Goal: Use online tool/utility: Utilize a website feature to perform a specific function

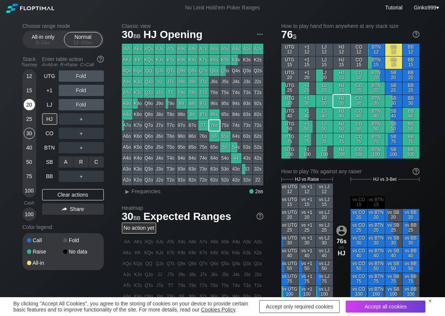
drag, startPoint x: 93, startPoint y: 161, endPoint x: 28, endPoint y: 103, distance: 86.3
click at [93, 161] on div "C ✕" at bounding box center [96, 161] width 15 height 11
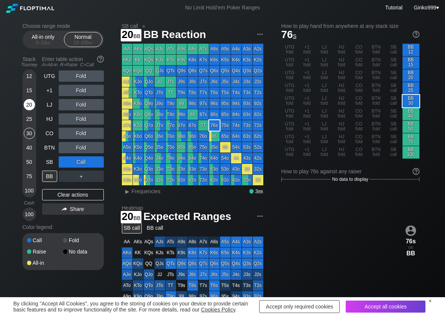
click at [28, 103] on div "20" at bounding box center [29, 104] width 11 height 11
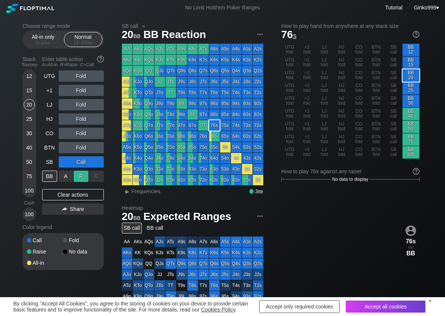
click at [85, 175] on div "R ✕" at bounding box center [81, 175] width 15 height 11
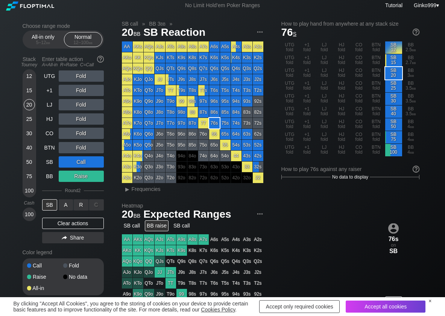
scroll to position [38, 0]
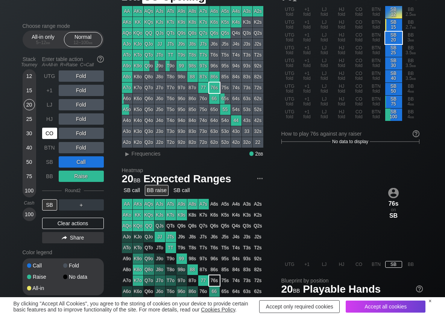
click at [50, 132] on div "CO" at bounding box center [49, 132] width 15 height 11
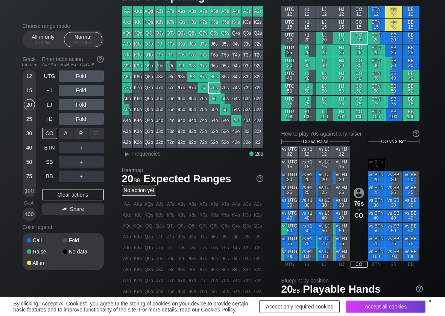
click at [82, 137] on div "R ✕" at bounding box center [81, 132] width 15 height 11
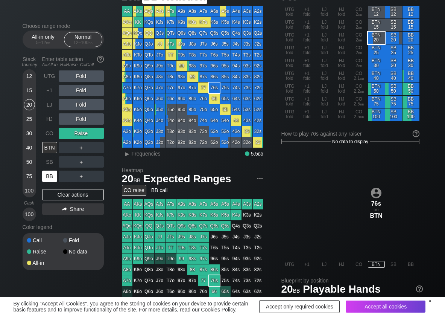
click at [51, 179] on div "BB" at bounding box center [49, 175] width 15 height 11
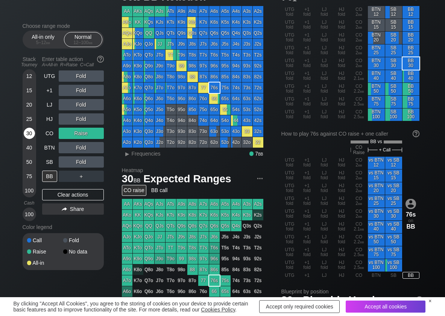
click at [29, 132] on div "30" at bounding box center [29, 132] width 11 height 11
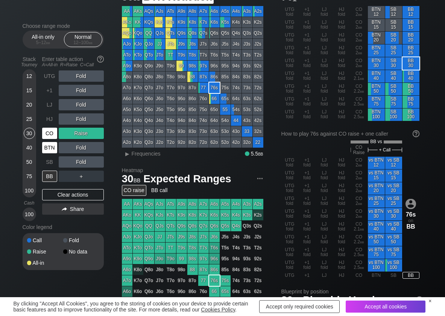
click at [52, 138] on div "CO" at bounding box center [50, 133] width 17 height 14
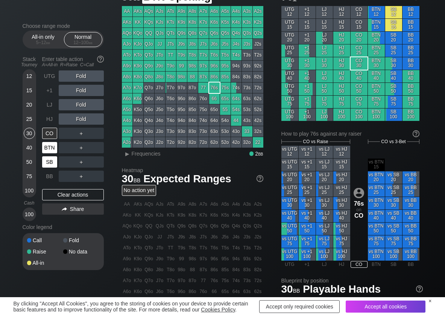
click at [51, 158] on div "SB" at bounding box center [49, 161] width 15 height 11
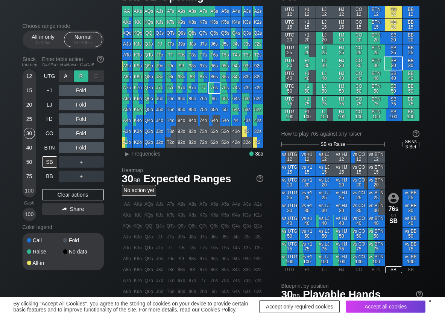
click at [79, 78] on div "R ✕" at bounding box center [81, 75] width 15 height 11
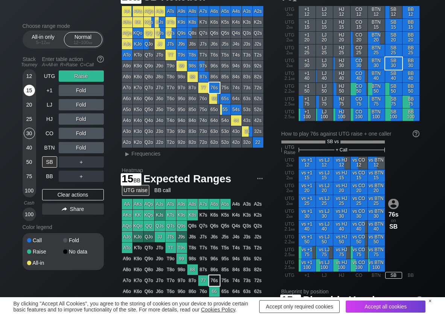
click at [28, 89] on div "15" at bounding box center [29, 90] width 11 height 11
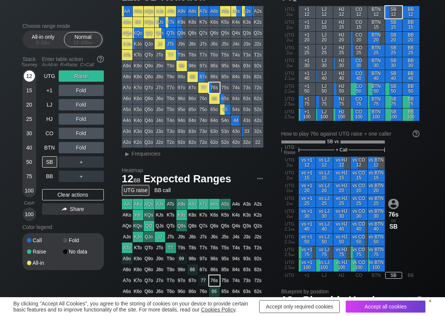
click at [27, 78] on div "12" at bounding box center [29, 75] width 11 height 11
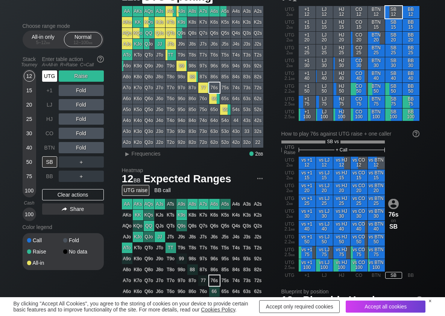
click at [45, 76] on div "UTG" at bounding box center [49, 75] width 15 height 11
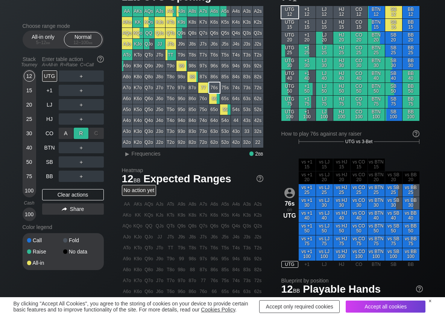
click at [83, 135] on div "R ✕" at bounding box center [81, 132] width 15 height 11
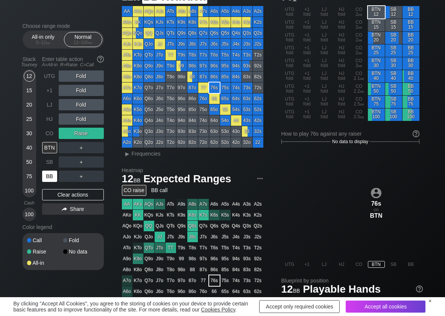
click at [50, 173] on div "BB" at bounding box center [49, 175] width 15 height 11
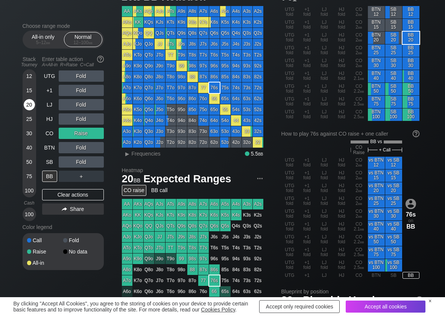
click at [29, 102] on div "20" at bounding box center [29, 104] width 11 height 11
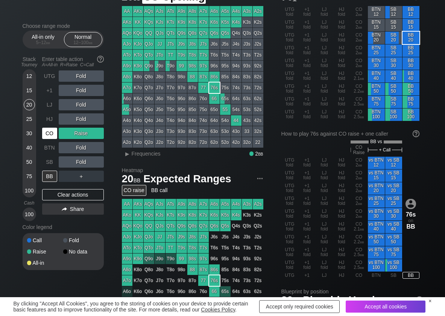
click at [51, 133] on div "CO" at bounding box center [49, 132] width 15 height 11
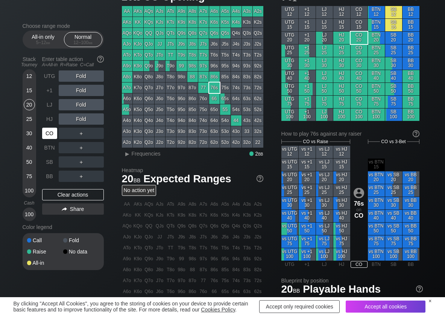
click at [52, 131] on div "CO" at bounding box center [49, 132] width 15 height 11
click at [81, 90] on div "R ✕" at bounding box center [81, 90] width 15 height 11
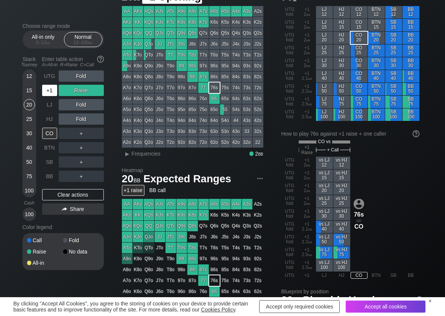
click at [45, 86] on div "+1" at bounding box center [49, 90] width 15 height 11
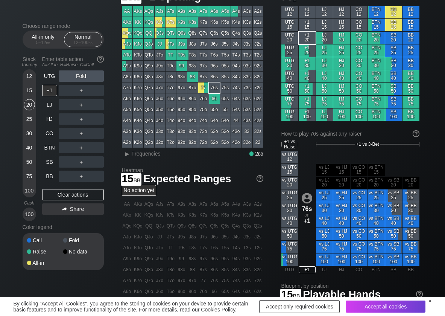
click at [35, 89] on div "12 15 20 25 30 40 50 75 100" at bounding box center [30, 133] width 14 height 128
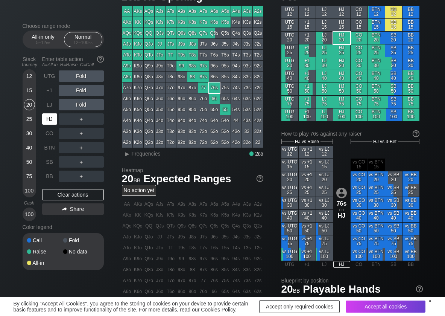
click at [44, 118] on div "HJ" at bounding box center [49, 118] width 15 height 11
click at [84, 116] on div "R ✕" at bounding box center [81, 118] width 15 height 11
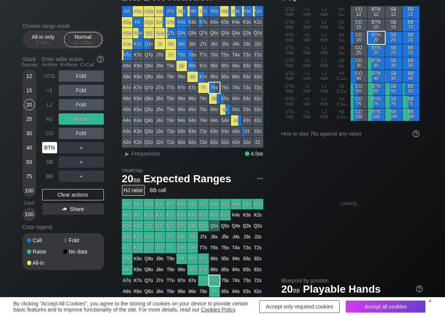
click at [50, 141] on div "BTN" at bounding box center [50, 147] width 17 height 14
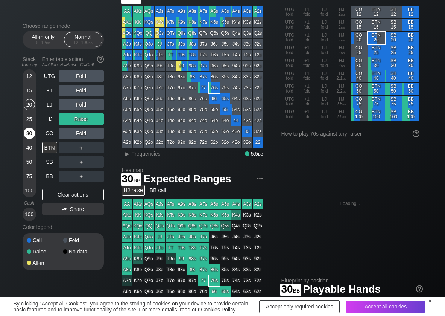
click at [26, 131] on div "30" at bounding box center [29, 132] width 11 height 11
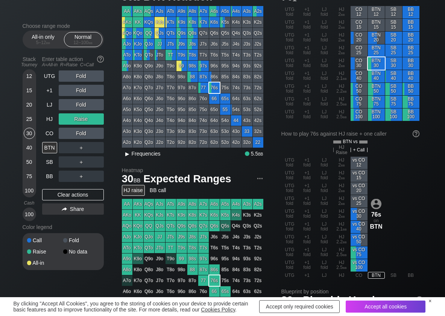
click at [150, 153] on span "Frequencies" at bounding box center [146, 153] width 29 height 6
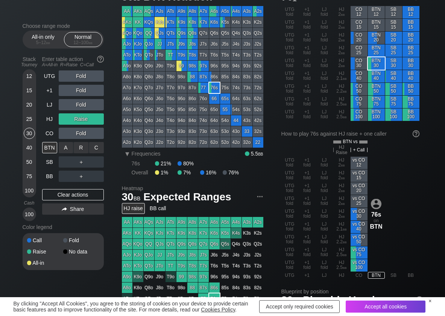
click at [98, 150] on div "C ✕" at bounding box center [96, 147] width 15 height 11
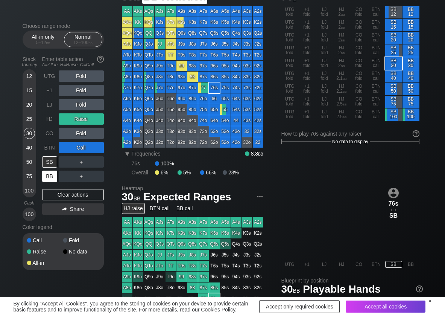
click at [52, 174] on div "BB" at bounding box center [49, 175] width 15 height 11
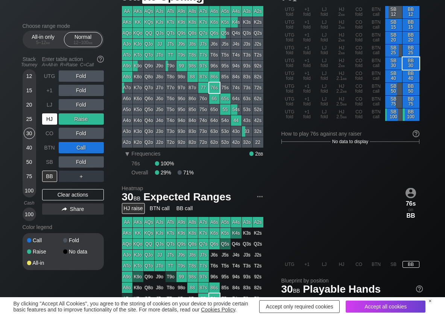
click at [56, 115] on div "HJ" at bounding box center [49, 118] width 15 height 11
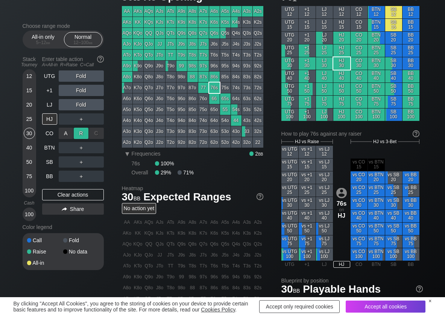
click at [87, 135] on div "R ✕" at bounding box center [81, 132] width 15 height 11
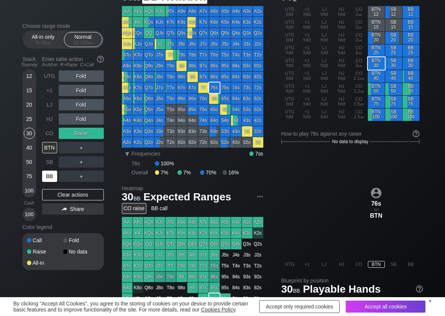
click at [55, 179] on div "BB" at bounding box center [49, 175] width 15 height 11
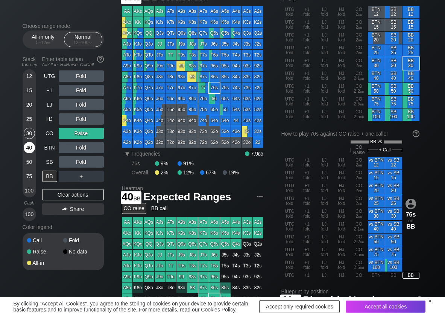
click at [30, 149] on div "40" at bounding box center [29, 147] width 11 height 11
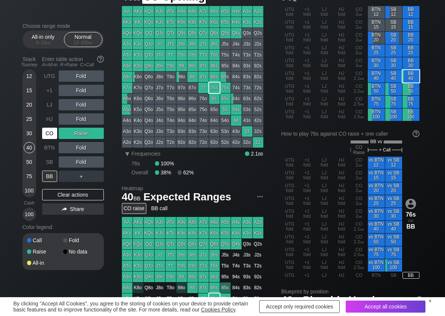
drag, startPoint x: 53, startPoint y: 131, endPoint x: 45, endPoint y: 150, distance: 21.0
click at [53, 131] on div "CO" at bounding box center [49, 132] width 15 height 11
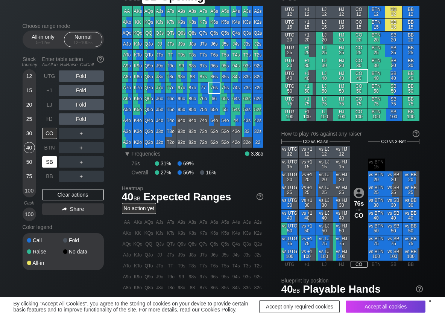
click at [44, 156] on div "SB" at bounding box center [49, 161] width 15 height 11
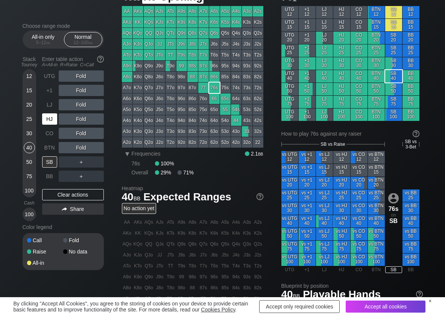
drag, startPoint x: 50, startPoint y: 122, endPoint x: 59, endPoint y: 105, distance: 19.5
click at [51, 118] on div "HJ" at bounding box center [49, 118] width 15 height 11
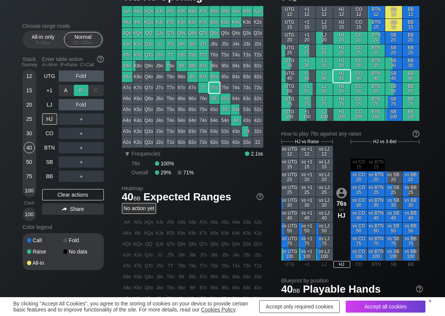
click at [77, 89] on div "R ✕" at bounding box center [81, 90] width 15 height 11
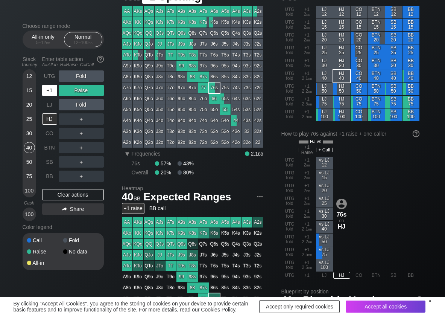
click at [51, 91] on div "+1" at bounding box center [49, 90] width 15 height 11
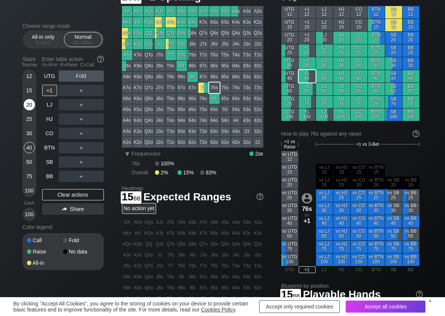
click at [28, 88] on div "15" at bounding box center [29, 90] width 11 height 11
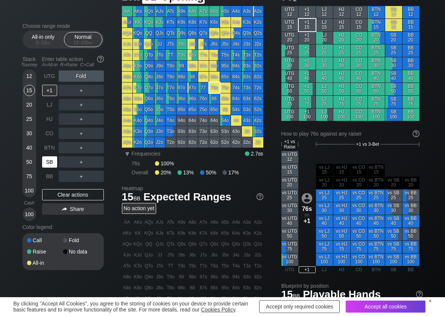
click at [48, 161] on div "SB" at bounding box center [49, 161] width 15 height 11
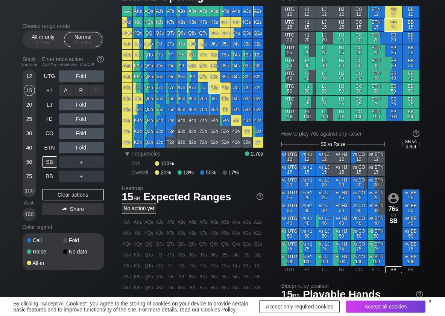
click at [85, 92] on div "R ✕" at bounding box center [81, 90] width 15 height 11
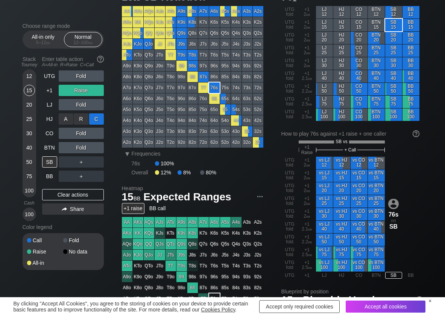
click at [98, 117] on div "C ✕" at bounding box center [96, 118] width 15 height 11
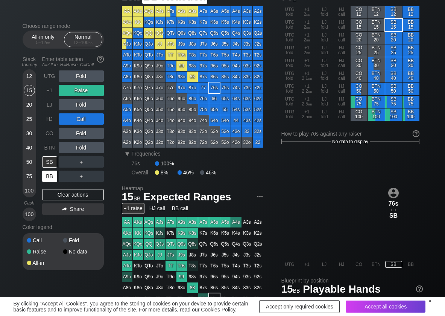
click at [47, 180] on div "BB" at bounding box center [49, 175] width 15 height 11
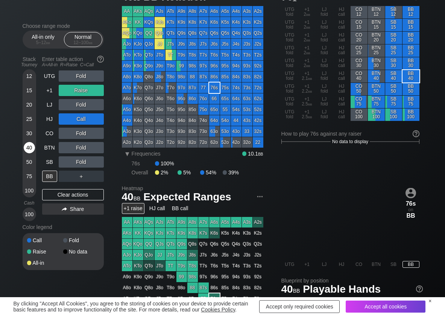
click at [27, 146] on div "40" at bounding box center [29, 147] width 11 height 11
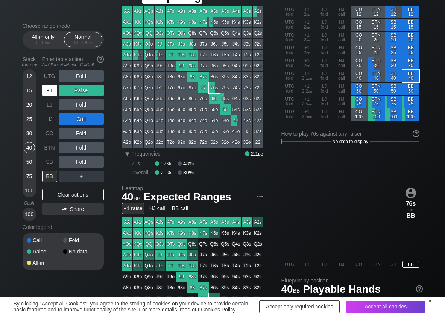
drag, startPoint x: 53, startPoint y: 89, endPoint x: 53, endPoint y: 94, distance: 5.3
click at [53, 90] on div "+1" at bounding box center [49, 90] width 15 height 11
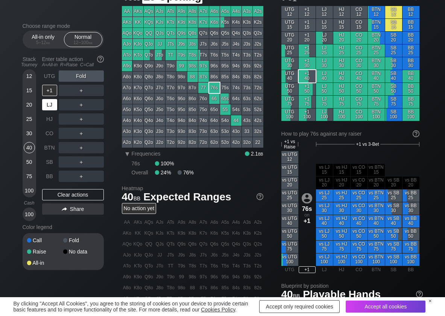
click at [52, 103] on div "LJ" at bounding box center [49, 104] width 15 height 11
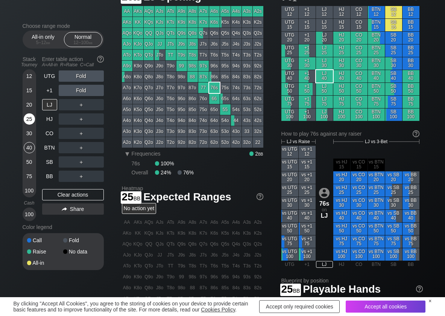
click at [32, 123] on div "25" at bounding box center [29, 118] width 11 height 11
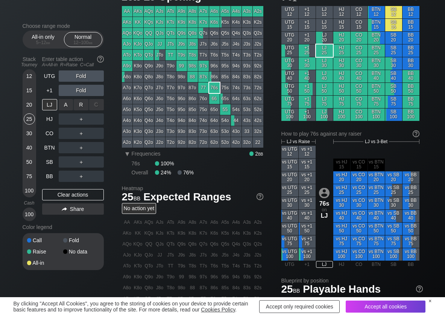
drag, startPoint x: 83, startPoint y: 105, endPoint x: 85, endPoint y: 111, distance: 5.8
click at [84, 105] on div "R ✕" at bounding box center [81, 104] width 15 height 11
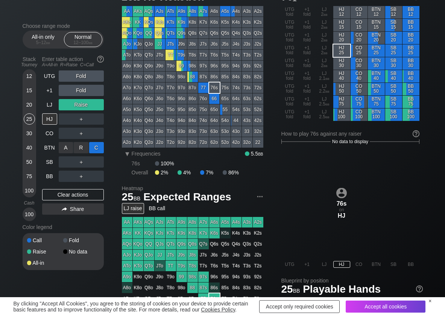
click at [100, 147] on div "C ✕" at bounding box center [96, 147] width 15 height 11
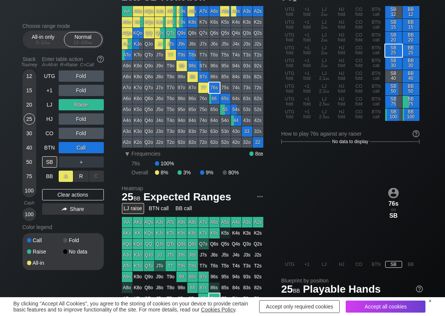
click at [62, 176] on div "A ✕" at bounding box center [66, 175] width 15 height 11
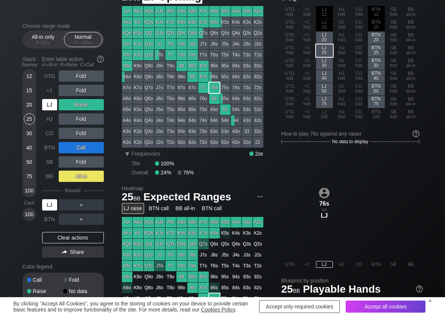
click at [47, 103] on div "LJ" at bounding box center [49, 104] width 15 height 11
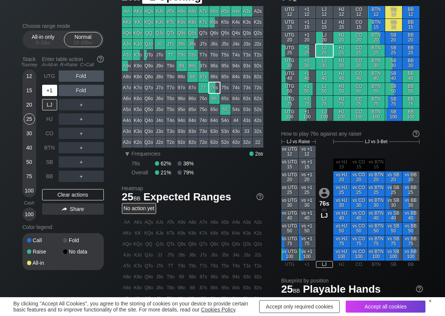
drag, startPoint x: 54, startPoint y: 91, endPoint x: 43, endPoint y: 93, distance: 11.3
click at [53, 93] on div "+1" at bounding box center [49, 90] width 15 height 11
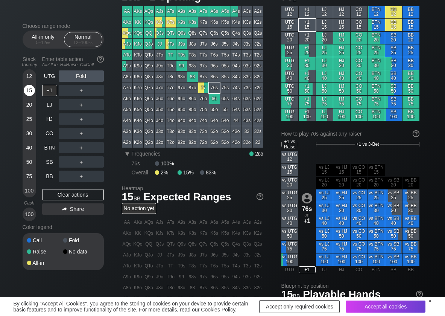
click at [32, 91] on div "15" at bounding box center [29, 90] width 11 height 11
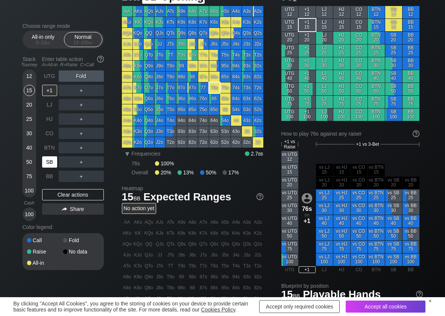
click at [54, 164] on div "SB" at bounding box center [49, 161] width 15 height 11
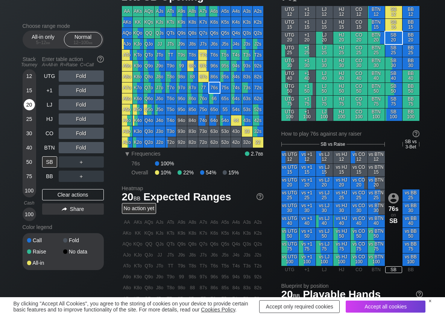
click at [27, 105] on div "20" at bounding box center [29, 104] width 11 height 11
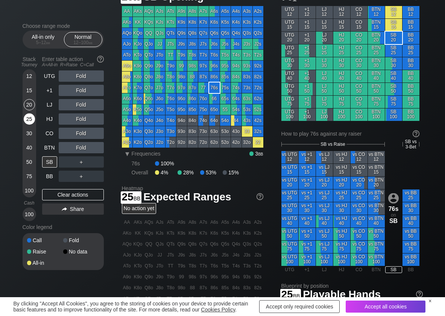
click at [31, 115] on div "25" at bounding box center [29, 118] width 11 height 11
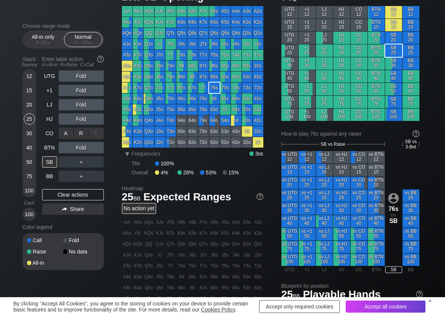
click at [83, 129] on div "R ✕" at bounding box center [81, 132] width 15 height 11
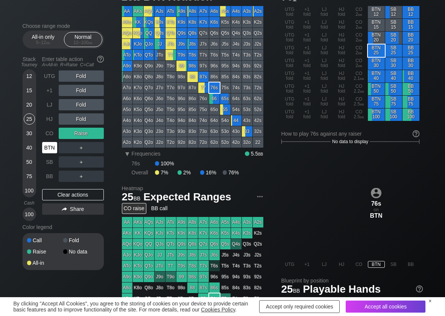
drag, startPoint x: 53, startPoint y: 147, endPoint x: 46, endPoint y: 147, distance: 7.1
click at [50, 147] on div "BTN" at bounding box center [49, 147] width 15 height 11
click at [99, 148] on div "C ✕" at bounding box center [96, 147] width 15 height 11
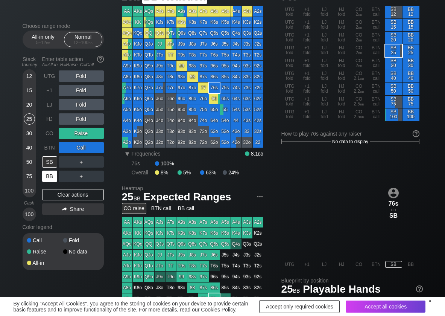
click at [52, 178] on div "BB" at bounding box center [49, 175] width 15 height 11
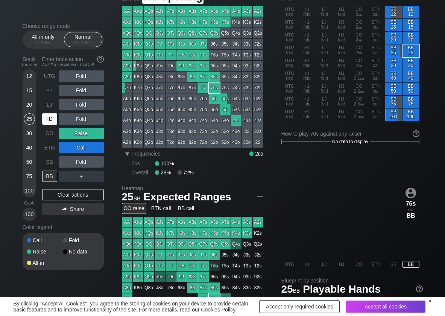
click at [49, 117] on div "HJ" at bounding box center [49, 118] width 15 height 11
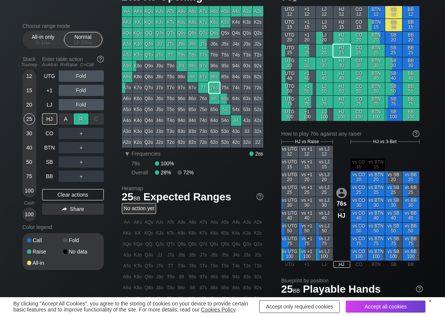
click at [84, 120] on div "R ✕" at bounding box center [81, 118] width 15 height 11
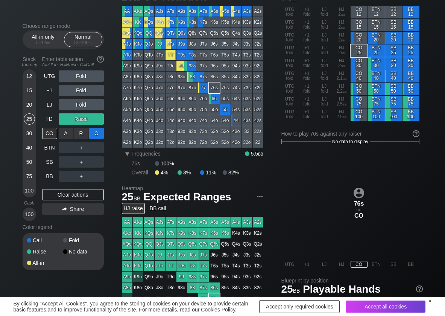
click at [97, 132] on div "C ✕" at bounding box center [96, 132] width 15 height 11
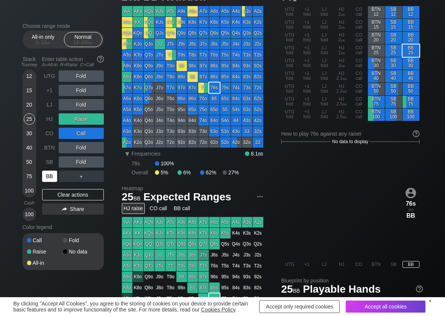
click at [49, 175] on div "BB" at bounding box center [49, 175] width 15 height 11
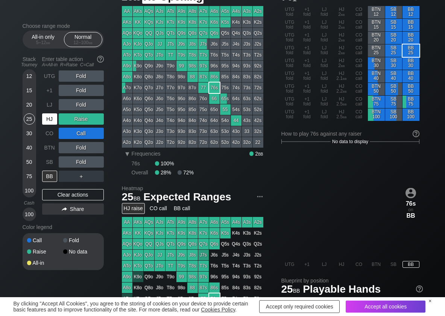
click at [50, 119] on div "HJ" at bounding box center [49, 118] width 15 height 11
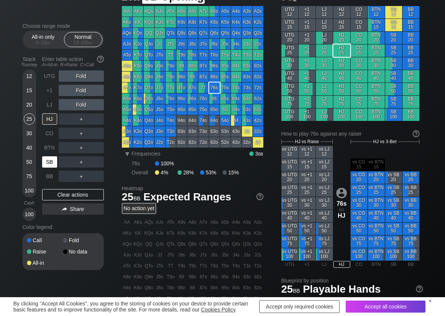
click at [50, 162] on div "SB" at bounding box center [49, 161] width 15 height 11
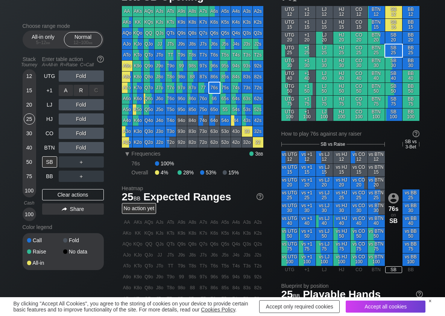
click at [85, 95] on div "R ✕" at bounding box center [81, 90] width 15 height 11
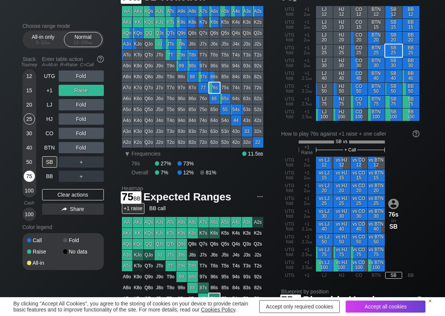
click at [32, 176] on div "75" at bounding box center [29, 175] width 11 height 11
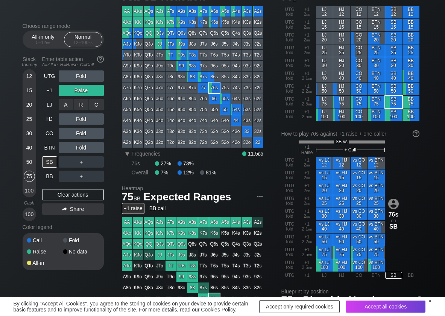
click at [80, 108] on div "R ✕" at bounding box center [81, 104] width 15 height 11
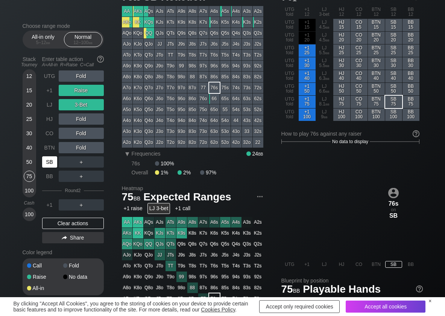
click at [42, 164] on div "SB" at bounding box center [49, 161] width 15 height 11
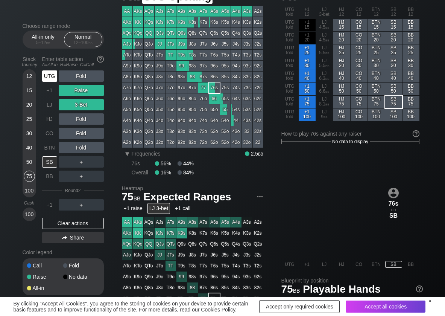
click at [49, 77] on div "UTG" at bounding box center [49, 75] width 15 height 11
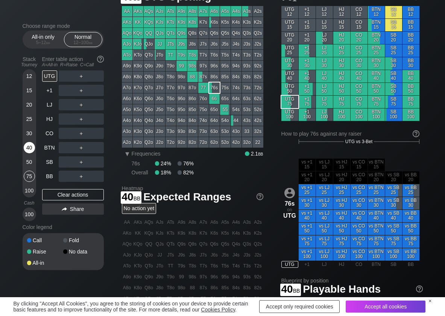
click at [28, 145] on div "40" at bounding box center [29, 147] width 11 height 11
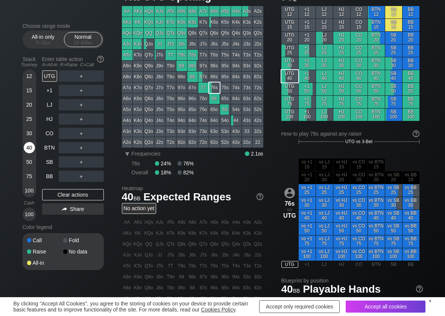
click at [28, 145] on div "40" at bounding box center [29, 147] width 11 height 11
click at [76, 98] on div "A ✕ R ✕ C ✕ ＋" at bounding box center [81, 104] width 45 height 17
drag, startPoint x: 78, startPoint y: 103, endPoint x: 84, endPoint y: 111, distance: 10.3
click at [79, 104] on div "R ✕" at bounding box center [81, 104] width 15 height 11
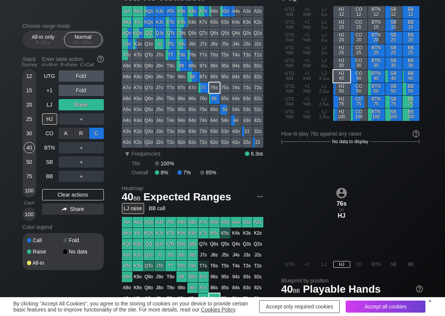
click at [98, 132] on div "C ✕" at bounding box center [96, 132] width 15 height 11
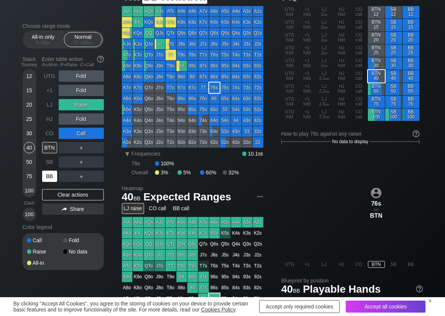
drag, startPoint x: 44, startPoint y: 173, endPoint x: 22, endPoint y: 125, distance: 52.4
click at [44, 173] on div "BB" at bounding box center [49, 175] width 15 height 11
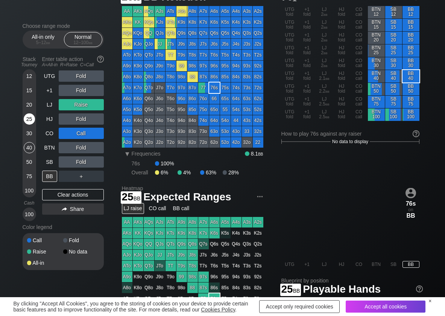
click at [29, 116] on div "25" at bounding box center [29, 118] width 11 height 11
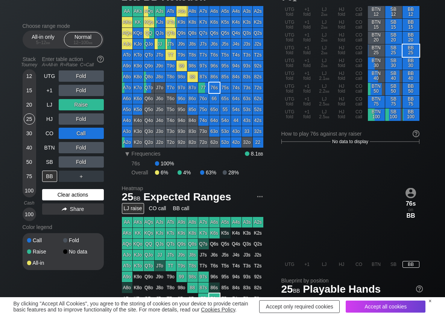
click at [77, 194] on div "Clear actions" at bounding box center [73, 194] width 62 height 11
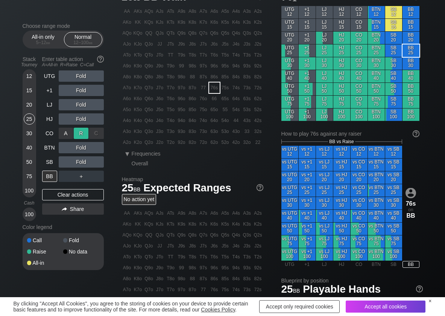
click at [83, 135] on div "R ✕" at bounding box center [81, 132] width 15 height 11
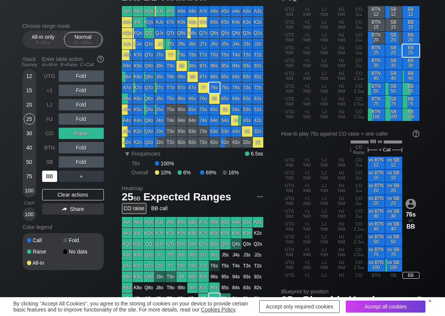
click at [49, 177] on div "BB" at bounding box center [49, 175] width 15 height 11
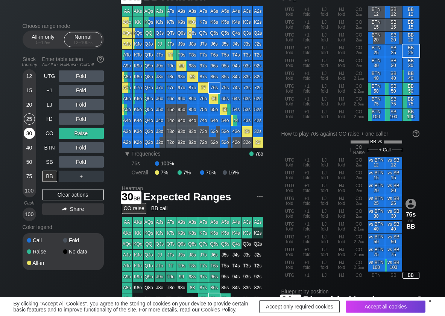
click at [31, 134] on div "30" at bounding box center [29, 132] width 11 height 11
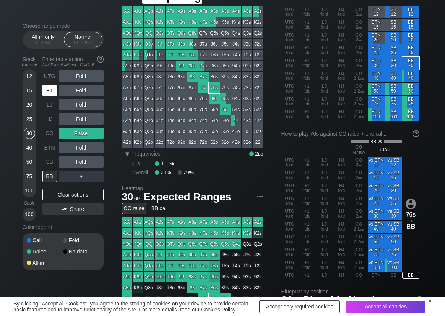
click at [46, 90] on div "+1" at bounding box center [49, 90] width 15 height 11
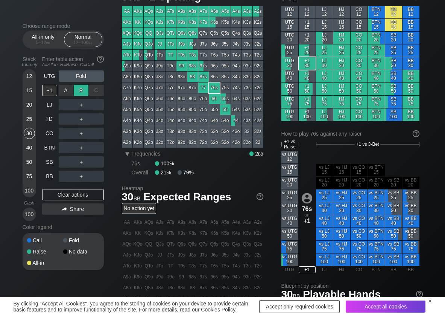
click at [80, 91] on div "R ✕" at bounding box center [81, 90] width 15 height 11
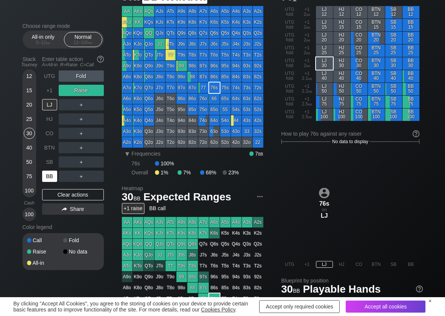
click at [49, 175] on div "BB" at bounding box center [49, 175] width 15 height 11
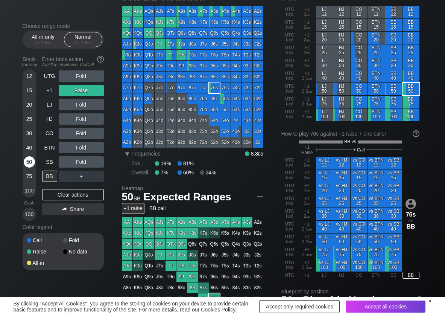
click at [26, 160] on div "50" at bounding box center [29, 161] width 11 height 11
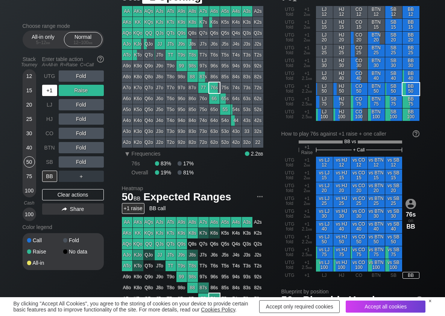
drag, startPoint x: 48, startPoint y: 88, endPoint x: 48, endPoint y: 91, distance: 3.8
click at [48, 89] on div "+1" at bounding box center [49, 90] width 15 height 11
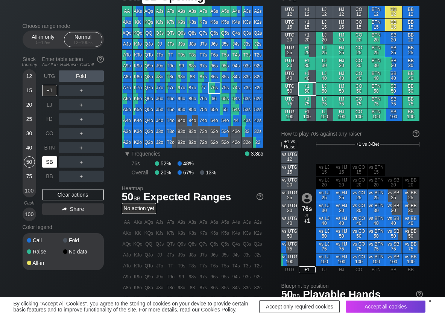
click at [50, 162] on div "SB" at bounding box center [49, 161] width 15 height 11
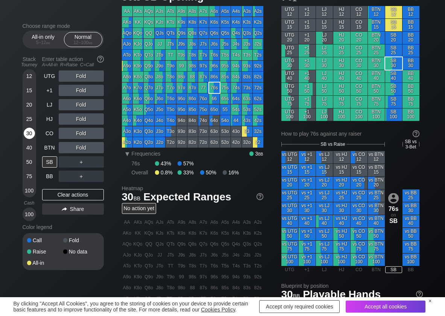
click at [30, 132] on div "30" at bounding box center [29, 132] width 11 height 11
click at [77, 164] on div "R ✕" at bounding box center [81, 161] width 15 height 11
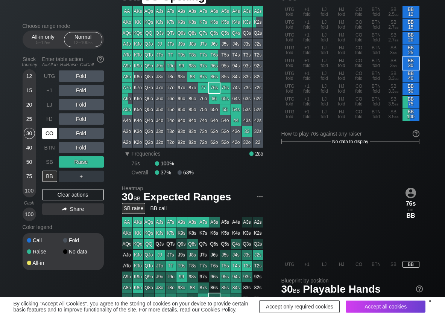
click at [48, 132] on div "CO" at bounding box center [49, 132] width 15 height 11
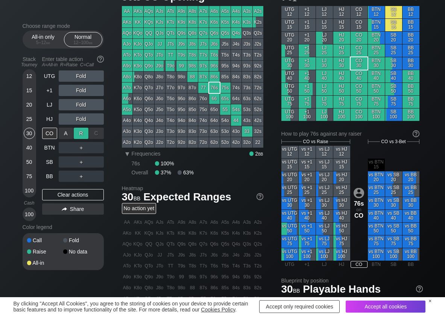
click at [82, 131] on div "R ✕" at bounding box center [81, 132] width 15 height 11
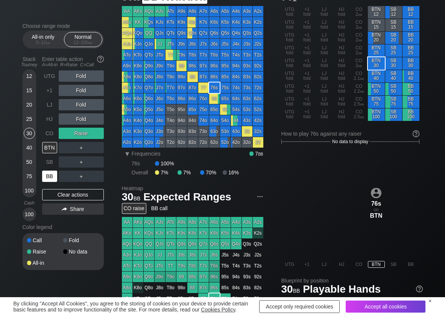
click at [50, 174] on div "BB" at bounding box center [49, 175] width 15 height 11
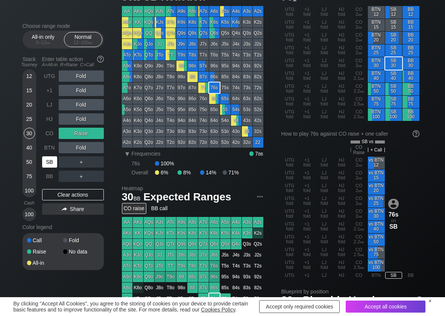
click at [49, 161] on div "SB" at bounding box center [49, 161] width 15 height 11
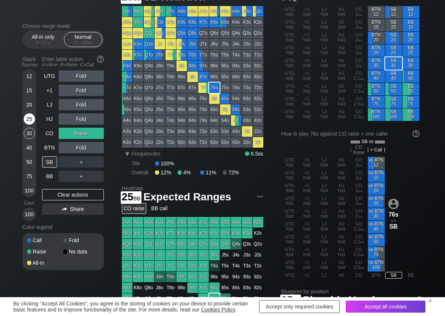
click at [27, 122] on div "25" at bounding box center [29, 118] width 11 height 11
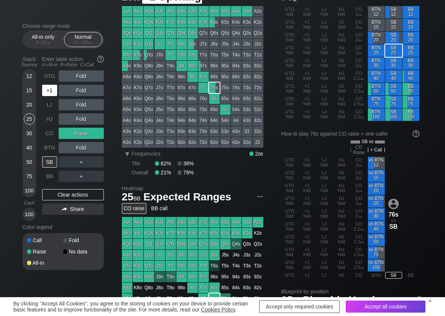
click at [46, 92] on div "+1" at bounding box center [49, 90] width 15 height 11
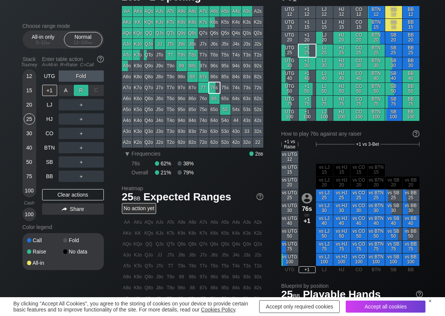
click at [77, 90] on div "R ✕" at bounding box center [81, 90] width 15 height 11
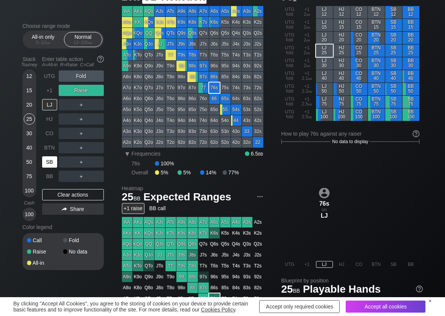
click at [44, 156] on div "SB" at bounding box center [49, 161] width 15 height 11
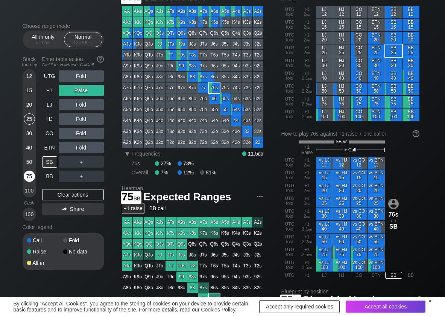
click at [29, 179] on div "75" at bounding box center [29, 175] width 11 height 11
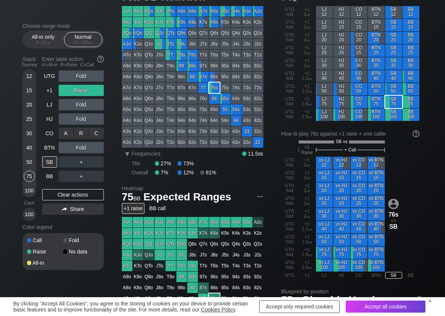
click at [97, 136] on div "C ✕" at bounding box center [96, 132] width 15 height 11
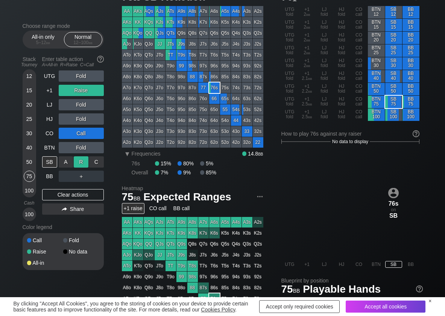
click at [82, 164] on div "R ✕" at bounding box center [81, 161] width 15 height 11
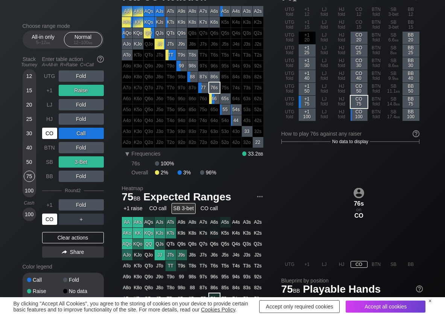
click at [53, 220] on div "CO" at bounding box center [49, 218] width 15 height 11
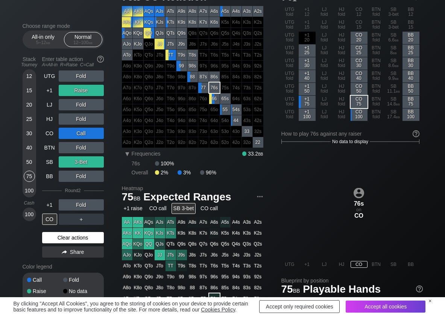
click at [67, 243] on div "Clear actions" at bounding box center [73, 237] width 62 height 11
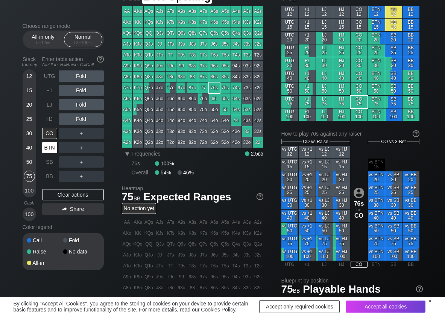
click at [52, 146] on div "BTN" at bounding box center [49, 147] width 15 height 11
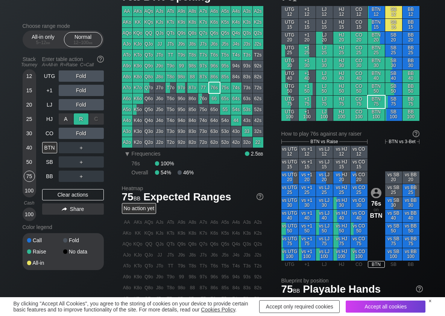
click at [81, 119] on div "R ✕" at bounding box center [81, 118] width 15 height 11
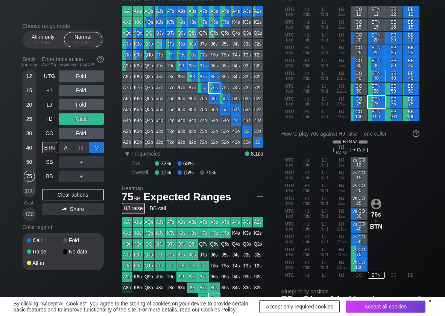
click at [97, 146] on div "C ✕" at bounding box center [96, 147] width 15 height 11
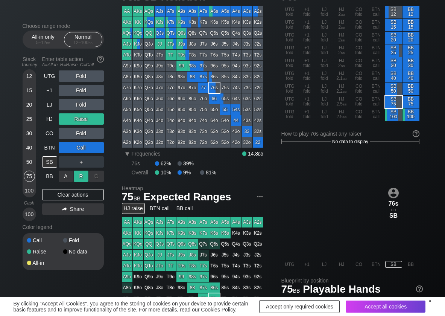
click at [79, 176] on div "R ✕" at bounding box center [81, 175] width 15 height 11
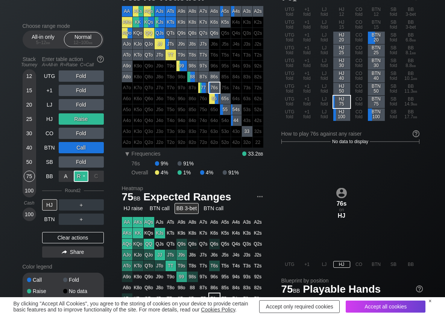
click at [79, 176] on div "R ✕" at bounding box center [81, 175] width 15 height 11
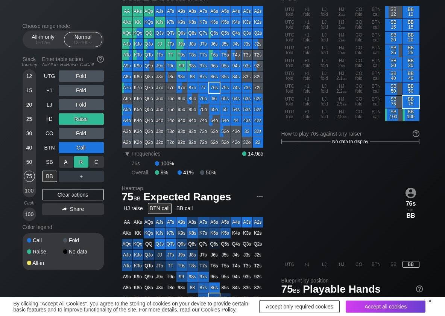
click at [79, 167] on div "R ✕" at bounding box center [81, 161] width 15 height 11
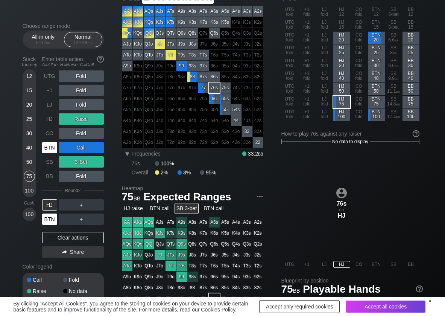
click at [54, 221] on div "BTN" at bounding box center [49, 218] width 15 height 11
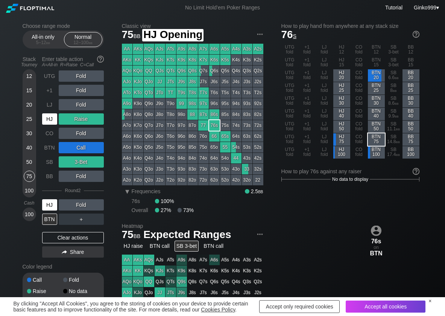
drag, startPoint x: 52, startPoint y: 119, endPoint x: 59, endPoint y: 121, distance: 6.9
click at [54, 121] on div "HJ" at bounding box center [49, 118] width 15 height 11
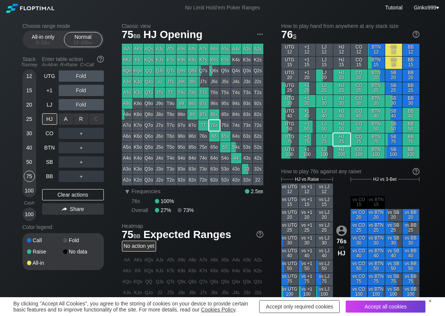
click at [82, 123] on div "R ✕" at bounding box center [81, 118] width 15 height 11
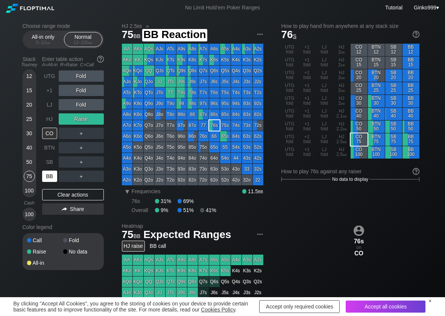
click at [50, 175] on div "BB" at bounding box center [49, 175] width 15 height 11
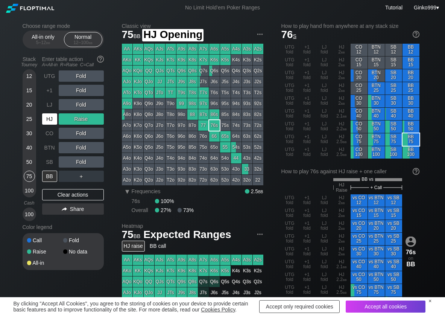
click at [48, 118] on div "HJ" at bounding box center [49, 118] width 15 height 11
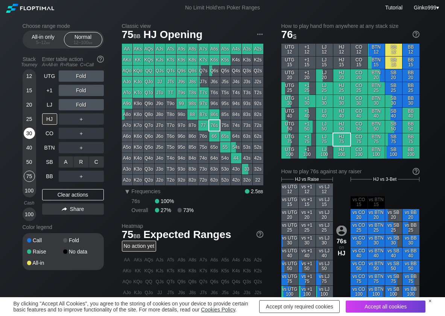
drag, startPoint x: 82, startPoint y: 158, endPoint x: 27, endPoint y: 136, distance: 59.6
click at [82, 160] on div "R ✕" at bounding box center [81, 161] width 15 height 11
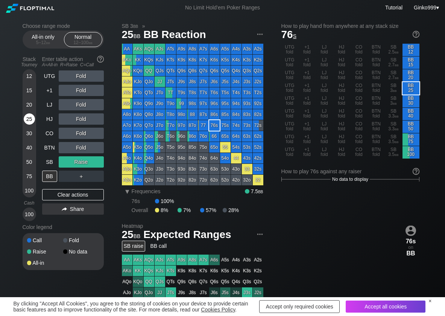
click at [25, 120] on div "25" at bounding box center [29, 118] width 11 height 11
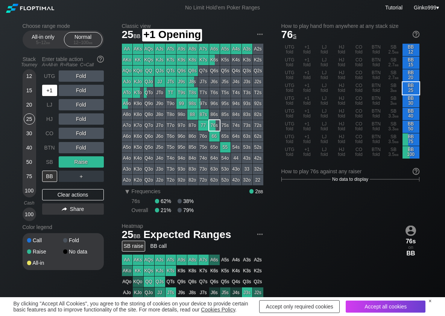
drag, startPoint x: 45, startPoint y: 90, endPoint x: 59, endPoint y: 90, distance: 14.3
click at [46, 90] on div "+1" at bounding box center [49, 90] width 15 height 11
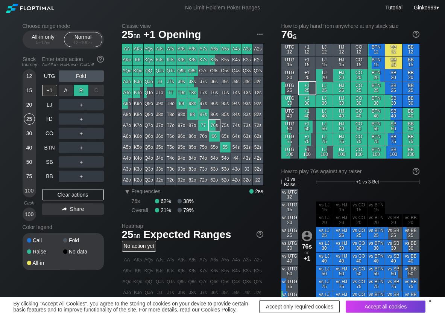
click at [84, 90] on div "R ✕" at bounding box center [81, 90] width 15 height 11
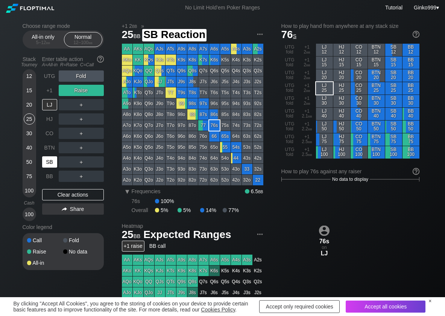
click at [53, 161] on div "SB" at bounding box center [49, 161] width 15 height 11
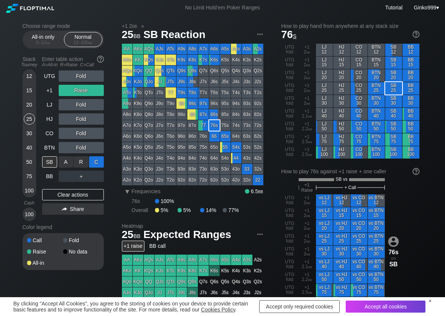
click at [92, 160] on div "C ✕" at bounding box center [96, 161] width 15 height 11
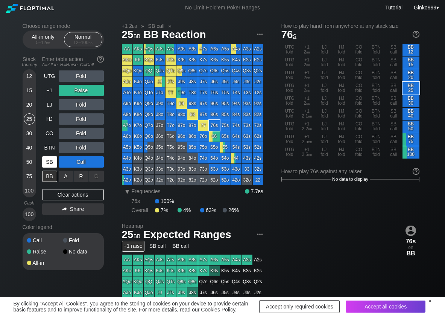
drag, startPoint x: 71, startPoint y: 180, endPoint x: 48, endPoint y: 163, distance: 29.3
click at [71, 181] on div "A ✕" at bounding box center [66, 175] width 15 height 11
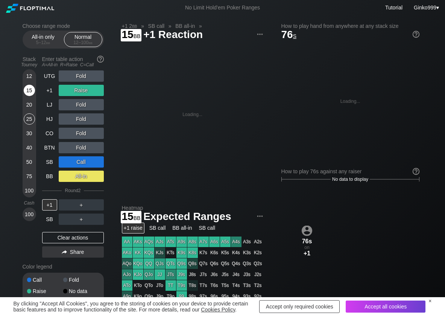
click at [27, 87] on div "15" at bounding box center [29, 90] width 11 height 11
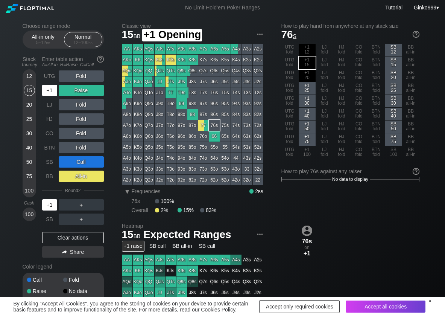
click at [51, 85] on div "+1" at bounding box center [49, 90] width 15 height 11
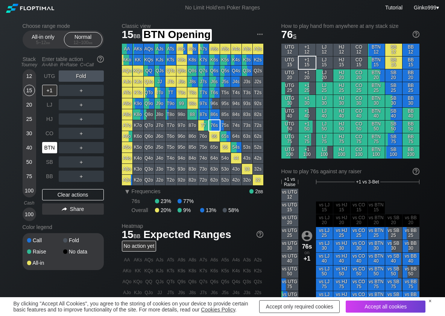
click at [46, 147] on div "BTN" at bounding box center [49, 147] width 15 height 11
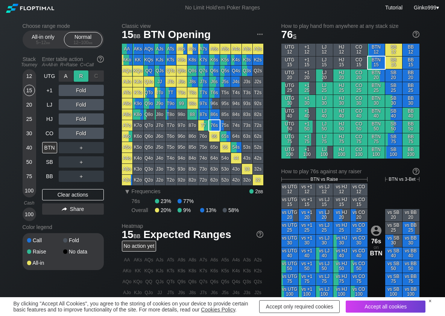
click at [80, 76] on div "R ✕" at bounding box center [81, 75] width 15 height 11
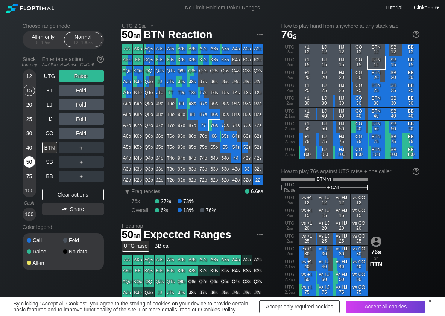
click at [29, 158] on div "50" at bounding box center [29, 161] width 11 height 11
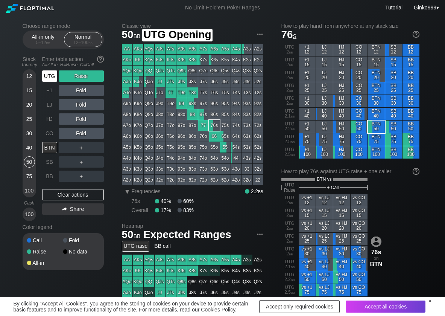
click at [48, 79] on div "UTG" at bounding box center [49, 75] width 15 height 11
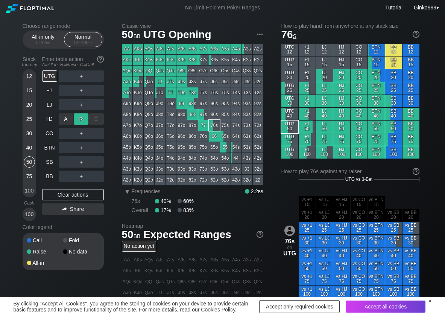
click at [77, 115] on div "R ✕" at bounding box center [81, 118] width 15 height 11
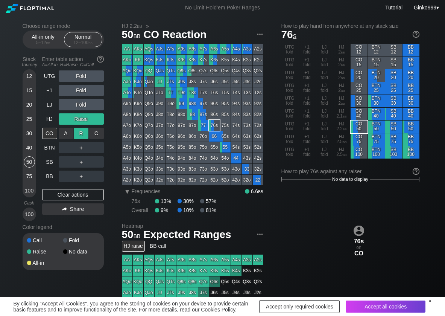
click at [78, 131] on div "R ✕" at bounding box center [81, 132] width 15 height 11
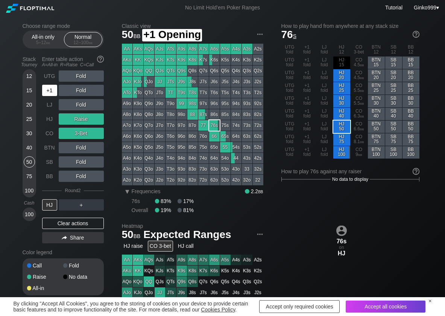
click at [52, 97] on div "+1" at bounding box center [50, 90] width 17 height 14
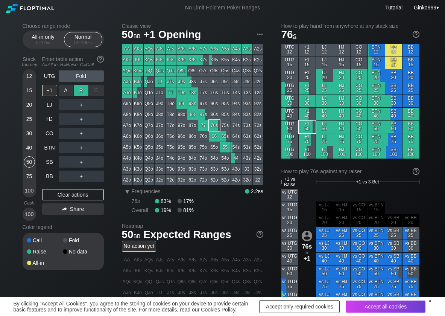
click at [80, 90] on div "R ✕" at bounding box center [81, 90] width 15 height 11
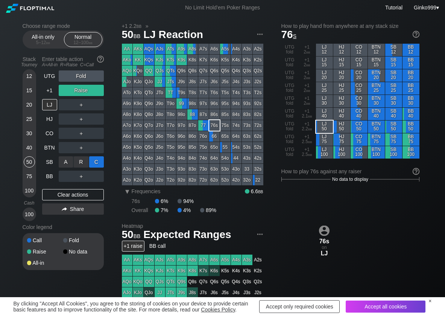
click at [99, 161] on div "C ✕" at bounding box center [96, 161] width 15 height 11
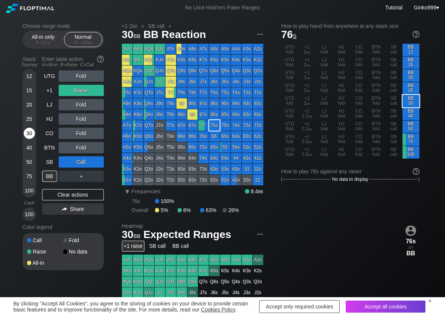
click at [27, 132] on div "30" at bounding box center [29, 132] width 11 height 11
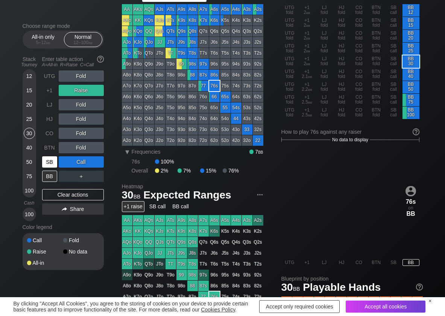
scroll to position [38, 0]
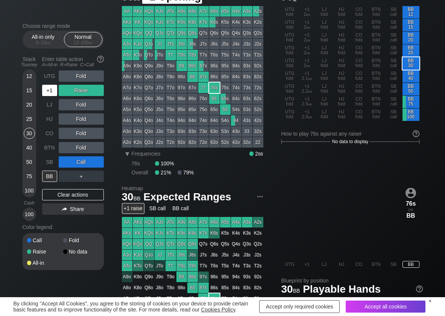
click at [49, 94] on div "+1" at bounding box center [49, 90] width 15 height 11
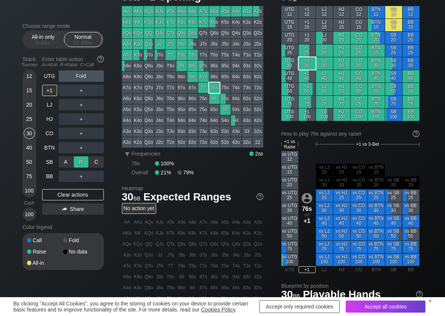
click at [83, 159] on div "R ✕" at bounding box center [81, 161] width 15 height 11
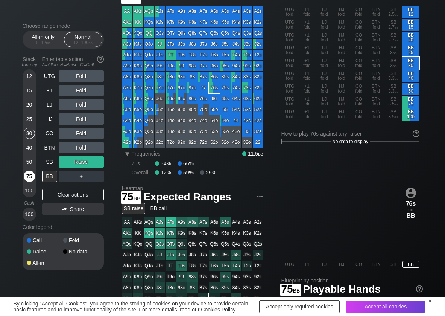
click at [27, 175] on div "75" at bounding box center [29, 175] width 11 height 11
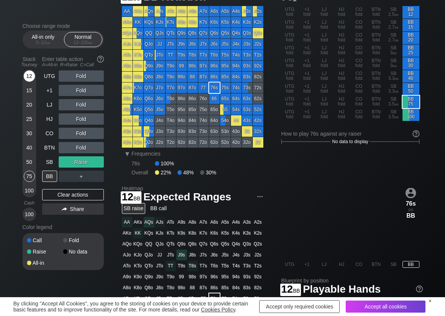
click at [28, 76] on div "12" at bounding box center [29, 75] width 11 height 11
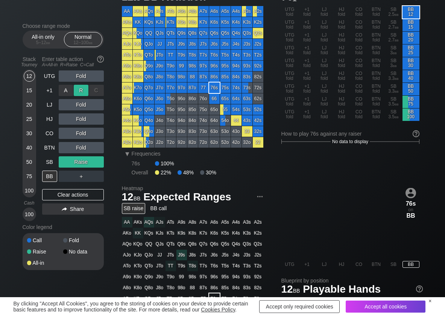
click at [81, 89] on div "R ✕" at bounding box center [81, 90] width 15 height 11
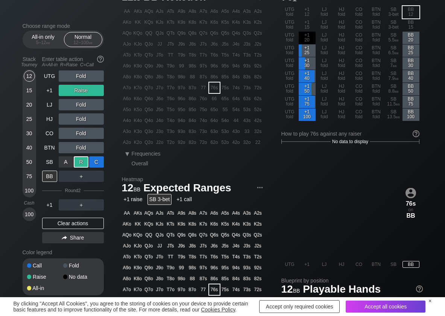
click at [97, 165] on div "C ✕" at bounding box center [96, 161] width 15 height 11
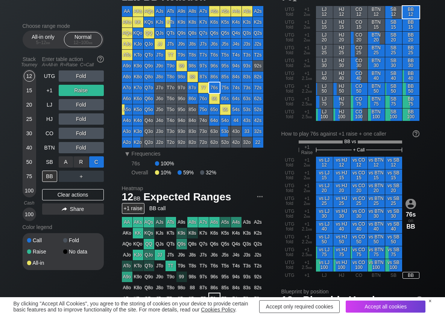
click at [93, 159] on div "C ✕" at bounding box center [96, 161] width 15 height 11
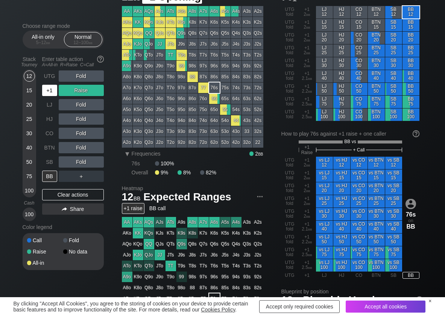
click at [55, 88] on div "+1" at bounding box center [49, 90] width 15 height 11
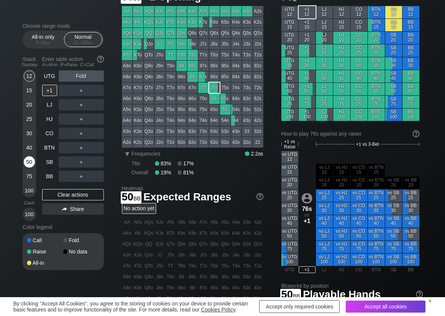
click at [29, 162] on div "50" at bounding box center [29, 161] width 11 height 11
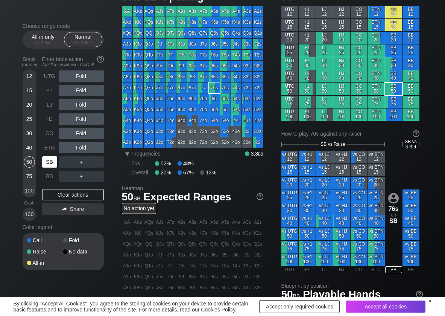
click at [51, 164] on div "SB" at bounding box center [49, 161] width 15 height 11
click at [100, 162] on div "C ✕" at bounding box center [96, 161] width 15 height 11
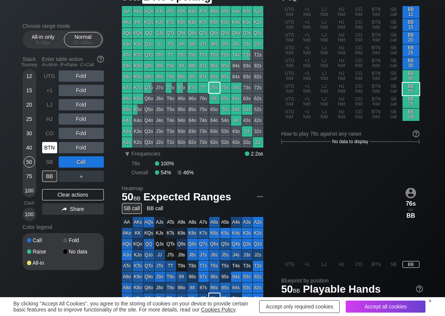
click at [46, 151] on div "BTN" at bounding box center [49, 147] width 15 height 11
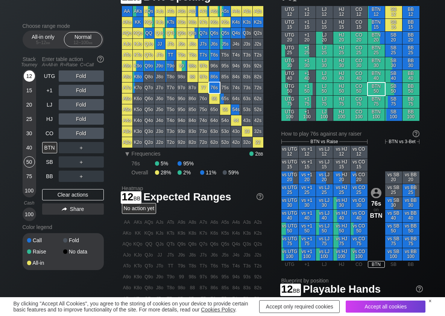
drag, startPoint x: 28, startPoint y: 74, endPoint x: 29, endPoint y: 80, distance: 5.7
click at [29, 76] on div "12" at bounding box center [29, 75] width 11 height 11
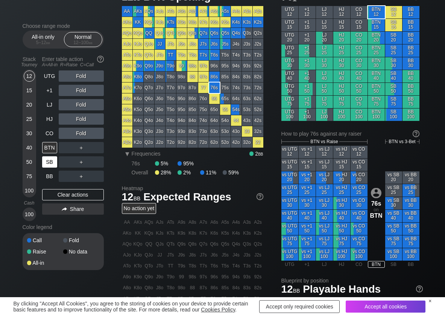
click at [47, 161] on div "SB" at bounding box center [49, 161] width 15 height 11
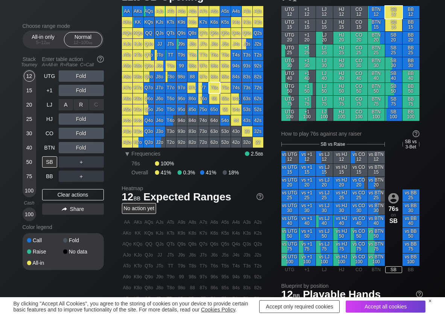
click at [84, 109] on div "R ✕" at bounding box center [81, 104] width 15 height 11
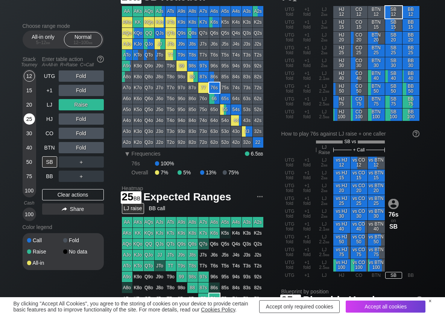
click at [31, 119] on div "25" at bounding box center [29, 118] width 11 height 11
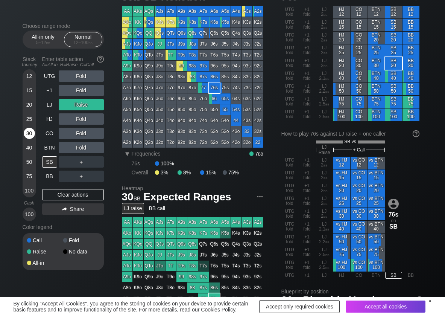
click at [32, 137] on div "30" at bounding box center [29, 132] width 11 height 11
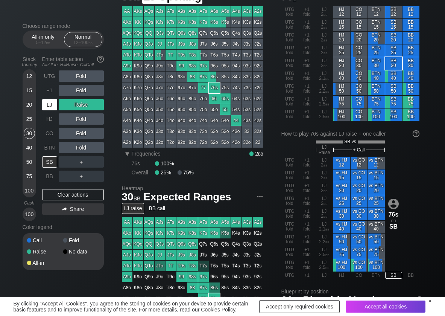
drag, startPoint x: 55, startPoint y: 108, endPoint x: 52, endPoint y: 127, distance: 19.4
click at [53, 109] on div "LJ" at bounding box center [49, 104] width 15 height 11
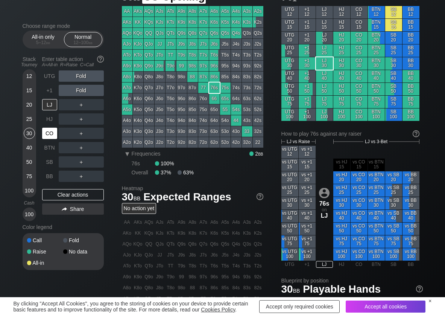
click at [52, 133] on div "CO" at bounding box center [49, 132] width 15 height 11
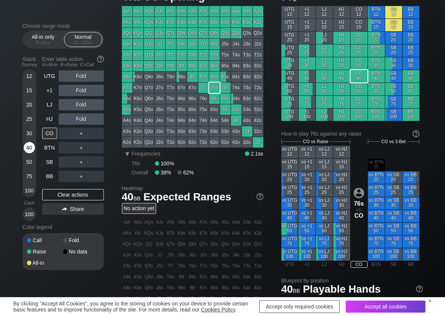
click at [29, 150] on div "40" at bounding box center [29, 147] width 11 height 11
click at [85, 85] on div "R ✕" at bounding box center [81, 90] width 15 height 11
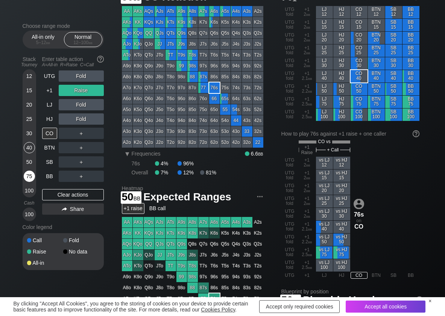
drag, startPoint x: 28, startPoint y: 164, endPoint x: 33, endPoint y: 170, distance: 7.8
click at [29, 165] on div "50" at bounding box center [29, 161] width 11 height 11
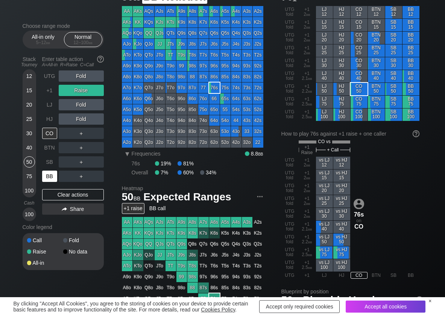
click at [47, 176] on div "BB" at bounding box center [49, 175] width 15 height 11
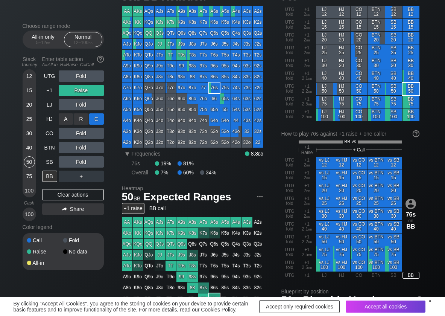
click at [100, 114] on div "C ✕" at bounding box center [96, 118] width 15 height 11
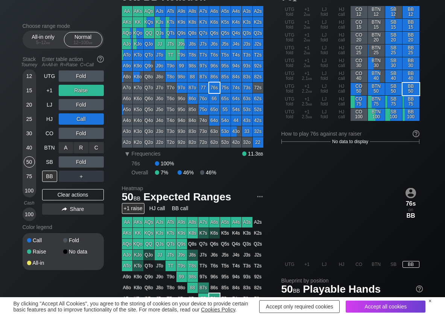
click at [80, 146] on div "R ✕" at bounding box center [81, 147] width 15 height 11
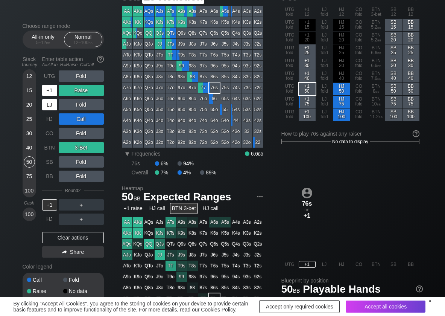
click at [49, 97] on div "+1" at bounding box center [50, 90] width 17 height 14
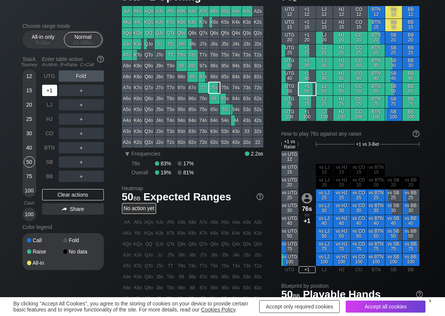
click at [47, 91] on div "+1" at bounding box center [49, 90] width 15 height 11
click at [81, 93] on div "R ✕" at bounding box center [81, 90] width 15 height 11
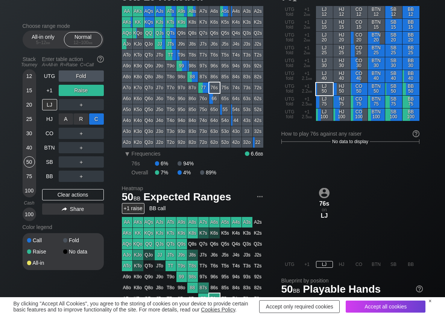
click at [96, 117] on div "C ✕" at bounding box center [96, 118] width 15 height 11
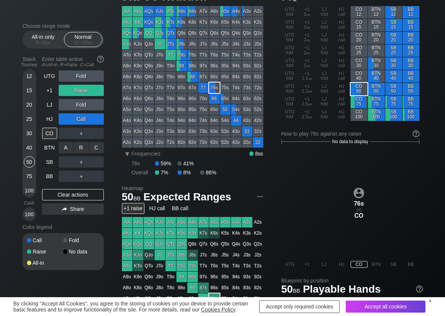
click at [77, 146] on div "R ✕" at bounding box center [81, 147] width 15 height 11
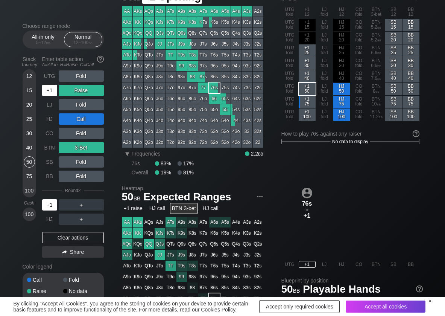
click at [50, 91] on div "+1" at bounding box center [49, 90] width 15 height 11
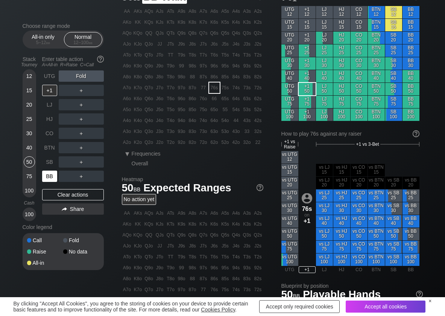
click at [53, 178] on div "BB" at bounding box center [49, 175] width 15 height 11
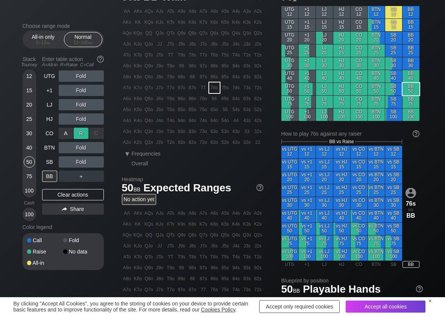
click at [83, 133] on div "R ✕" at bounding box center [81, 132] width 15 height 11
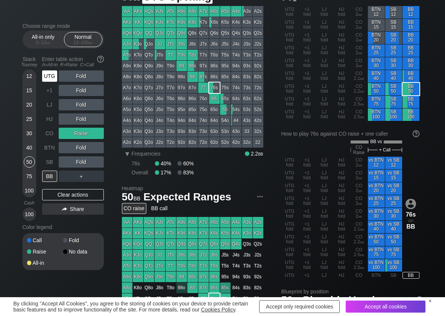
click at [46, 73] on div "UTG" at bounding box center [49, 75] width 15 height 11
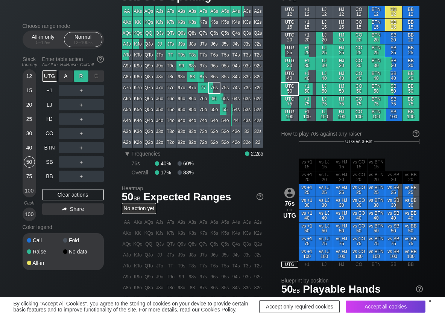
click at [80, 74] on div "R ✕" at bounding box center [81, 75] width 15 height 11
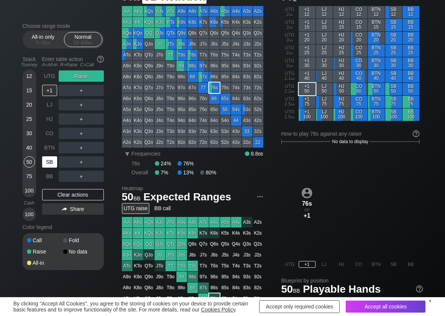
click at [54, 160] on div "SB" at bounding box center [49, 161] width 15 height 11
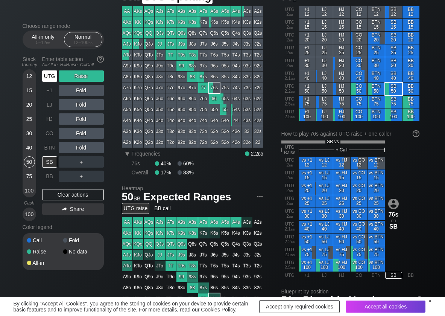
click at [50, 74] on div "UTG" at bounding box center [49, 75] width 15 height 11
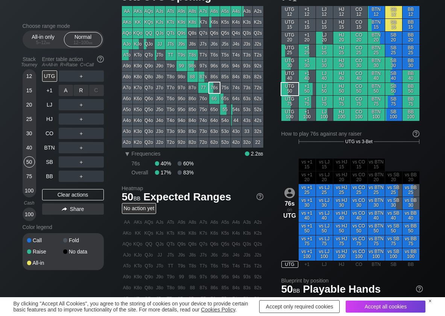
click at [80, 92] on div "R ✕" at bounding box center [81, 90] width 15 height 11
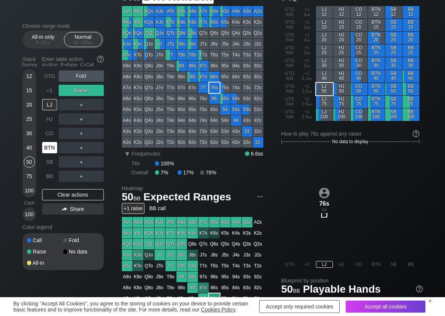
click at [46, 147] on div "BTN" at bounding box center [49, 147] width 15 height 11
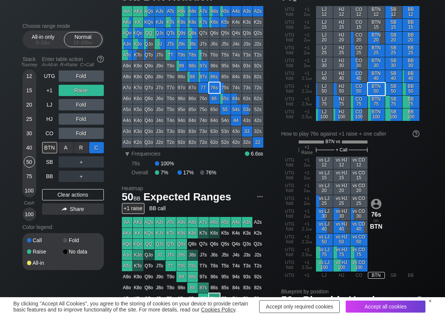
click at [96, 148] on div "C ✕" at bounding box center [96, 147] width 15 height 11
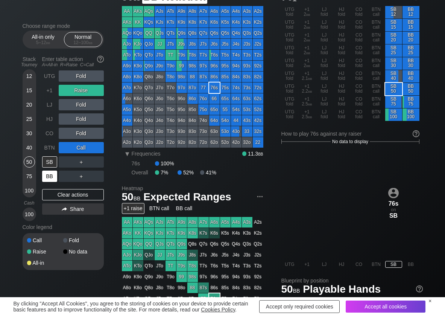
click at [56, 179] on div "BB" at bounding box center [49, 175] width 15 height 11
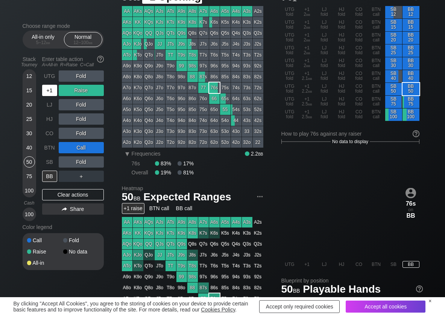
click at [49, 90] on div "+1" at bounding box center [49, 90] width 15 height 11
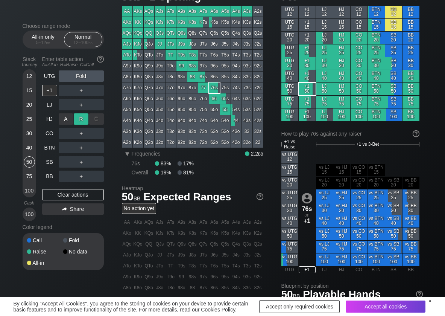
click at [85, 117] on div "R ✕" at bounding box center [81, 118] width 15 height 11
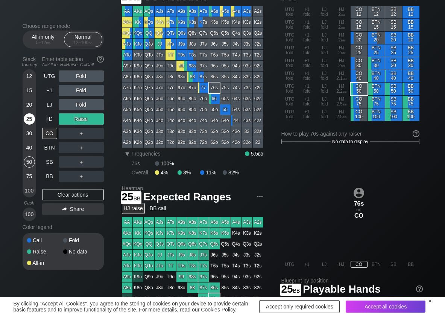
drag, startPoint x: 30, startPoint y: 118, endPoint x: 31, endPoint y: 126, distance: 8.3
click at [30, 118] on div "25" at bounding box center [29, 118] width 11 height 11
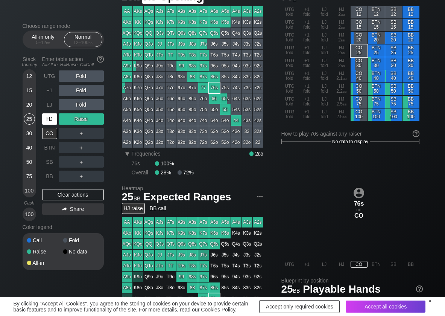
click at [56, 117] on div "HJ" at bounding box center [49, 118] width 15 height 11
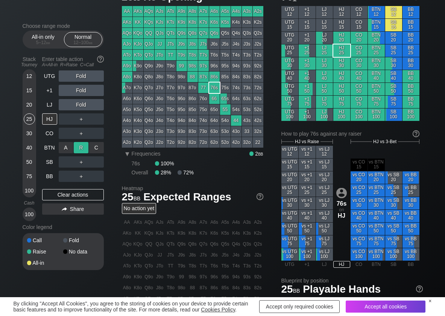
click at [78, 149] on div "R ✕" at bounding box center [81, 147] width 15 height 11
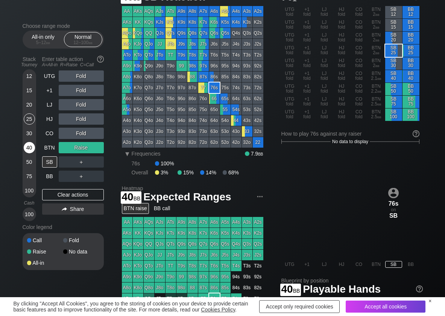
click at [27, 147] on div "40" at bounding box center [29, 147] width 11 height 11
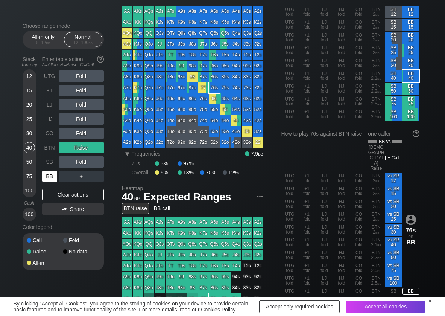
click at [51, 179] on div "BB" at bounding box center [49, 175] width 15 height 11
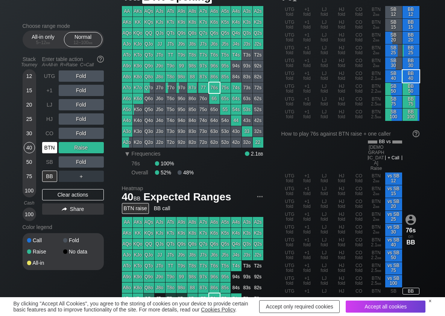
click at [49, 147] on div "BTN" at bounding box center [49, 147] width 15 height 11
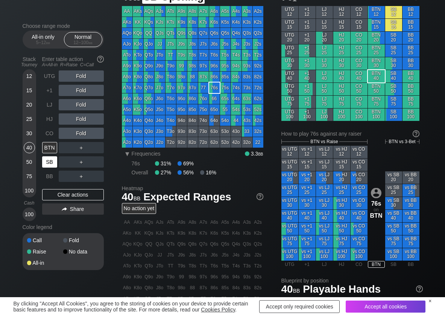
click at [50, 161] on div "SB" at bounding box center [49, 161] width 15 height 11
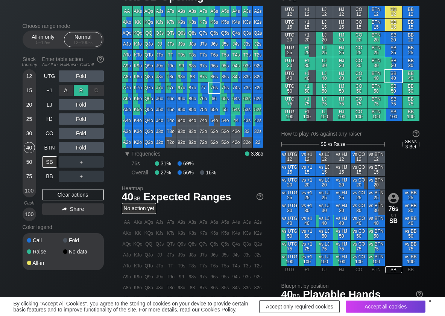
click at [80, 86] on div "R ✕" at bounding box center [81, 90] width 15 height 11
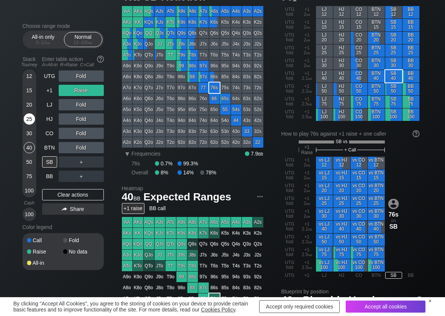
drag, startPoint x: 35, startPoint y: 121, endPoint x: 31, endPoint y: 122, distance: 4.4
click at [32, 122] on div "12 15 20 25 30 40 50 75 100" at bounding box center [30, 133] width 14 height 128
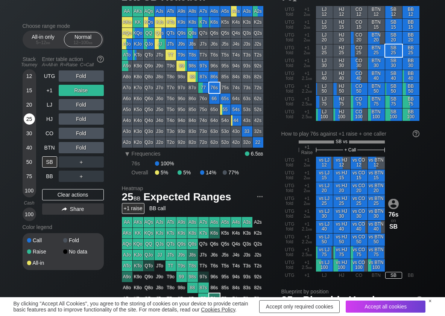
click at [31, 122] on div "25" at bounding box center [29, 118] width 11 height 11
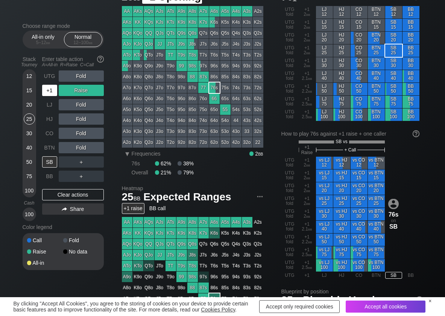
click at [48, 90] on div "+1" at bounding box center [49, 90] width 15 height 11
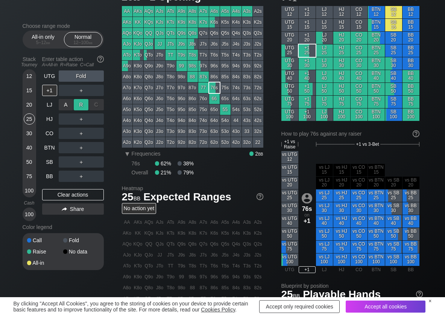
click at [80, 106] on div "R ✕" at bounding box center [81, 104] width 15 height 11
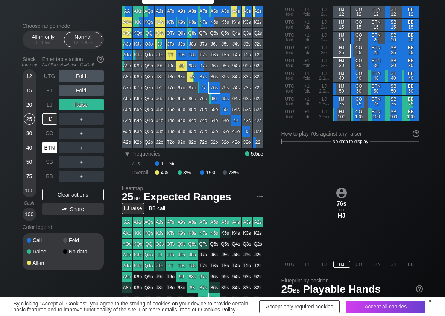
click at [52, 148] on div "BTN" at bounding box center [49, 147] width 15 height 11
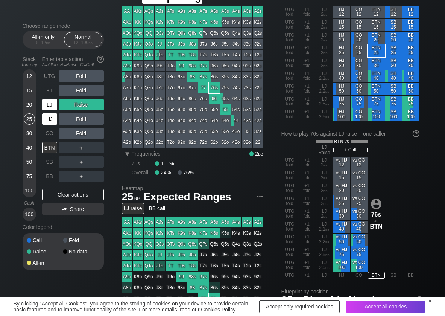
click at [50, 103] on div "LJ" at bounding box center [49, 104] width 15 height 11
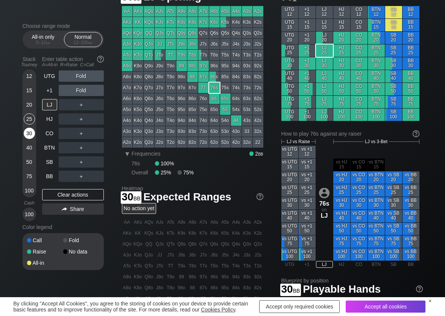
drag, startPoint x: 31, startPoint y: 134, endPoint x: 37, endPoint y: 147, distance: 14.6
click at [30, 135] on div "30" at bounding box center [29, 132] width 11 height 11
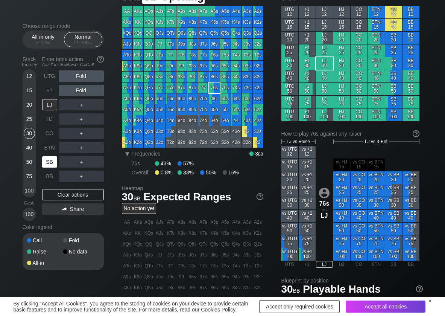
click at [48, 158] on div "SB" at bounding box center [49, 161] width 15 height 11
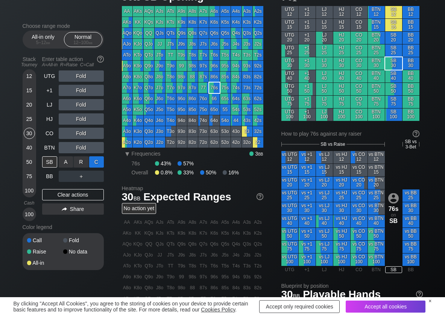
click at [96, 159] on div "C ✕" at bounding box center [96, 161] width 15 height 11
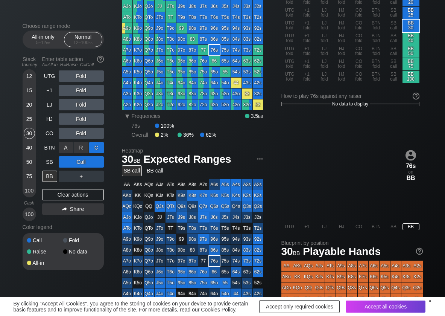
scroll to position [38, 0]
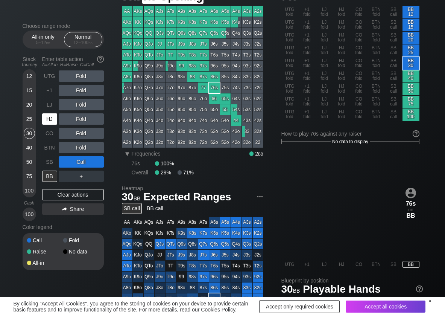
click at [48, 118] on div "HJ" at bounding box center [49, 118] width 15 height 11
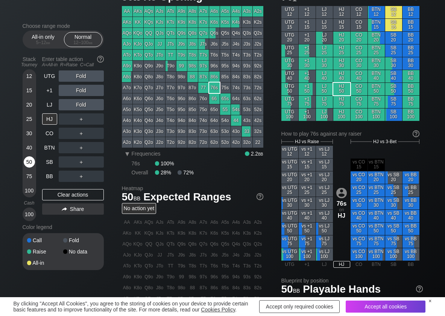
click at [29, 162] on div "50" at bounding box center [29, 161] width 11 height 11
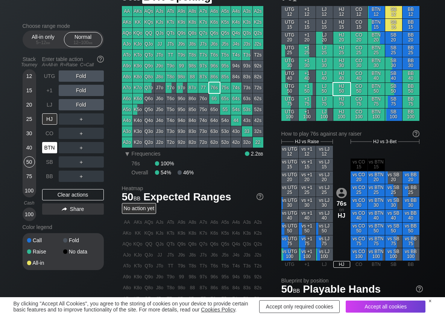
click at [51, 143] on div "BTN" at bounding box center [49, 147] width 15 height 11
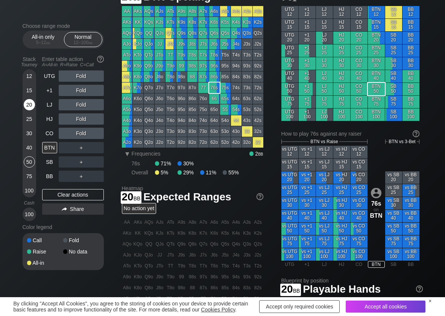
click at [31, 102] on div "20" at bounding box center [29, 104] width 11 height 11
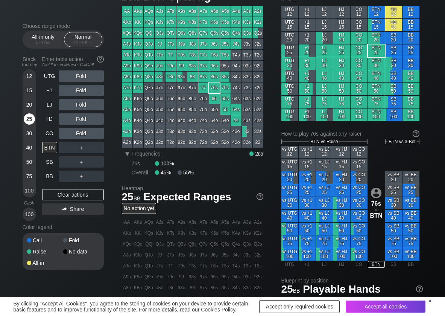
click at [33, 121] on div "25" at bounding box center [29, 118] width 11 height 11
click at [85, 149] on div "R ✕" at bounding box center [81, 147] width 15 height 11
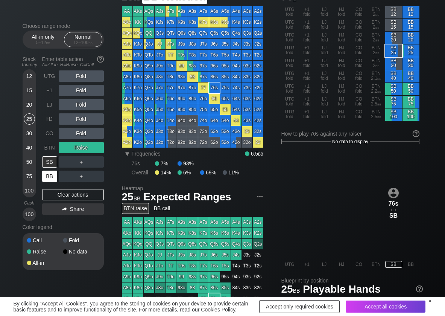
click at [53, 175] on div "BB" at bounding box center [49, 175] width 15 height 11
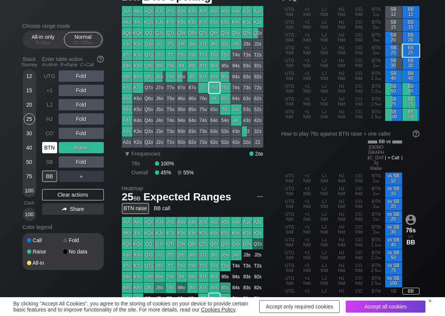
click at [56, 147] on div "BTN" at bounding box center [49, 147] width 15 height 11
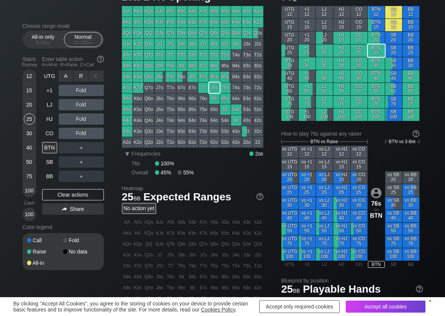
click at [82, 77] on div "R ✕" at bounding box center [81, 75] width 15 height 11
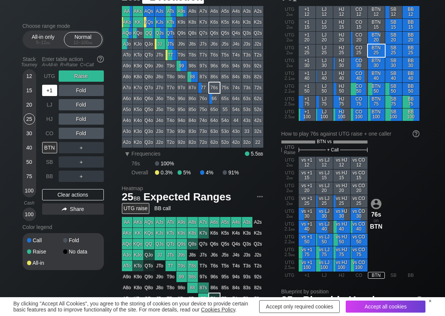
click at [52, 90] on div "+1" at bounding box center [49, 90] width 15 height 11
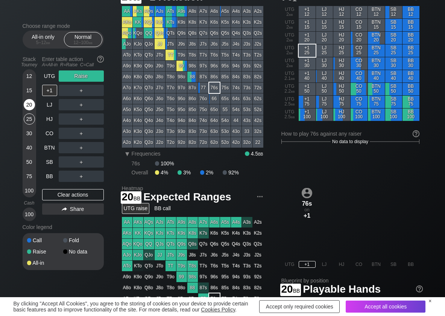
click at [27, 106] on div "20" at bounding box center [29, 104] width 11 height 11
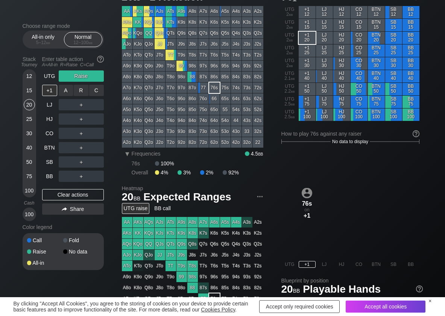
click at [95, 91] on div "C ✕" at bounding box center [96, 90] width 15 height 11
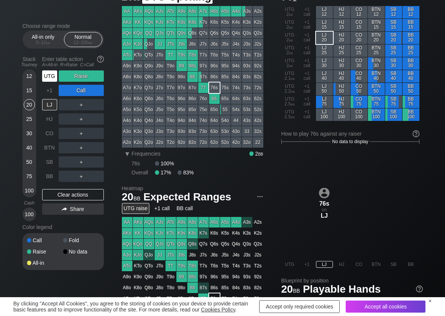
click at [51, 74] on div "UTG" at bounding box center [49, 75] width 15 height 11
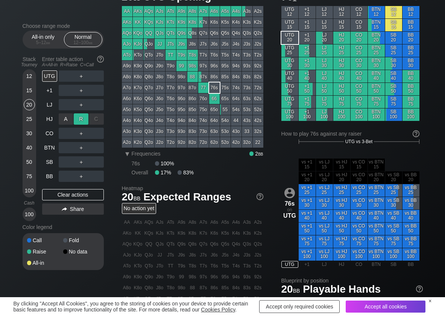
click at [76, 119] on div "R ✕" at bounding box center [81, 118] width 15 height 11
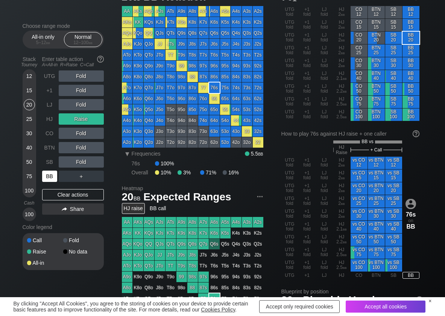
click at [45, 175] on div "BB" at bounding box center [49, 175] width 15 height 11
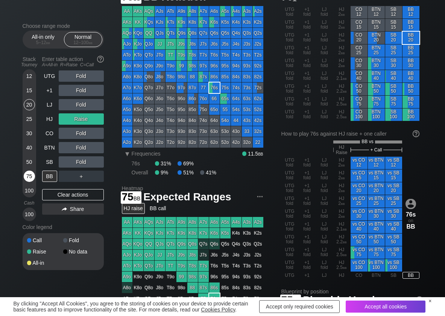
click at [25, 175] on div "75" at bounding box center [29, 175] width 11 height 11
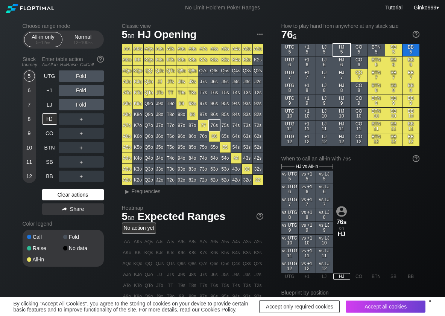
click at [82, 195] on div "Clear actions" at bounding box center [73, 194] width 62 height 11
click at [140, 191] on span "Frequencies" at bounding box center [146, 191] width 29 height 6
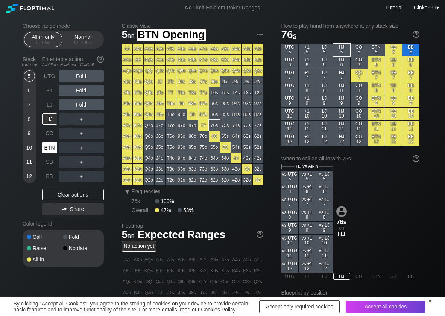
click at [49, 150] on div "BTN" at bounding box center [49, 147] width 15 height 11
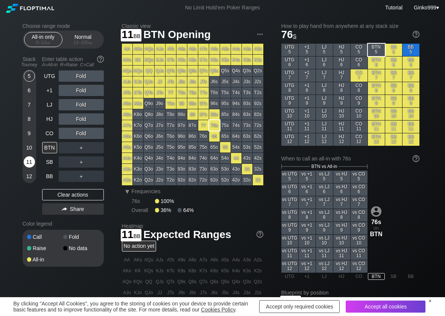
click at [30, 160] on div "11" at bounding box center [29, 161] width 11 height 11
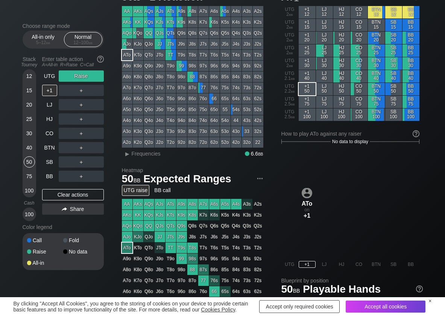
scroll to position [38, 0]
click at [130, 152] on div "▸" at bounding box center [128, 153] width 10 height 9
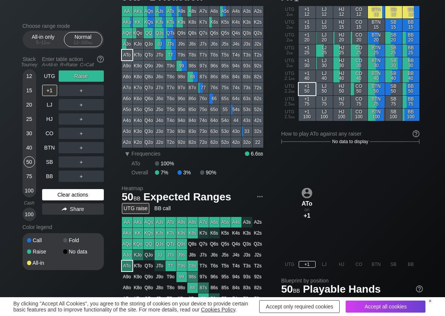
click at [73, 197] on div "Clear actions" at bounding box center [73, 194] width 62 height 11
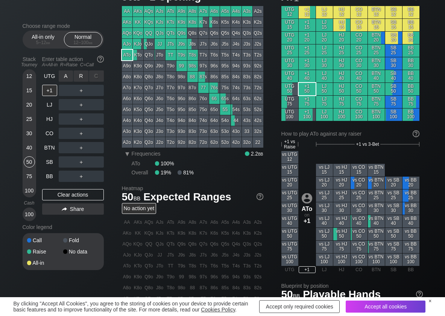
drag, startPoint x: 81, startPoint y: 71, endPoint x: 72, endPoint y: 80, distance: 12.5
click at [83, 73] on div "R ✕" at bounding box center [81, 75] width 15 height 11
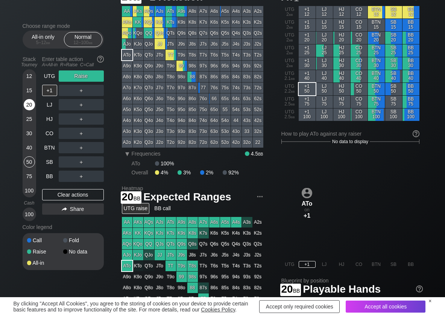
click at [27, 104] on div "20" at bounding box center [29, 104] width 11 height 11
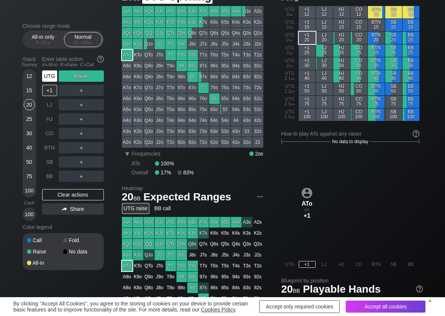
click at [49, 76] on div "UTG" at bounding box center [49, 75] width 15 height 11
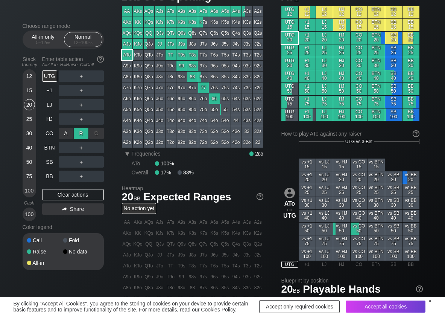
click at [81, 132] on div "R ✕" at bounding box center [81, 132] width 15 height 11
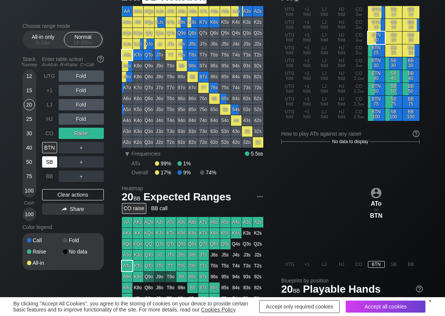
click at [47, 160] on div "SB" at bounding box center [49, 161] width 15 height 11
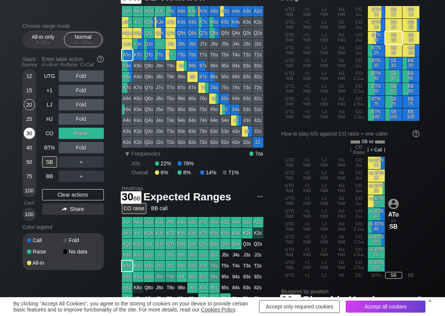
click at [29, 137] on div "30" at bounding box center [29, 132] width 11 height 11
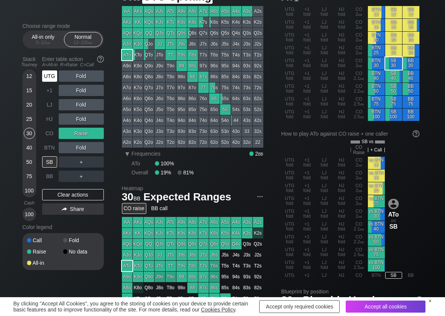
drag, startPoint x: 47, startPoint y: 74, endPoint x: 56, endPoint y: 75, distance: 9.5
click at [49, 74] on div "UTG" at bounding box center [49, 75] width 15 height 11
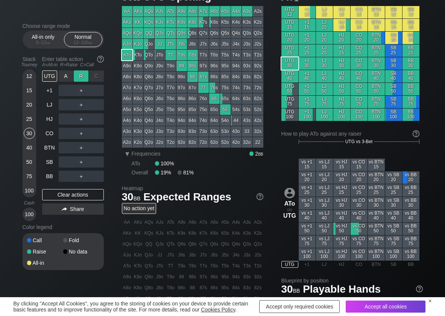
click at [86, 74] on div "R ✕" at bounding box center [81, 75] width 15 height 11
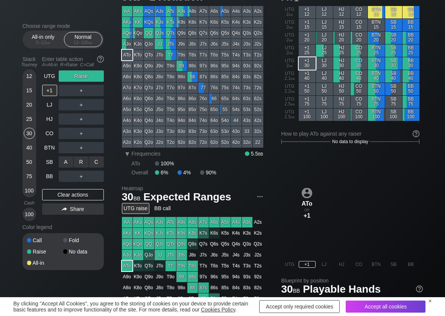
click at [96, 161] on div "C ✕" at bounding box center [96, 161] width 15 height 11
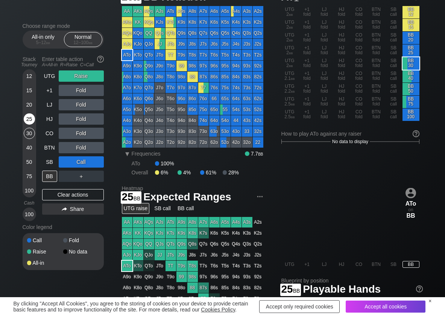
click at [32, 120] on div "25" at bounding box center [29, 118] width 11 height 11
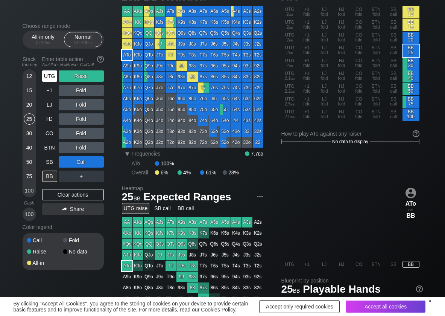
drag, startPoint x: 44, startPoint y: 74, endPoint x: 52, endPoint y: 78, distance: 9.3
click at [46, 74] on div "UTG" at bounding box center [49, 75] width 15 height 11
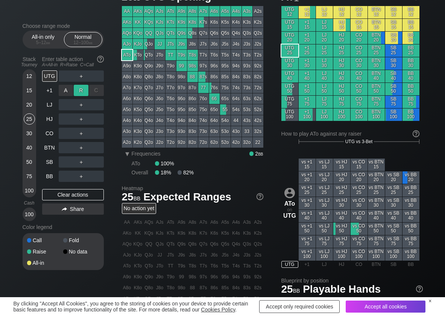
click at [77, 88] on div "R ✕" at bounding box center [81, 90] width 15 height 11
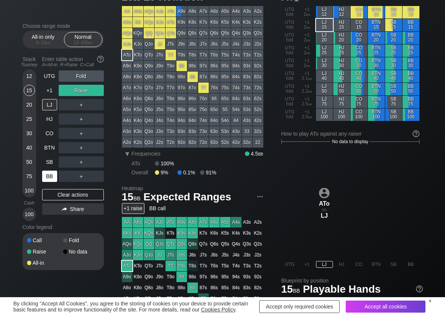
drag, startPoint x: 29, startPoint y: 94, endPoint x: 53, endPoint y: 173, distance: 82.8
click at [29, 96] on div "15" at bounding box center [29, 92] width 11 height 14
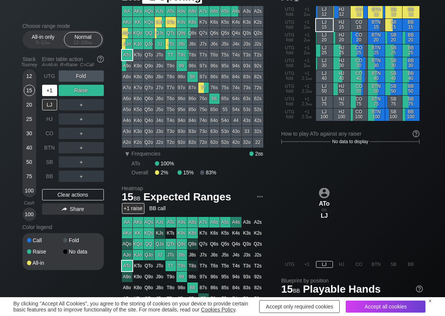
click at [47, 90] on div "+1" at bounding box center [49, 90] width 15 height 11
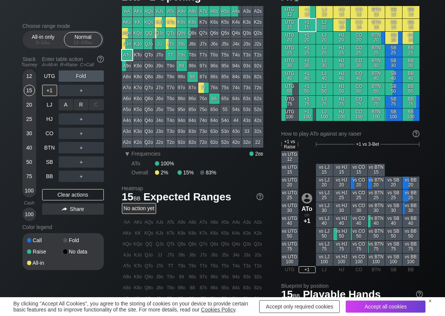
drag, startPoint x: 83, startPoint y: 102, endPoint x: 79, endPoint y: 111, distance: 9.6
click at [81, 103] on div "R ✕" at bounding box center [81, 104] width 15 height 11
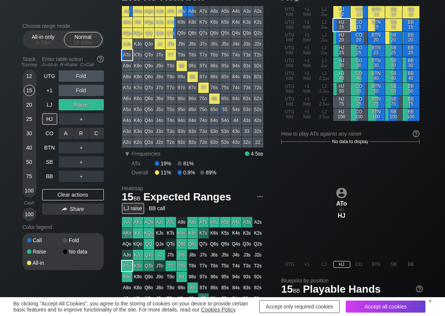
click at [79, 132] on div "R ✕" at bounding box center [81, 132] width 15 height 11
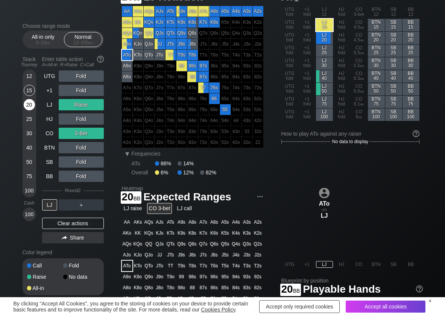
click at [30, 107] on div "20" at bounding box center [29, 104] width 11 height 11
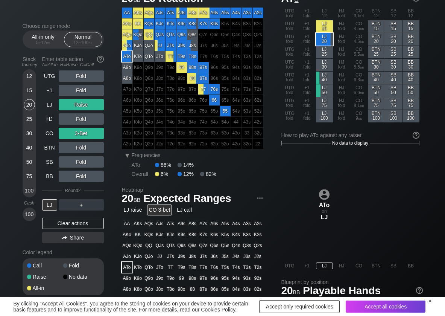
scroll to position [38, 0]
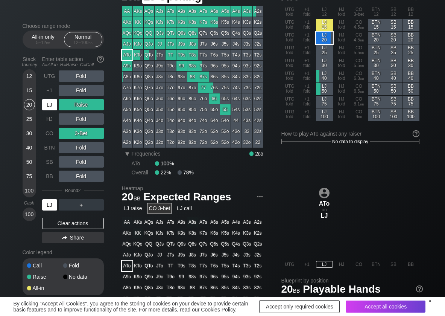
click at [48, 108] on div "LJ" at bounding box center [49, 104] width 15 height 11
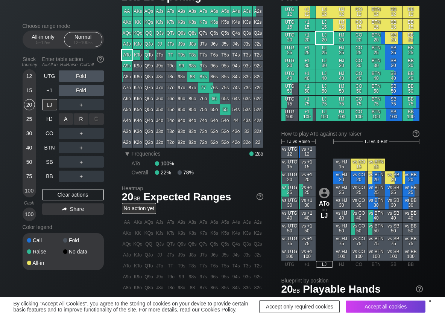
click at [80, 120] on div "R ✕" at bounding box center [81, 118] width 15 height 11
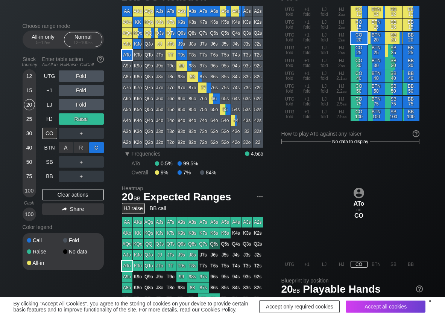
click at [98, 147] on div "C ✕" at bounding box center [96, 147] width 15 height 11
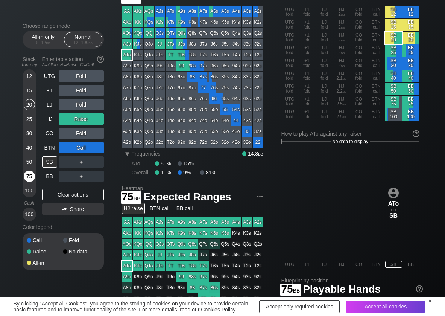
click at [29, 176] on div "75" at bounding box center [29, 175] width 11 height 11
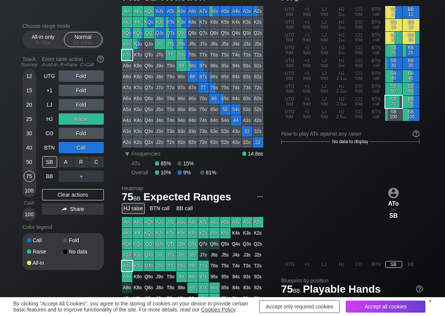
click at [82, 163] on div "R ✕" at bounding box center [81, 161] width 15 height 11
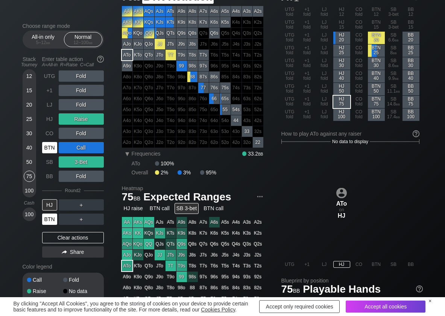
click at [52, 218] on div "BTN" at bounding box center [49, 218] width 15 height 11
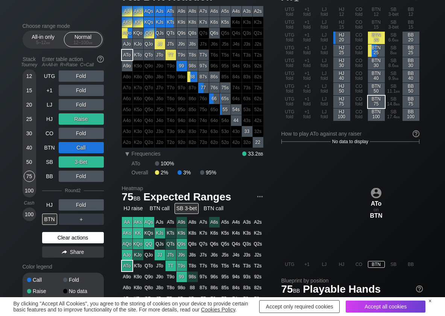
click at [59, 237] on div "Clear actions" at bounding box center [73, 237] width 62 height 11
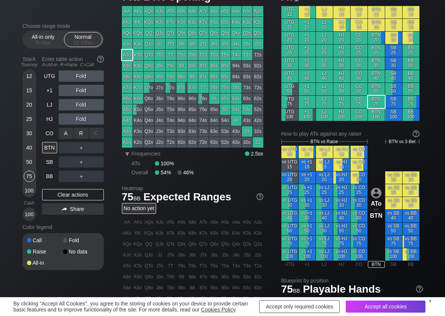
click at [76, 136] on div "R ✕" at bounding box center [81, 132] width 15 height 11
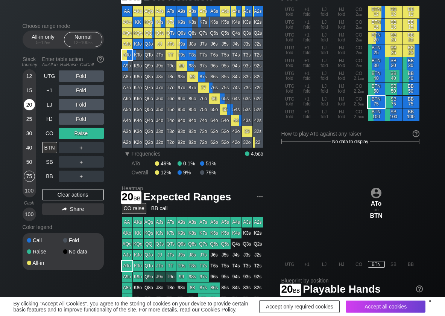
click at [30, 107] on div "20" at bounding box center [29, 104] width 11 height 11
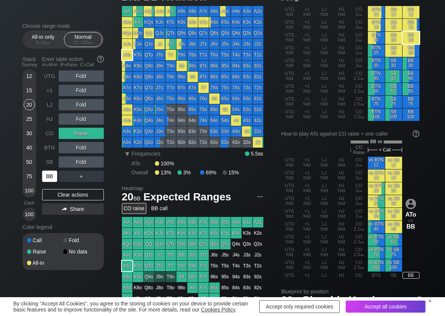
click at [50, 178] on div "BB" at bounding box center [49, 175] width 15 height 11
click at [60, 176] on div "A ✕" at bounding box center [66, 175] width 15 height 11
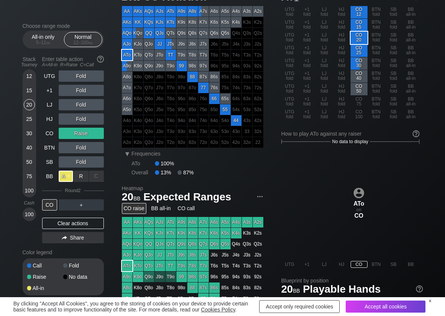
click at [60, 176] on div "A ✕" at bounding box center [66, 175] width 15 height 11
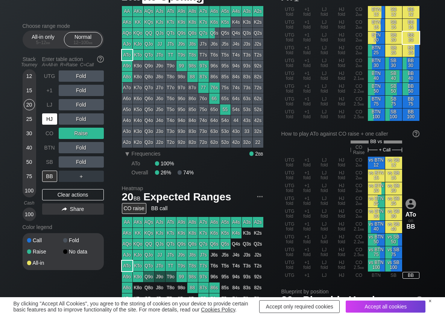
click at [55, 120] on div "HJ" at bounding box center [49, 118] width 15 height 11
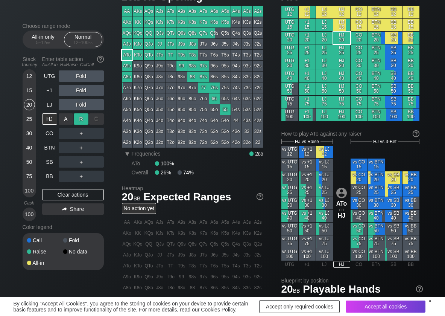
drag, startPoint x: 80, startPoint y: 118, endPoint x: 76, endPoint y: 127, distance: 9.4
click at [80, 120] on div "R ✕" at bounding box center [81, 118] width 15 height 11
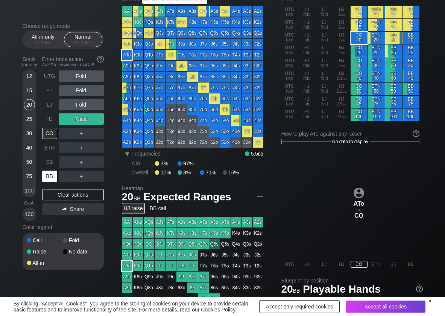
click at [53, 174] on div "BB" at bounding box center [49, 175] width 15 height 11
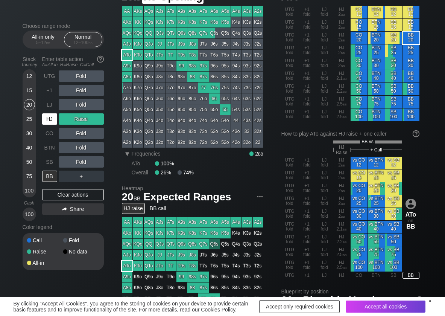
click at [51, 123] on div "HJ" at bounding box center [49, 118] width 15 height 11
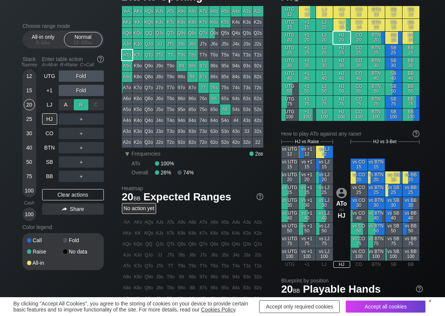
click at [85, 105] on div "R ✕" at bounding box center [81, 104] width 15 height 11
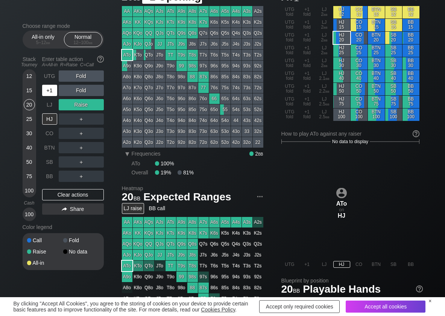
click at [53, 88] on div "+1" at bounding box center [49, 90] width 15 height 11
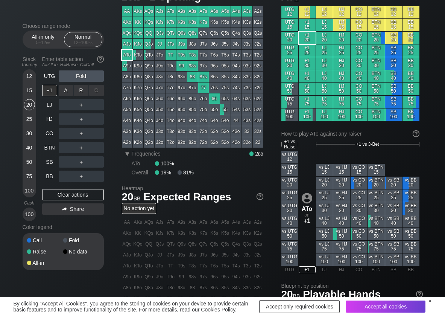
click at [80, 91] on div "R ✕" at bounding box center [81, 90] width 15 height 11
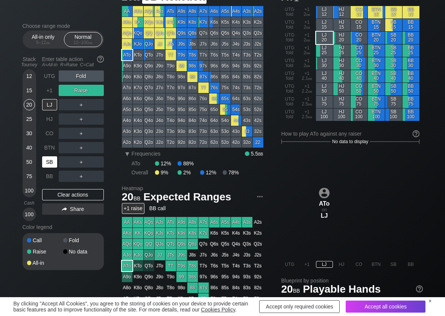
click at [50, 159] on div "SB" at bounding box center [49, 161] width 15 height 11
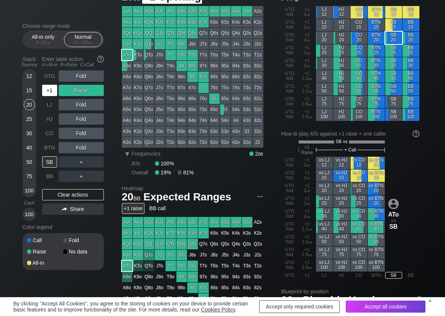
click at [49, 83] on div "+1" at bounding box center [50, 90] width 17 height 14
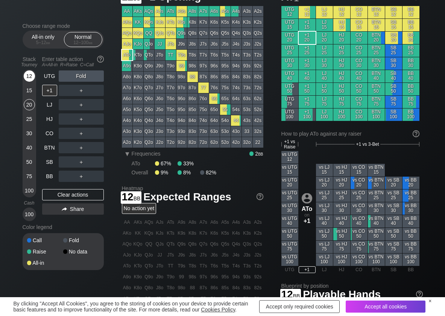
click at [32, 77] on div "12" at bounding box center [29, 75] width 11 height 11
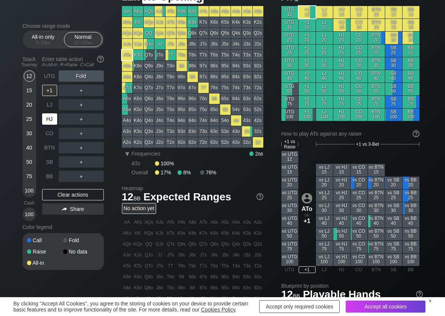
click at [47, 119] on div "HJ" at bounding box center [49, 118] width 15 height 11
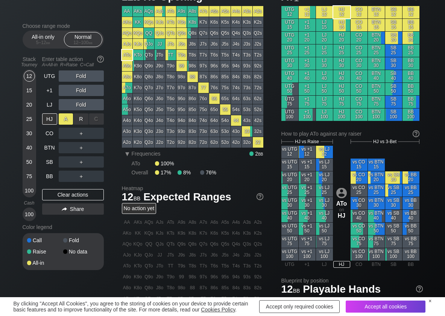
click at [70, 121] on div "A ✕" at bounding box center [66, 118] width 15 height 11
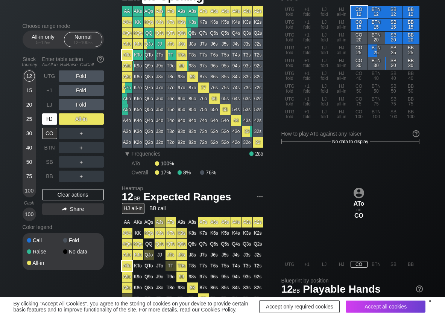
drag, startPoint x: 53, startPoint y: 119, endPoint x: 53, endPoint y: 126, distance: 7.6
click at [53, 120] on div "HJ" at bounding box center [49, 118] width 15 height 11
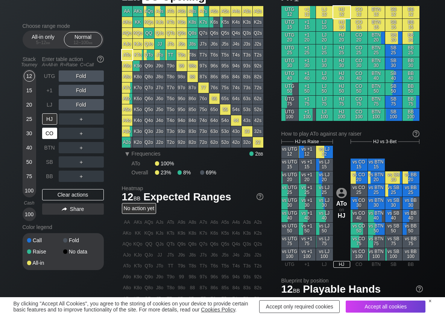
click at [51, 133] on div "CO" at bounding box center [49, 132] width 15 height 11
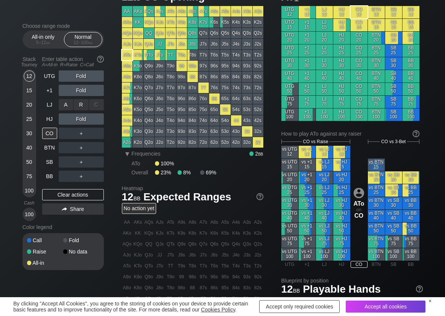
click at [83, 108] on div "R ✕" at bounding box center [81, 104] width 15 height 11
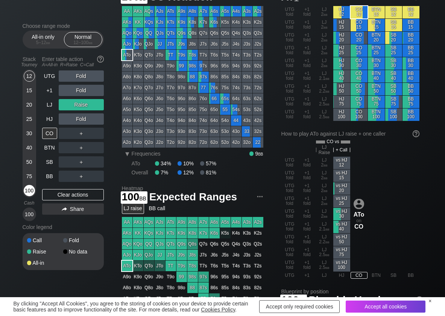
click at [26, 194] on div "100" at bounding box center [29, 190] width 11 height 11
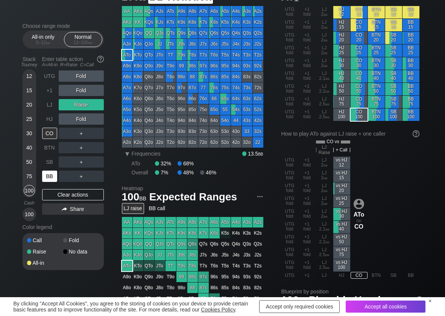
click at [54, 173] on div "BB" at bounding box center [49, 175] width 15 height 11
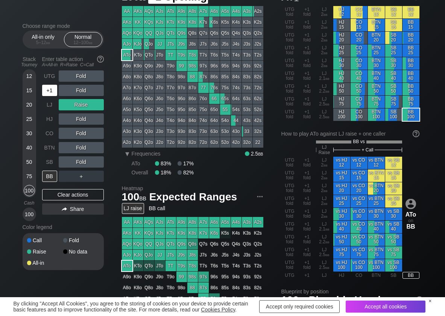
click at [49, 95] on div "+1" at bounding box center [49, 90] width 15 height 11
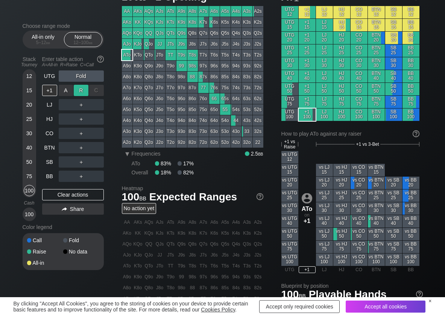
click at [80, 87] on div "R ✕" at bounding box center [81, 90] width 15 height 11
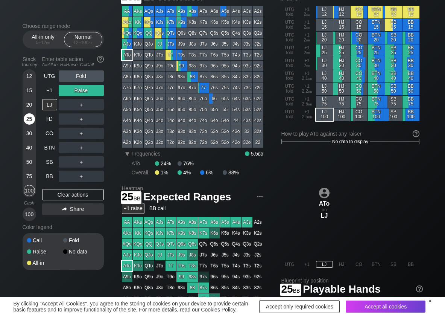
click at [32, 118] on div "25" at bounding box center [29, 118] width 11 height 11
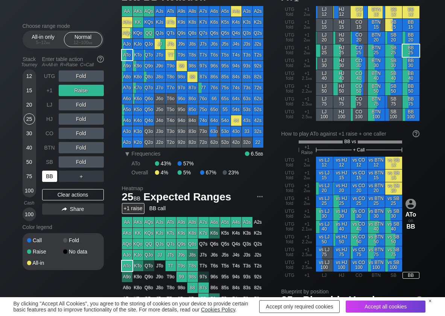
click at [46, 172] on div "BB" at bounding box center [49, 175] width 15 height 11
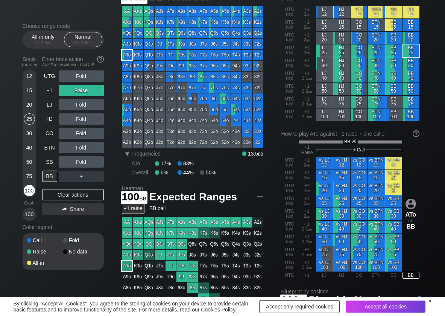
click at [34, 188] on div "100" at bounding box center [29, 190] width 11 height 11
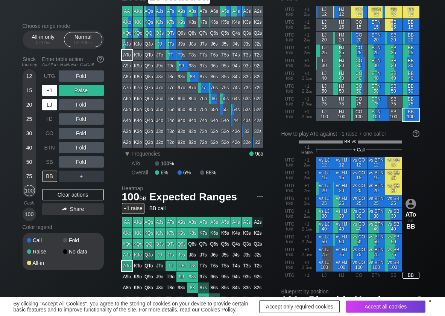
click at [56, 93] on div "+1" at bounding box center [49, 90] width 15 height 11
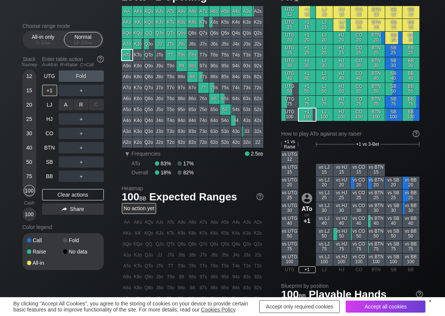
click at [82, 104] on div "R ✕" at bounding box center [81, 104] width 15 height 11
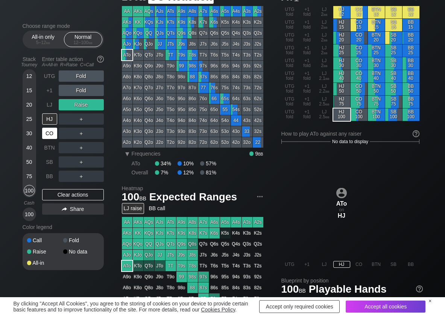
click at [55, 134] on div "CO" at bounding box center [49, 132] width 15 height 11
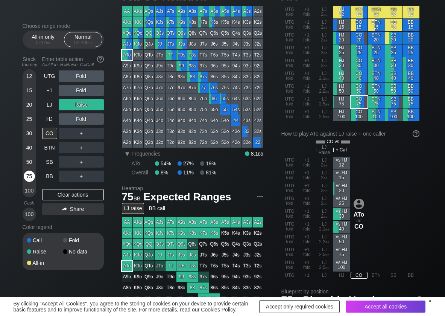
click at [27, 175] on div "75" at bounding box center [29, 175] width 11 height 11
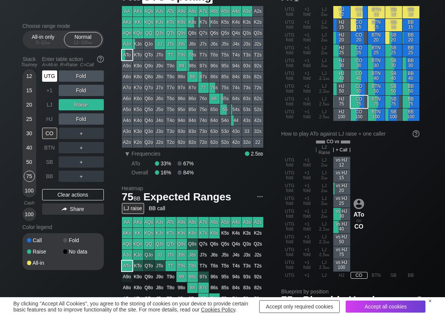
click at [48, 77] on div "UTG" at bounding box center [49, 75] width 15 height 11
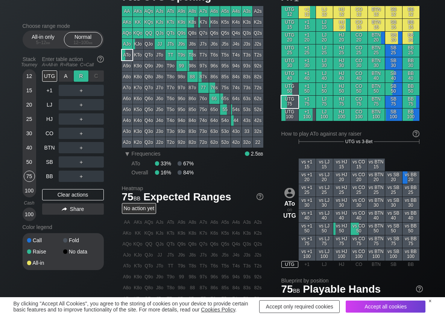
click at [83, 78] on div "R ✕" at bounding box center [81, 75] width 15 height 11
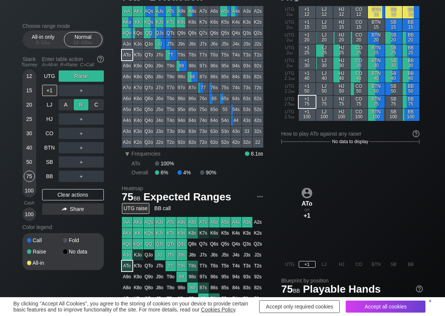
click at [78, 106] on div "R ✕" at bounding box center [81, 104] width 15 height 11
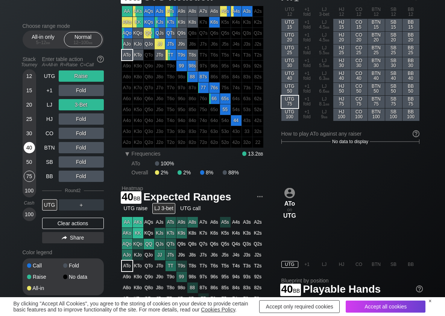
click at [28, 145] on div "40" at bounding box center [29, 147] width 11 height 11
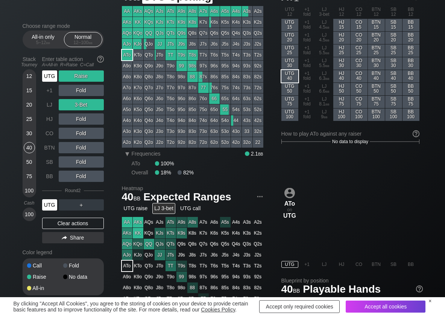
click at [52, 78] on div "UTG" at bounding box center [49, 75] width 15 height 11
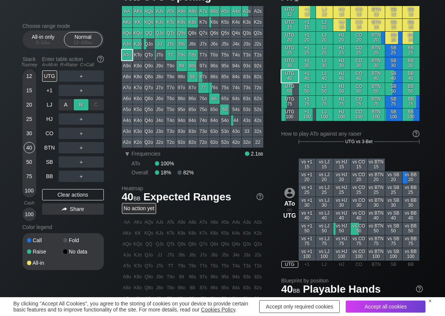
drag, startPoint x: 81, startPoint y: 99, endPoint x: 82, endPoint y: 109, distance: 10.3
click at [81, 103] on div "R ✕" at bounding box center [81, 104] width 15 height 11
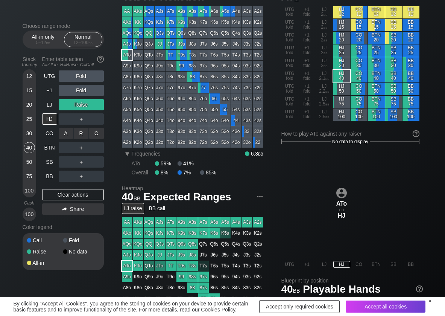
click at [97, 137] on div "C ✕" at bounding box center [96, 132] width 15 height 11
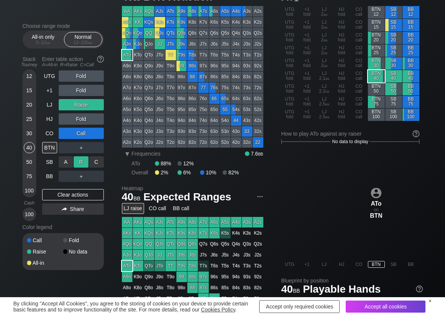
click at [78, 162] on div "R ✕" at bounding box center [81, 161] width 15 height 11
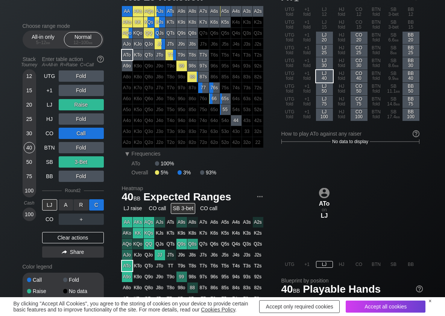
click at [96, 204] on div "C ✕" at bounding box center [96, 204] width 15 height 11
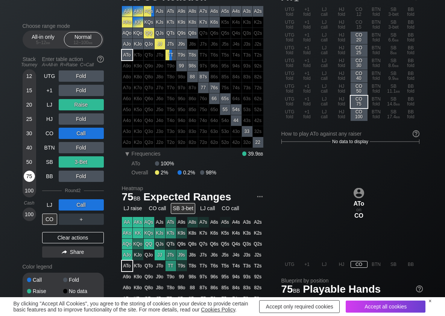
click at [31, 174] on div "75" at bounding box center [29, 175] width 11 height 11
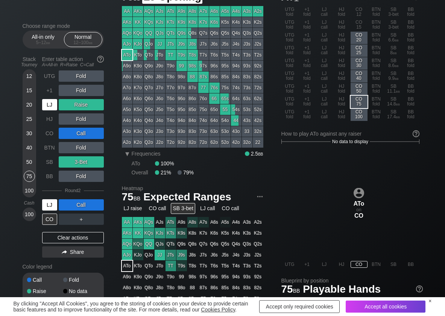
click at [46, 104] on div "LJ" at bounding box center [49, 104] width 15 height 11
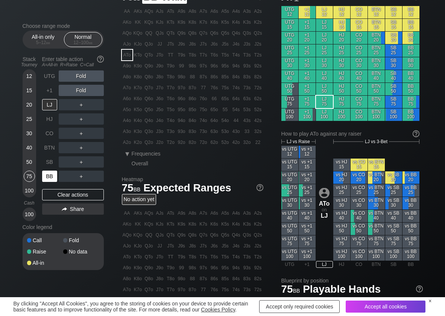
click at [47, 179] on div "BB" at bounding box center [49, 175] width 15 height 11
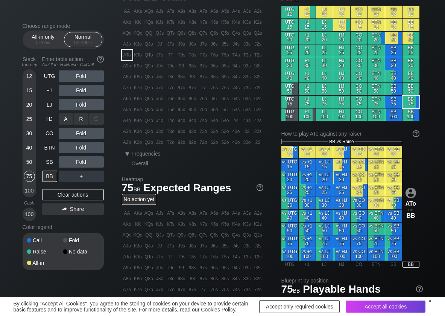
click at [82, 119] on div "R ✕" at bounding box center [81, 118] width 15 height 11
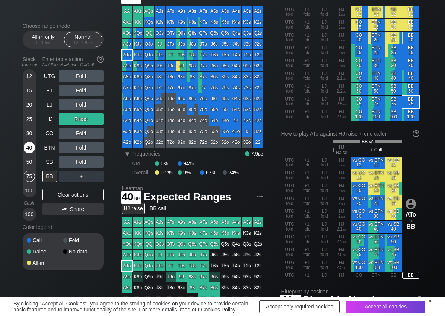
click at [28, 150] on div "40" at bounding box center [29, 147] width 11 height 11
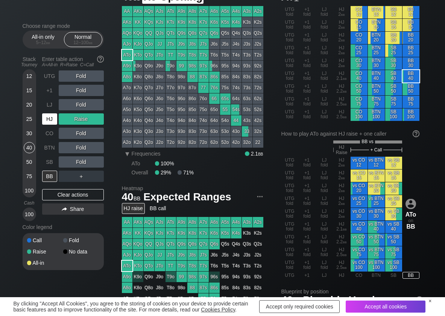
click at [47, 120] on div "HJ" at bounding box center [49, 118] width 15 height 11
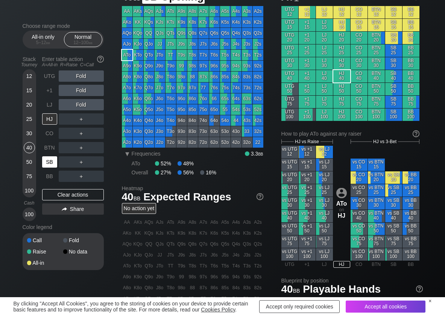
click at [50, 166] on div "SB" at bounding box center [49, 161] width 15 height 11
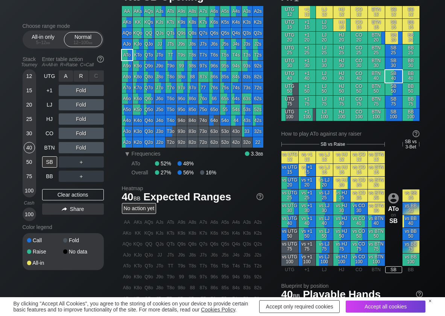
click at [81, 79] on div "R ✕" at bounding box center [81, 75] width 15 height 11
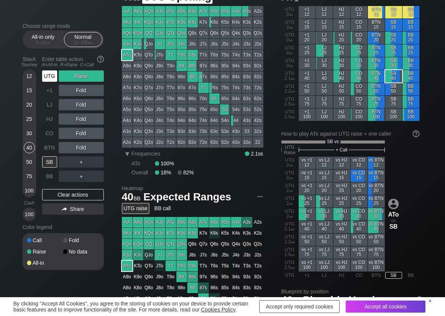
drag, startPoint x: 51, startPoint y: 74, endPoint x: 57, endPoint y: 109, distance: 35.6
click at [51, 76] on div "UTG" at bounding box center [49, 75] width 15 height 11
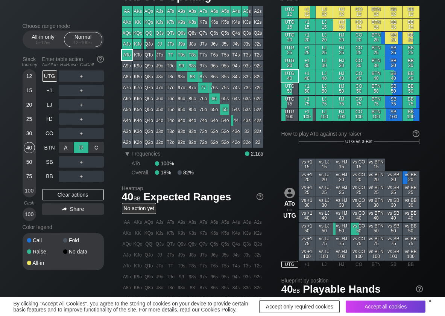
click at [83, 147] on div "R ✕" at bounding box center [81, 147] width 15 height 11
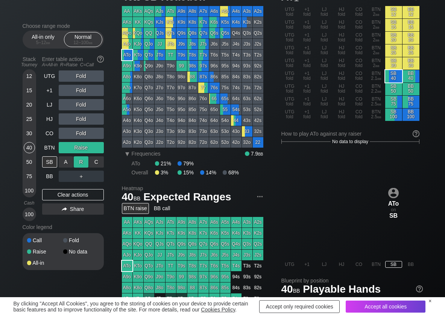
click at [78, 162] on div "R ✕" at bounding box center [81, 161] width 15 height 11
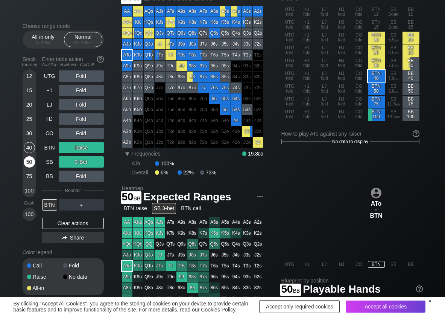
click at [28, 161] on div "50" at bounding box center [29, 161] width 11 height 11
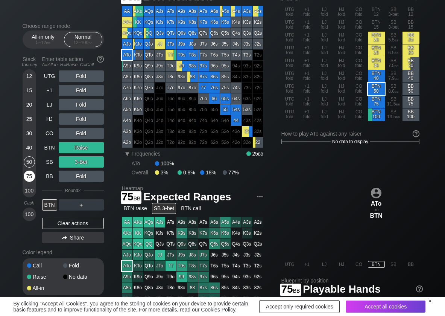
click at [27, 177] on div "75" at bounding box center [29, 175] width 11 height 11
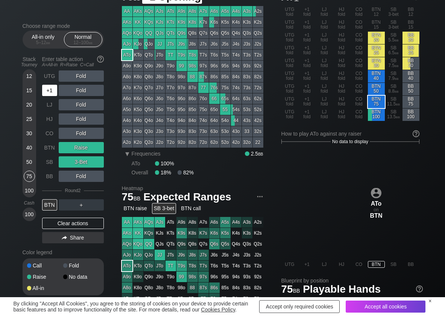
click at [50, 89] on div "+1" at bounding box center [49, 90] width 15 height 11
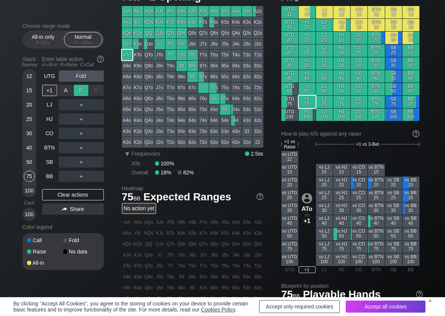
click at [79, 92] on div "R ✕" at bounding box center [81, 90] width 15 height 11
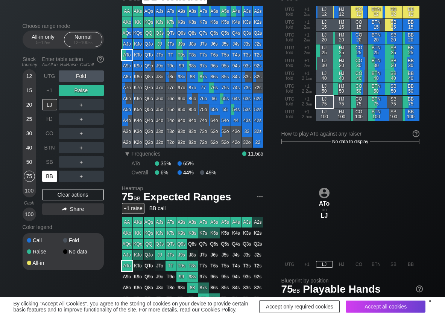
click at [54, 172] on div "BB" at bounding box center [49, 175] width 15 height 11
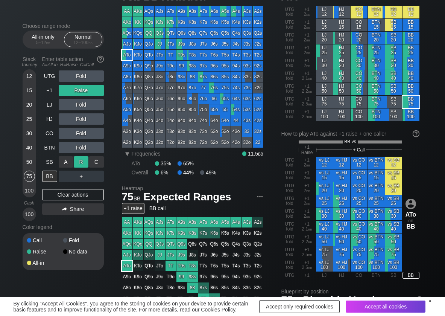
click at [84, 160] on div "R ✕" at bounding box center [81, 161] width 15 height 11
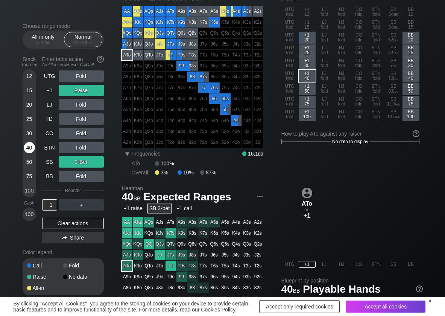
click at [27, 147] on div "40" at bounding box center [29, 147] width 11 height 11
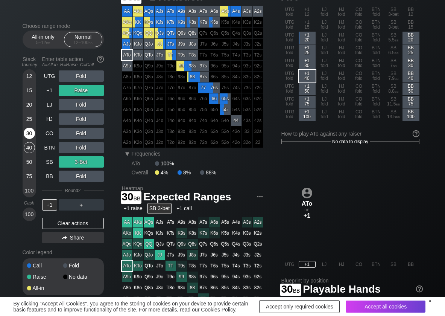
click at [25, 130] on div "30" at bounding box center [29, 132] width 11 height 11
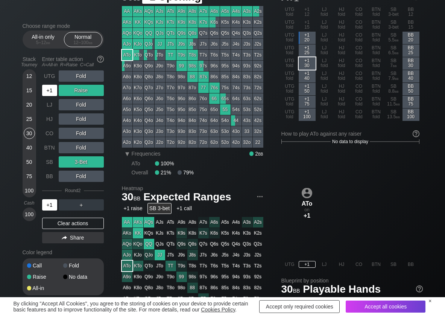
click at [50, 89] on div "+1" at bounding box center [49, 90] width 15 height 11
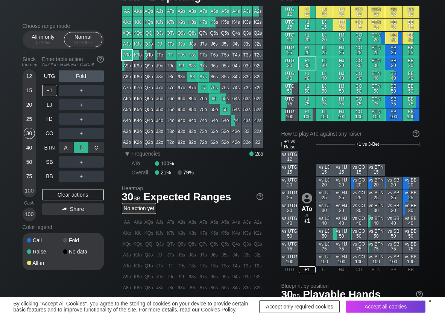
click at [80, 148] on div "R ✕" at bounding box center [81, 147] width 15 height 11
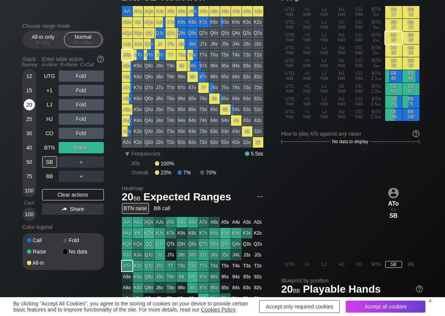
click at [29, 104] on div "20" at bounding box center [29, 104] width 11 height 11
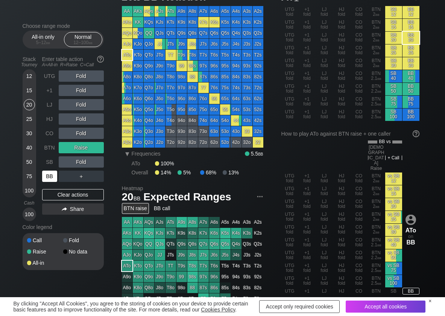
click at [51, 173] on div "BB" at bounding box center [49, 175] width 15 height 11
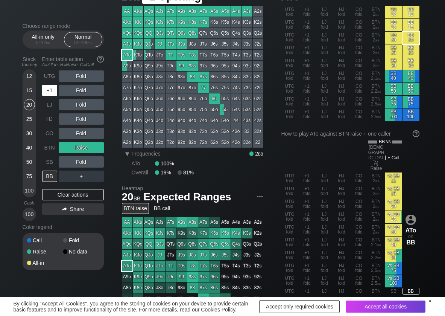
drag, startPoint x: 46, startPoint y: 90, endPoint x: 58, endPoint y: 89, distance: 11.7
click at [46, 91] on div "+1" at bounding box center [49, 90] width 15 height 11
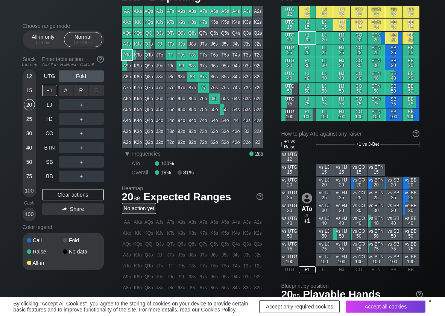
drag, startPoint x: 82, startPoint y: 90, endPoint x: 83, endPoint y: 97, distance: 6.9
click at [82, 91] on div "R ✕" at bounding box center [81, 90] width 15 height 11
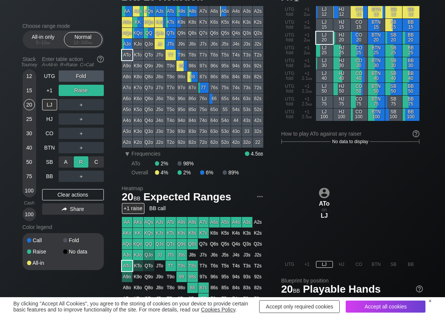
drag, startPoint x: 84, startPoint y: 156, endPoint x: 80, endPoint y: 160, distance: 5.9
click at [85, 161] on div "R ✕" at bounding box center [81, 161] width 15 height 11
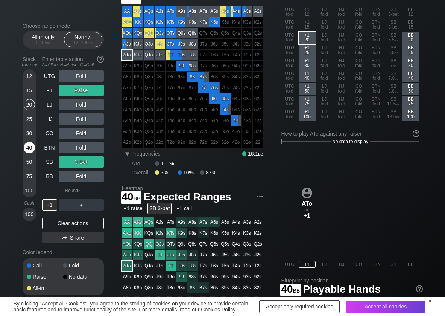
click at [29, 148] on div "40" at bounding box center [29, 147] width 11 height 11
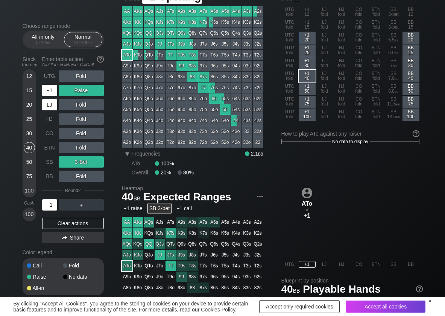
click at [45, 91] on div "+1" at bounding box center [49, 90] width 15 height 11
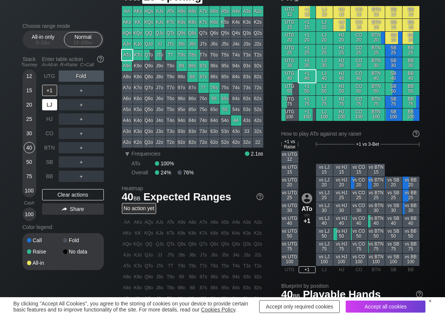
click at [48, 106] on div "LJ" at bounding box center [49, 104] width 15 height 11
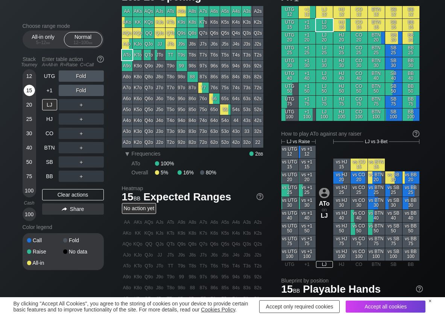
click at [30, 91] on div "15" at bounding box center [29, 90] width 11 height 11
click at [77, 103] on div "R ✕" at bounding box center [81, 104] width 15 height 11
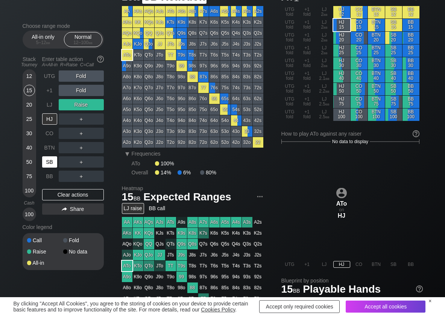
click at [44, 164] on div "SB" at bounding box center [49, 161] width 15 height 11
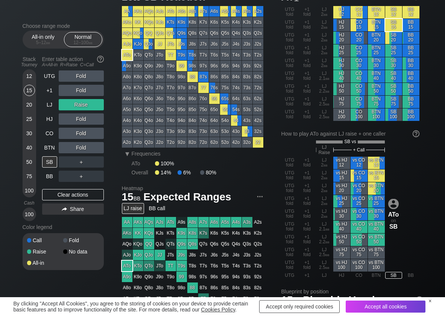
click at [41, 102] on div "Stack Tourney Enter table action A=All-in R=Raise C=Call 12 15 20 25 30 40 50 7…" at bounding box center [63, 137] width 81 height 168
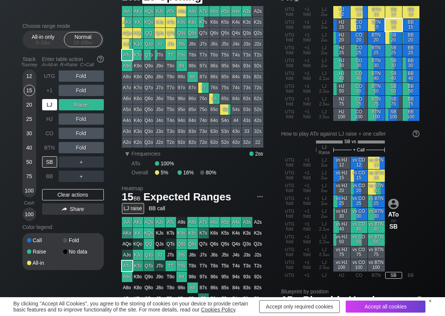
click at [49, 105] on div "LJ" at bounding box center [49, 104] width 15 height 11
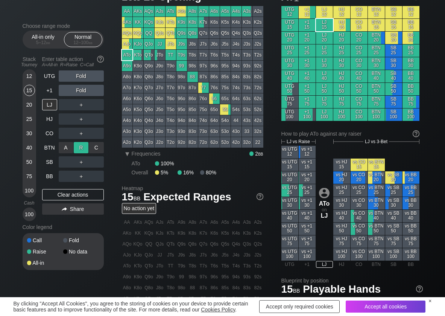
click at [76, 148] on div "R ✕" at bounding box center [81, 147] width 15 height 11
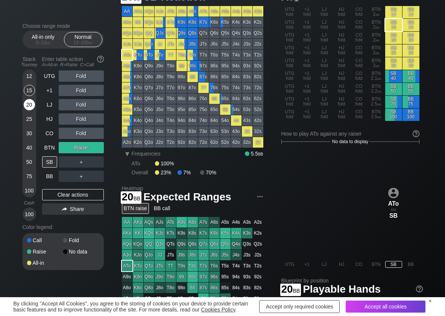
click at [29, 105] on div "20" at bounding box center [29, 104] width 11 height 11
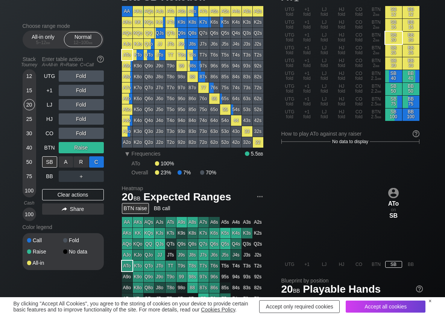
click at [97, 162] on div "C ✕" at bounding box center [96, 161] width 15 height 11
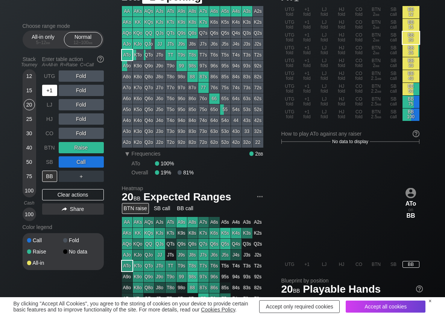
click at [51, 90] on div "+1" at bounding box center [49, 90] width 15 height 11
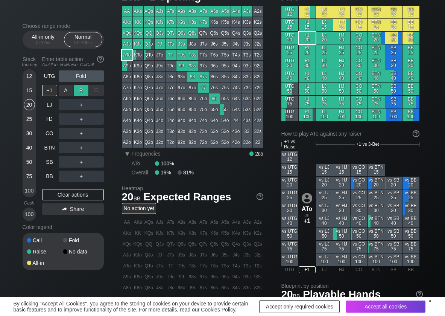
drag, startPoint x: 78, startPoint y: 91, endPoint x: 81, endPoint y: 97, distance: 6.6
click at [79, 91] on div "R ✕" at bounding box center [81, 90] width 15 height 11
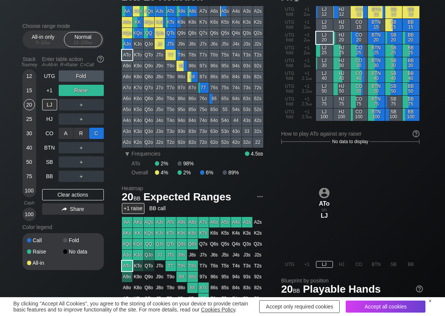
click at [97, 135] on div "C ✕" at bounding box center [96, 132] width 15 height 11
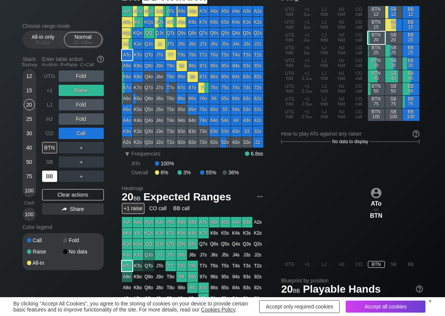
click at [55, 174] on div "BB" at bounding box center [49, 175] width 15 height 11
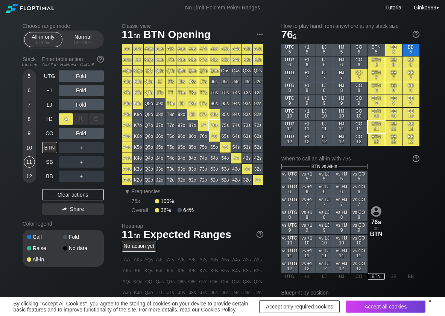
click at [63, 121] on div "A ✕" at bounding box center [66, 118] width 15 height 11
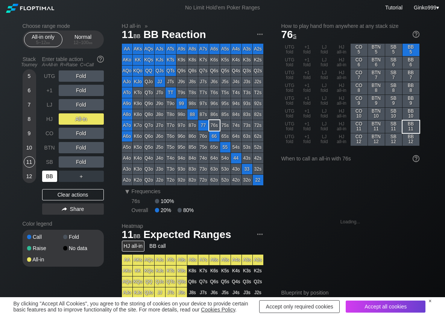
click at [49, 176] on div "BB" at bounding box center [49, 175] width 15 height 11
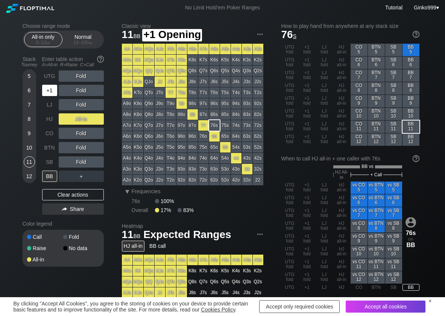
click at [52, 93] on div "+1" at bounding box center [49, 90] width 15 height 11
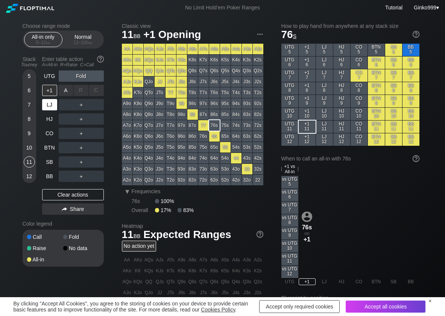
click at [66, 91] on div "A ✕" at bounding box center [66, 90] width 15 height 11
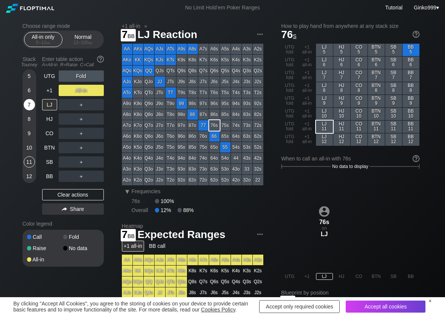
click at [30, 102] on div "7" at bounding box center [29, 104] width 11 height 11
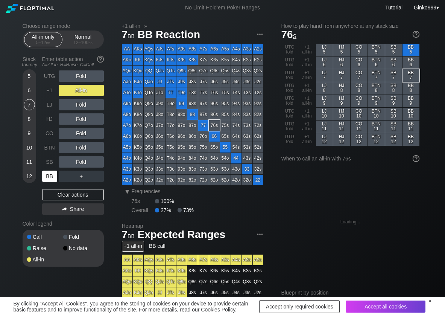
click at [51, 174] on div "BB" at bounding box center [49, 175] width 15 height 11
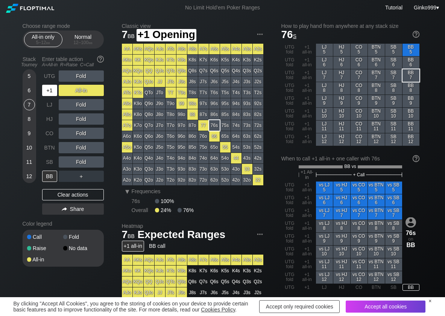
click at [44, 91] on div "+1" at bounding box center [49, 90] width 15 height 11
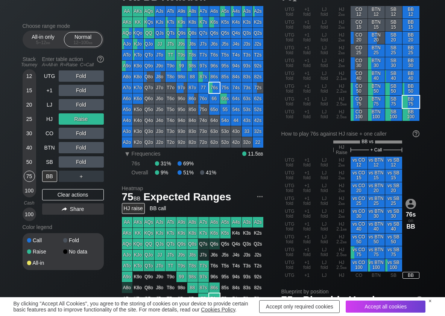
scroll to position [38, 0]
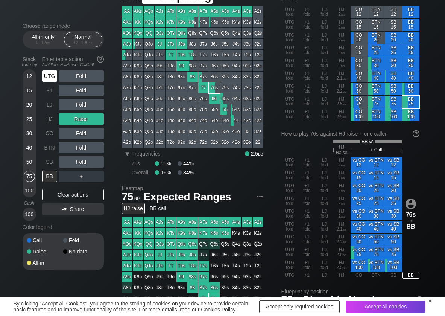
drag, startPoint x: 48, startPoint y: 78, endPoint x: 70, endPoint y: 78, distance: 22.2
click at [48, 78] on div "UTG" at bounding box center [49, 75] width 15 height 11
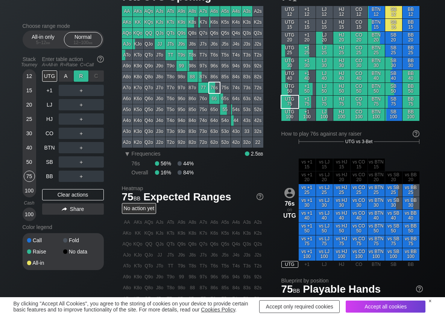
click at [82, 77] on div "R ✕" at bounding box center [81, 75] width 15 height 11
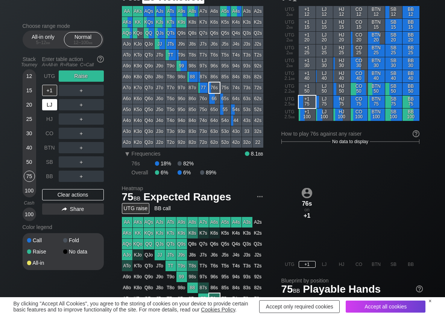
click at [52, 104] on div "LJ" at bounding box center [49, 104] width 15 height 11
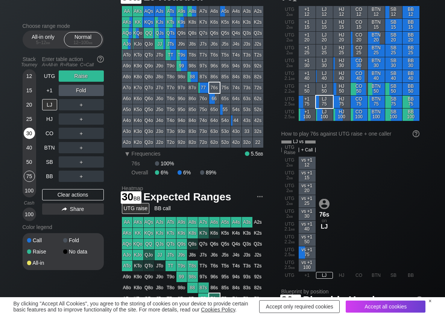
click at [26, 136] on div "30" at bounding box center [29, 132] width 11 height 11
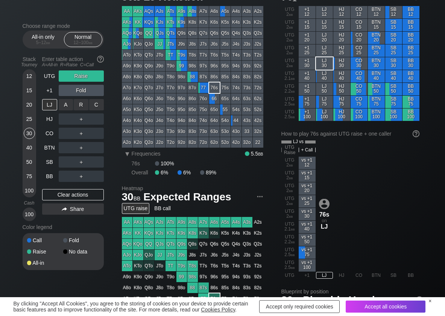
click at [98, 102] on div "C ✕" at bounding box center [96, 104] width 15 height 11
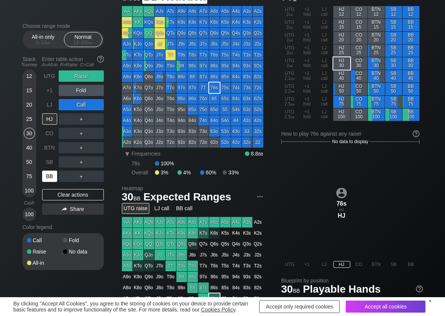
click at [52, 174] on div "BB" at bounding box center [49, 175] width 15 height 11
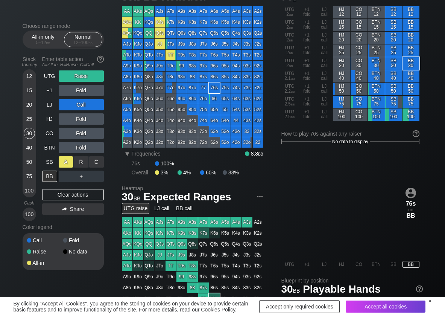
click at [66, 159] on div "A ✕" at bounding box center [66, 161] width 15 height 11
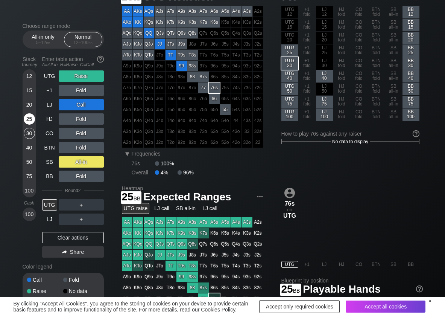
click at [32, 114] on div "25" at bounding box center [29, 118] width 11 height 11
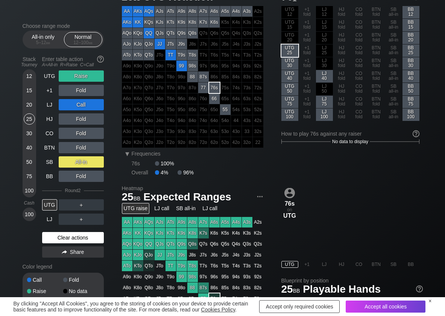
click at [53, 237] on div "Clear actions" at bounding box center [73, 237] width 62 height 11
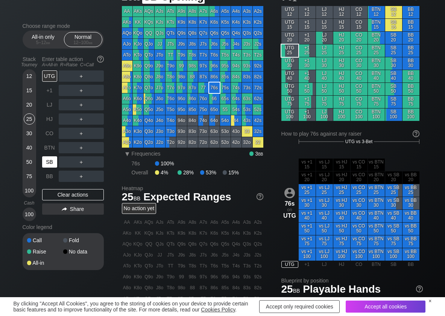
click at [53, 156] on div "SB" at bounding box center [50, 162] width 17 height 14
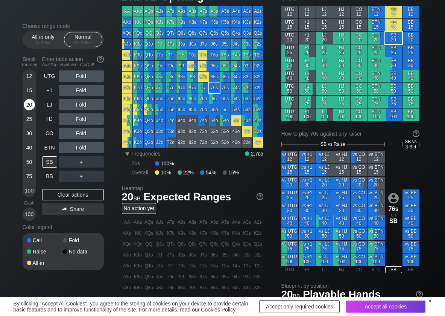
click at [30, 102] on div "20" at bounding box center [29, 104] width 11 height 11
drag, startPoint x: 94, startPoint y: 158, endPoint x: 85, endPoint y: 170, distance: 15.0
click at [94, 158] on div "C ✕" at bounding box center [96, 161] width 15 height 11
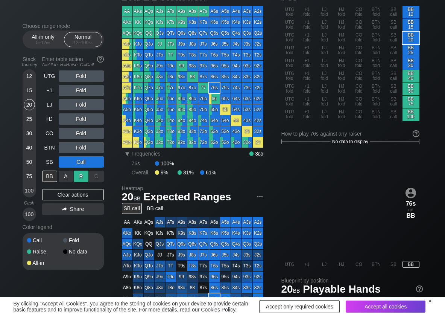
click at [84, 171] on div "R ✕" at bounding box center [81, 175] width 15 height 11
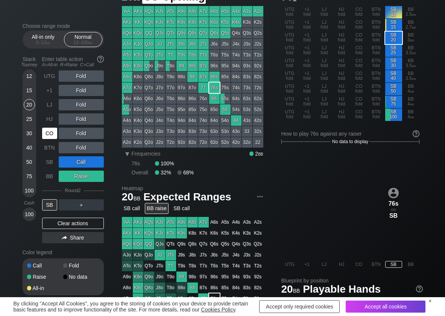
click at [55, 132] on div "CO" at bounding box center [49, 132] width 15 height 11
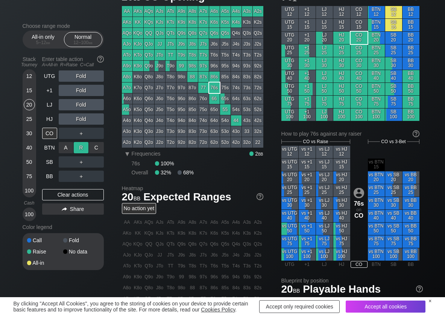
click at [86, 148] on div "R ✕" at bounding box center [81, 147] width 15 height 11
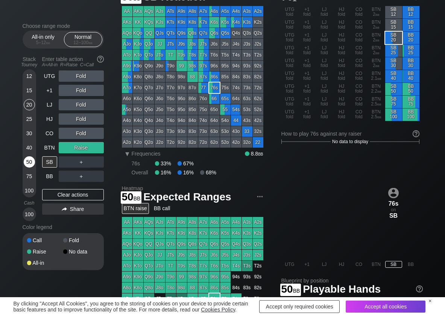
click at [29, 164] on div "50" at bounding box center [29, 161] width 11 height 11
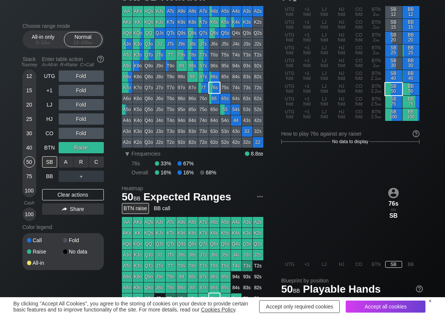
click at [85, 160] on div "R ✕" at bounding box center [81, 161] width 15 height 11
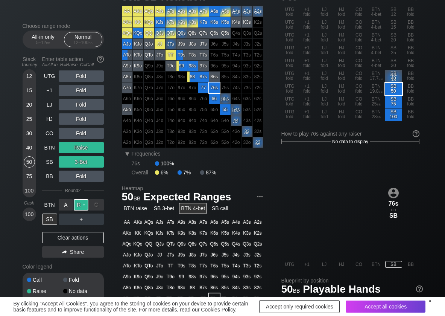
click at [80, 203] on div "R ✕" at bounding box center [81, 204] width 15 height 11
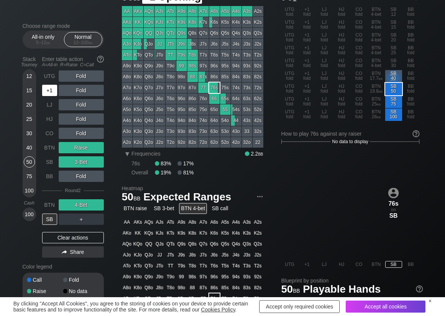
click at [49, 90] on div "+1" at bounding box center [49, 90] width 15 height 11
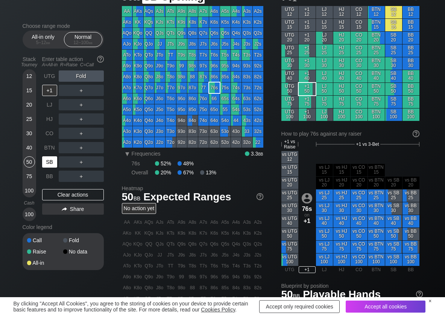
click at [49, 160] on div "SB" at bounding box center [49, 161] width 15 height 11
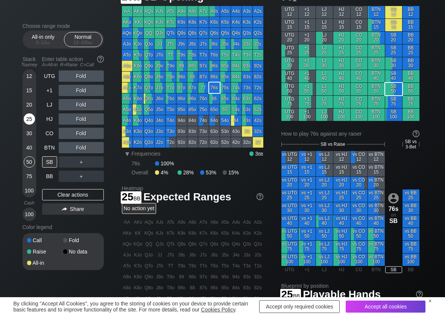
click at [27, 115] on div "25" at bounding box center [29, 118] width 11 height 11
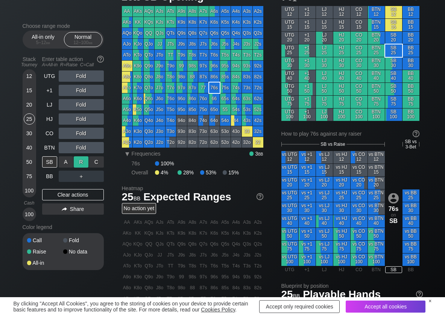
click at [83, 162] on div "R ✕" at bounding box center [81, 161] width 15 height 11
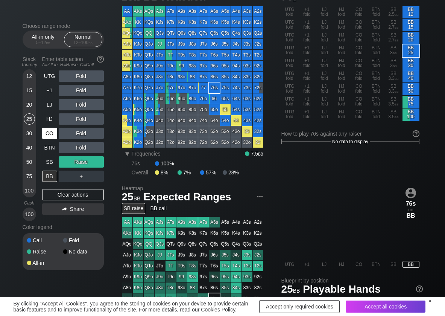
drag, startPoint x: 39, startPoint y: 128, endPoint x: 44, endPoint y: 134, distance: 7.5
click at [43, 133] on div "Stack Tourney Enter table action A=All-in R=Raise C=Call 12 15 20 25 30 40 50 7…" at bounding box center [63, 137] width 81 height 168
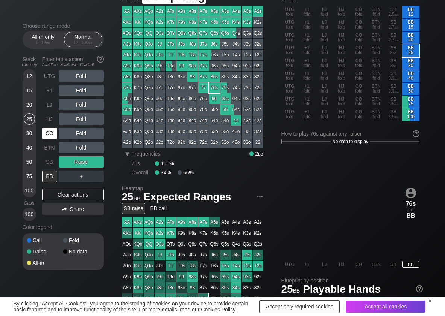
click at [45, 134] on div "CO" at bounding box center [49, 132] width 15 height 11
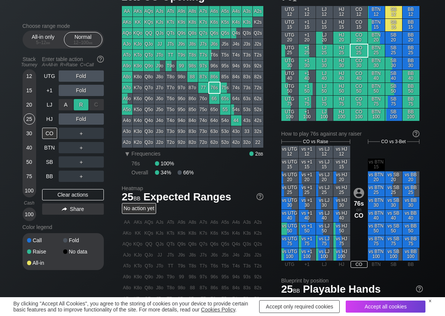
click at [83, 107] on div "R ✕" at bounding box center [81, 104] width 15 height 11
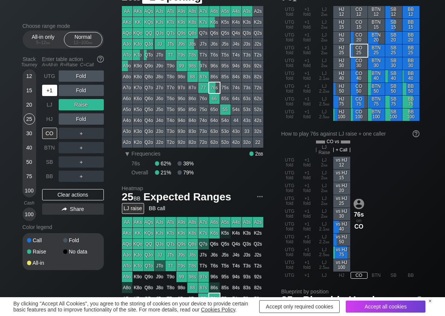
click at [56, 90] on div "+1" at bounding box center [49, 90] width 15 height 11
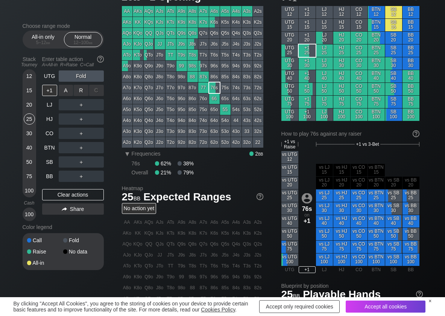
click at [83, 90] on div "R ✕" at bounding box center [81, 90] width 15 height 11
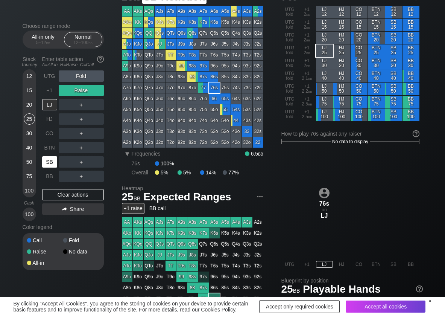
click at [52, 158] on div "SB" at bounding box center [49, 161] width 15 height 11
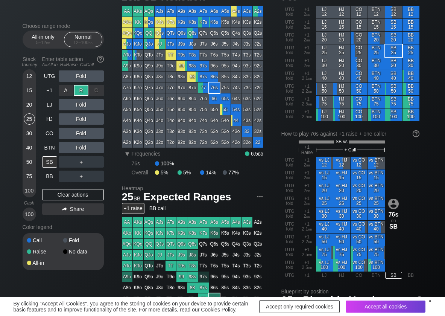
click at [79, 95] on div "R ✕" at bounding box center [81, 90] width 15 height 11
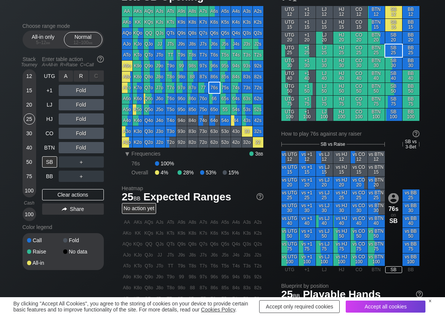
click at [81, 78] on div "R ✕" at bounding box center [81, 75] width 15 height 11
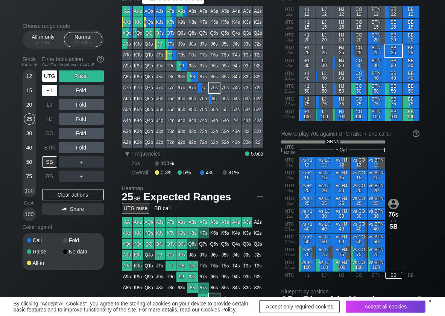
click at [47, 74] on div "UTG" at bounding box center [49, 75] width 15 height 11
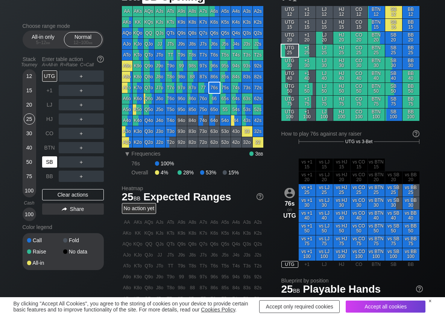
click at [51, 159] on div "SB" at bounding box center [49, 161] width 15 height 11
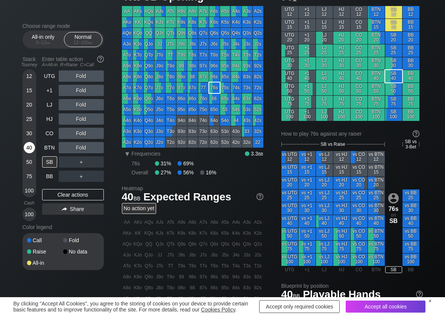
click at [30, 144] on div "40" at bounding box center [29, 147] width 11 height 11
click at [79, 132] on div "R ✕" at bounding box center [81, 132] width 15 height 11
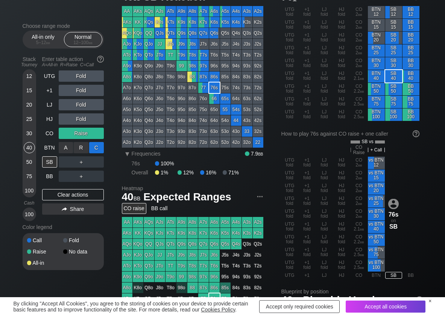
click at [95, 144] on div "C ✕" at bounding box center [96, 147] width 15 height 11
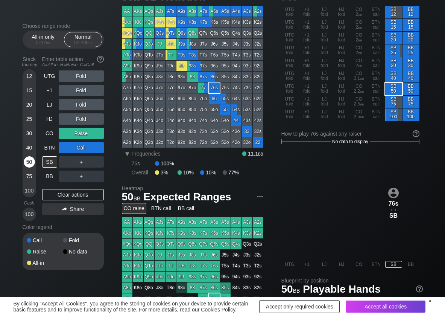
click at [30, 162] on div "50" at bounding box center [29, 161] width 11 height 11
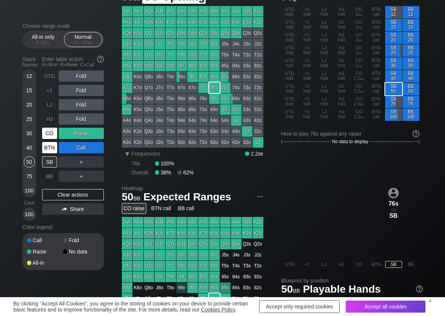
click at [49, 134] on div "CO" at bounding box center [49, 132] width 15 height 11
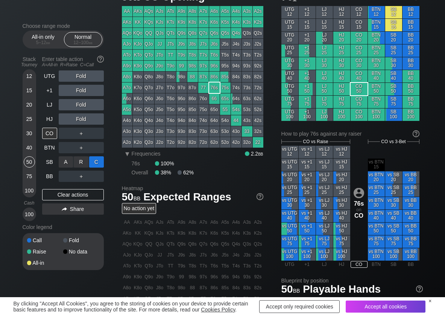
click at [97, 162] on div "C ✕" at bounding box center [96, 161] width 15 height 11
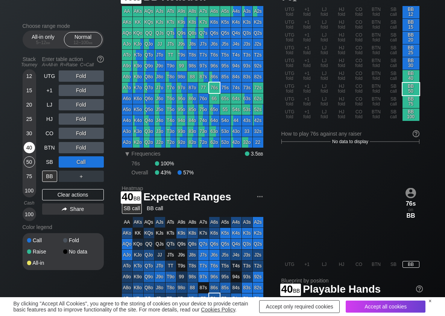
click at [28, 147] on div "40" at bounding box center [29, 147] width 11 height 11
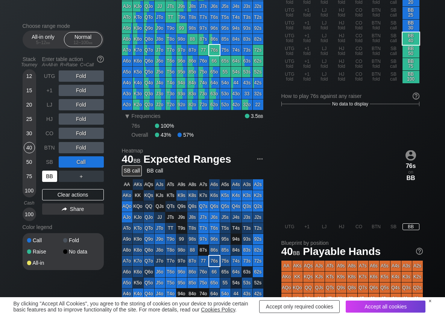
scroll to position [38, 0]
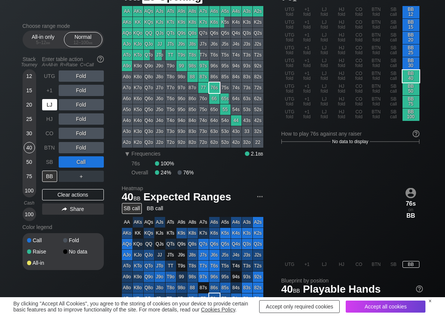
click at [53, 105] on div "LJ" at bounding box center [49, 104] width 15 height 11
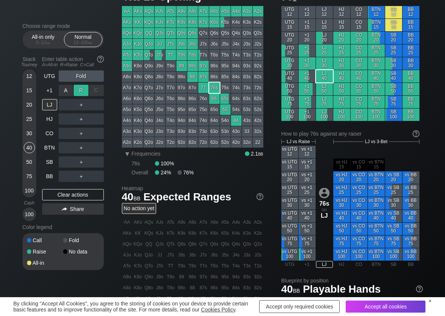
click at [77, 91] on div "R ✕" at bounding box center [81, 90] width 15 height 11
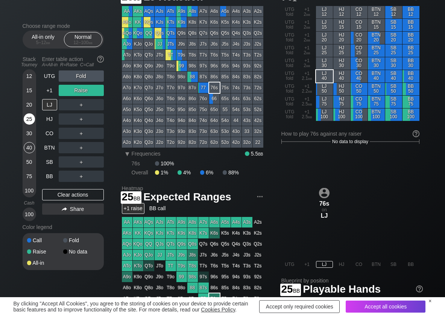
click at [29, 121] on div "25" at bounding box center [29, 118] width 11 height 11
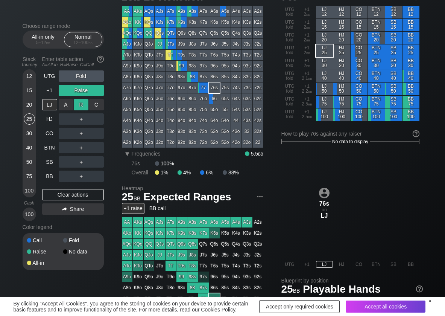
click at [85, 105] on div "R ✕" at bounding box center [81, 104] width 15 height 11
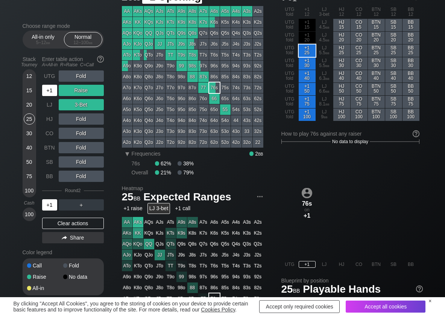
click at [47, 93] on div "+1" at bounding box center [49, 90] width 15 height 11
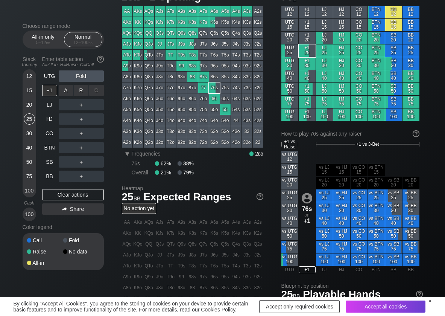
drag, startPoint x: 79, startPoint y: 89, endPoint x: 81, endPoint y: 96, distance: 7.4
click at [79, 90] on div "R ✕" at bounding box center [81, 90] width 15 height 11
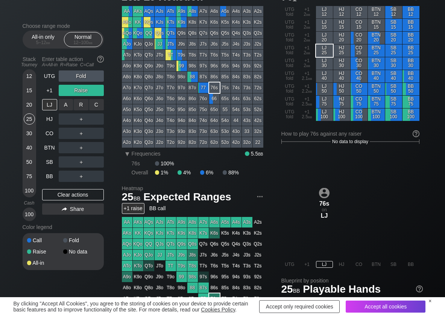
click at [81, 98] on div "A ✕ R ✕ C ✕ ＋" at bounding box center [81, 104] width 45 height 17
click at [81, 101] on div "R ✕" at bounding box center [81, 104] width 15 height 11
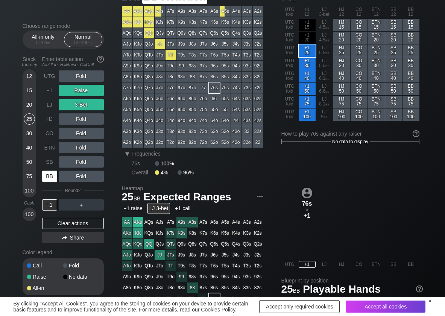
click at [47, 181] on div "BB" at bounding box center [49, 175] width 15 height 11
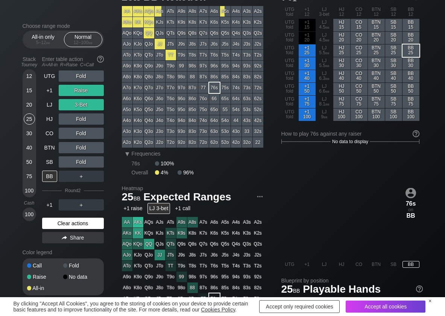
click at [59, 219] on div "Clear actions" at bounding box center [73, 222] width 62 height 11
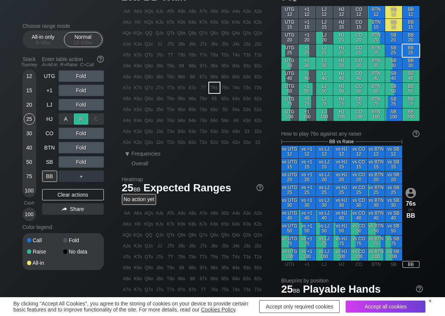
click at [81, 121] on div "R ✕" at bounding box center [81, 118] width 15 height 11
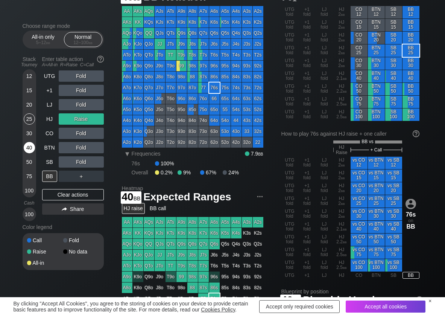
click at [32, 148] on div "40" at bounding box center [29, 147] width 11 height 11
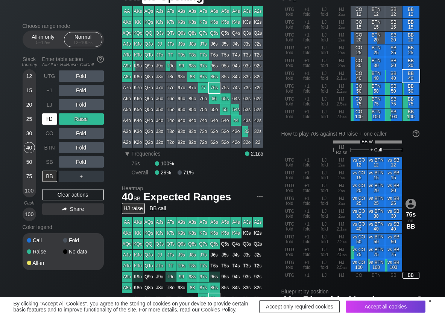
click at [49, 117] on div "HJ" at bounding box center [49, 118] width 15 height 11
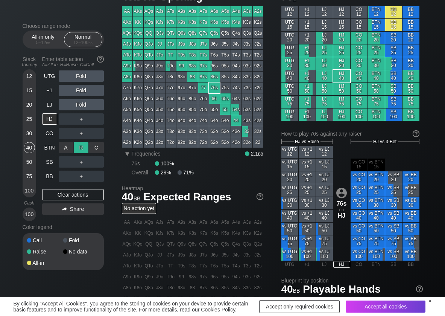
click at [80, 145] on div "R ✕" at bounding box center [81, 147] width 15 height 11
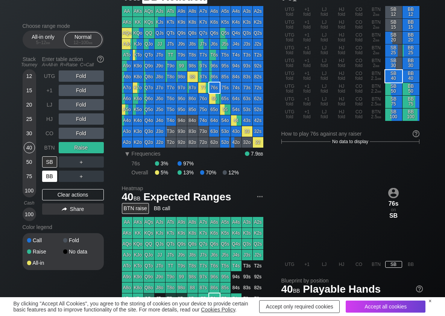
click at [54, 173] on div "BB" at bounding box center [49, 175] width 15 height 11
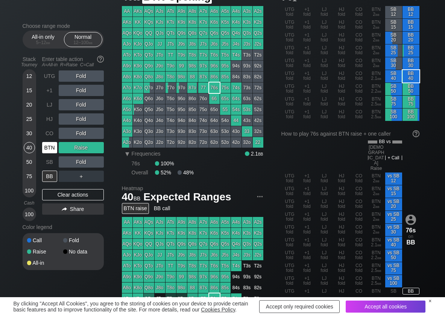
click at [49, 149] on div "BTN" at bounding box center [49, 147] width 15 height 11
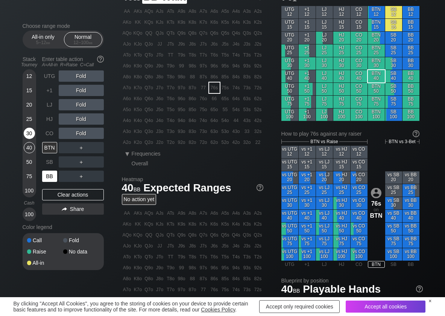
click at [47, 175] on div "BB" at bounding box center [49, 175] width 15 height 11
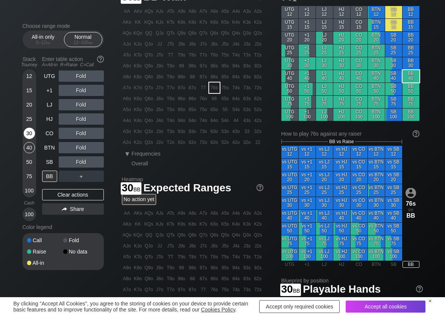
click at [30, 138] on div "30" at bounding box center [29, 132] width 11 height 11
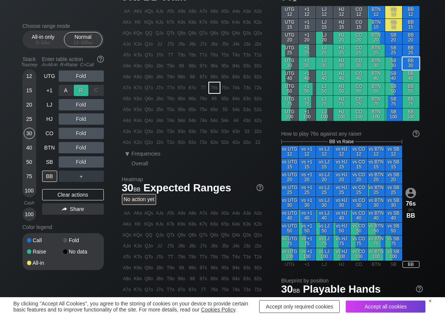
click at [80, 93] on div "R ✕" at bounding box center [81, 90] width 15 height 11
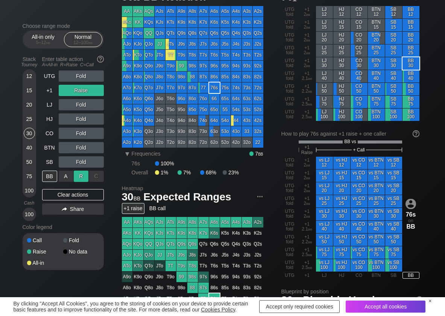
click at [81, 176] on div "R ✕" at bounding box center [81, 175] width 15 height 11
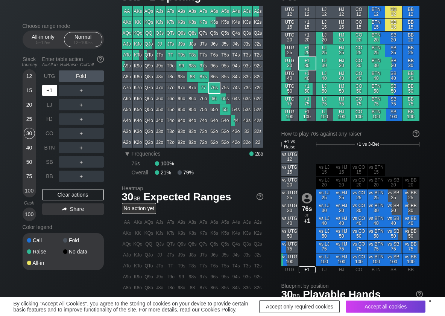
click at [52, 90] on div "+1" at bounding box center [49, 90] width 15 height 11
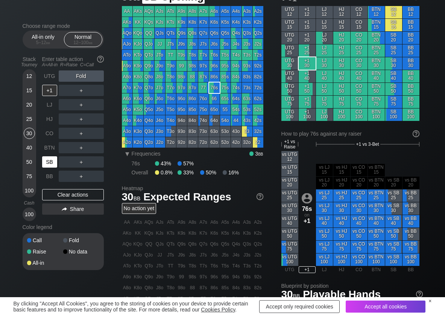
click at [47, 164] on div "SB" at bounding box center [49, 161] width 15 height 11
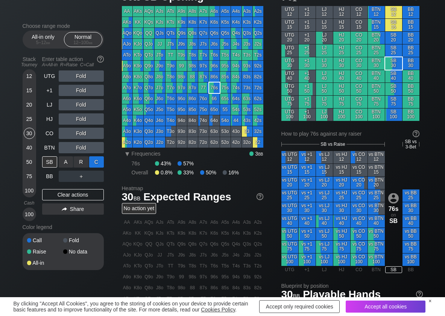
click at [96, 159] on div "C ✕" at bounding box center [96, 161] width 15 height 11
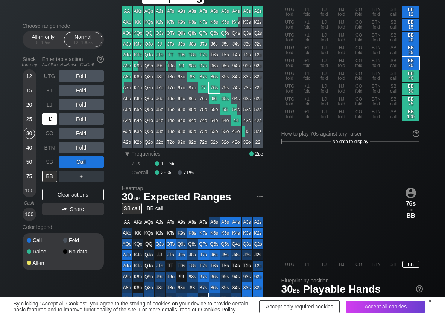
click at [52, 125] on div "HJ" at bounding box center [50, 119] width 17 height 14
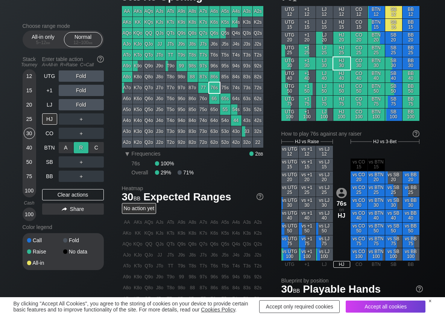
click at [80, 146] on div "R ✕" at bounding box center [81, 147] width 15 height 11
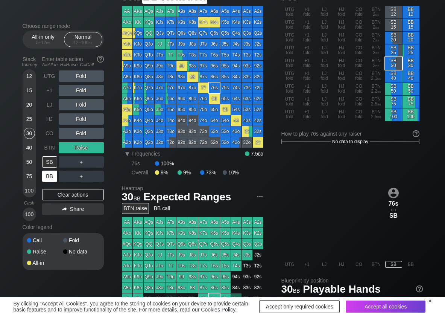
click at [52, 174] on div "BB" at bounding box center [49, 175] width 15 height 11
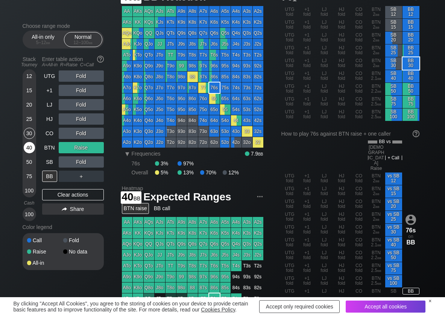
click at [26, 147] on div "40" at bounding box center [29, 147] width 11 height 11
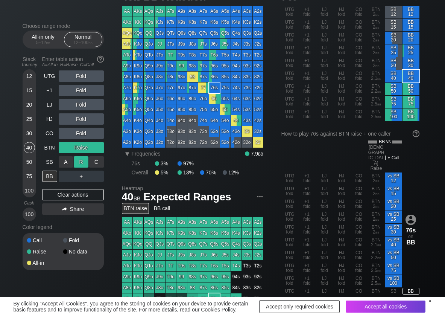
click at [78, 163] on div "R ✕" at bounding box center [81, 161] width 15 height 11
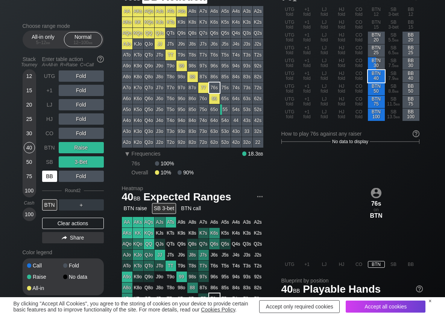
click at [48, 175] on div "BB" at bounding box center [49, 175] width 15 height 11
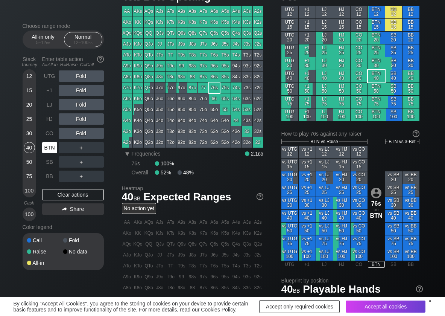
click at [54, 146] on div "BTN" at bounding box center [49, 147] width 15 height 11
click at [83, 134] on div "R ✕" at bounding box center [81, 132] width 15 height 11
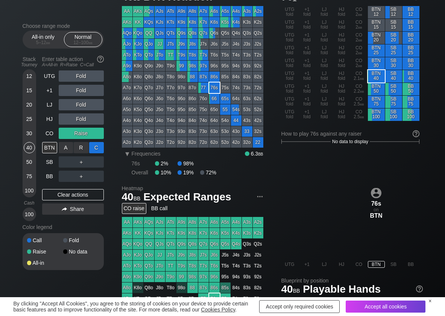
click at [94, 147] on div "C ✕" at bounding box center [96, 147] width 15 height 11
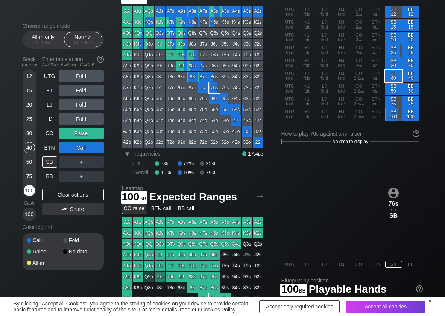
click at [27, 191] on div "100" at bounding box center [29, 190] width 11 height 11
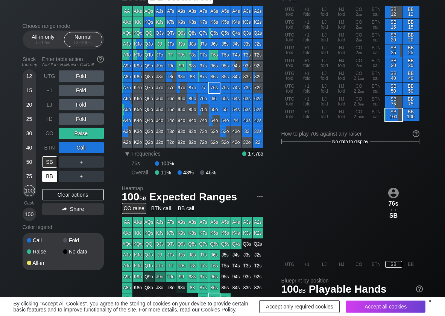
click at [55, 177] on div "BB" at bounding box center [49, 175] width 15 height 11
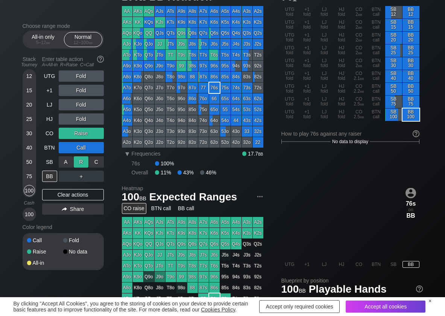
click at [79, 163] on div "R ✕" at bounding box center [81, 161] width 15 height 11
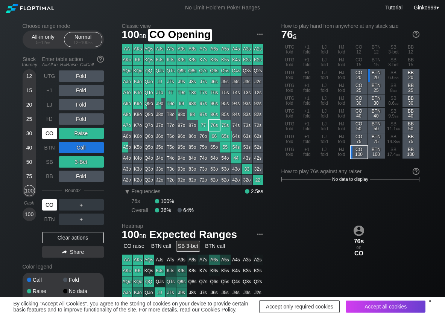
click at [53, 138] on div "CO" at bounding box center [49, 132] width 15 height 11
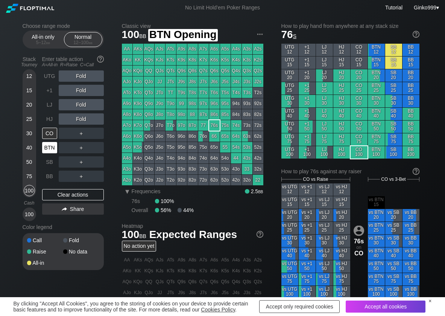
click at [49, 149] on div "BTN" at bounding box center [49, 147] width 15 height 11
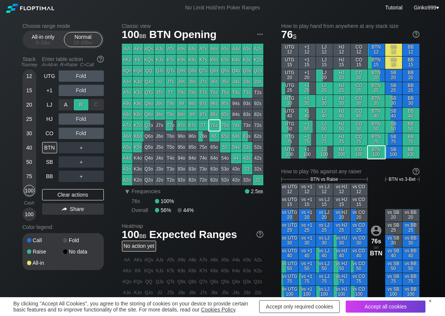
click at [83, 101] on div "R ✕" at bounding box center [81, 104] width 15 height 11
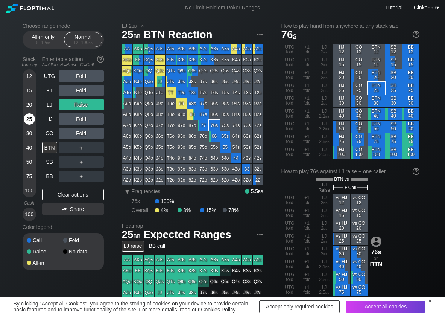
click at [27, 118] on div "25" at bounding box center [29, 118] width 11 height 11
click at [90, 131] on div "C ✕" at bounding box center [96, 132] width 15 height 11
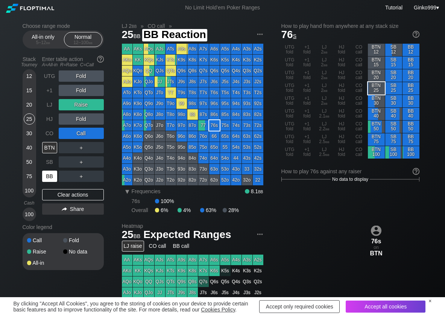
click at [51, 175] on div "BB" at bounding box center [49, 175] width 15 height 11
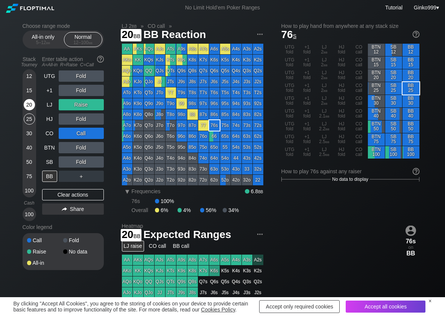
click at [32, 105] on div "20" at bounding box center [29, 104] width 11 height 11
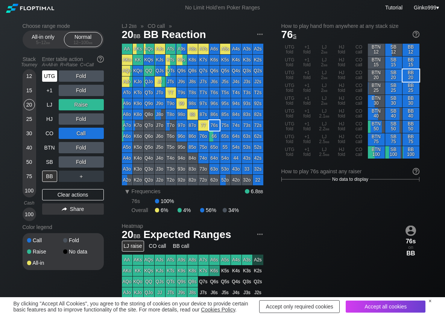
click at [44, 73] on div "UTG" at bounding box center [49, 75] width 15 height 11
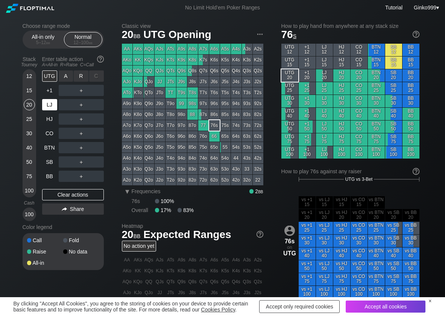
drag, startPoint x: 81, startPoint y: 74, endPoint x: 49, endPoint y: 108, distance: 47.1
click at [81, 75] on div "R ✕" at bounding box center [81, 75] width 15 height 11
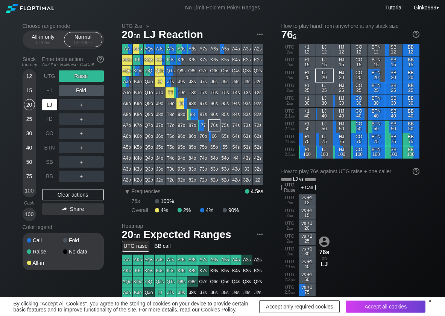
click at [49, 108] on div "LJ" at bounding box center [49, 104] width 15 height 11
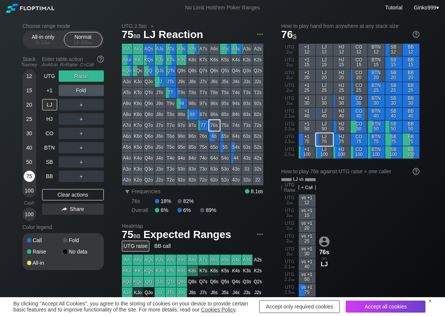
click at [31, 174] on div "75" at bounding box center [29, 175] width 11 height 11
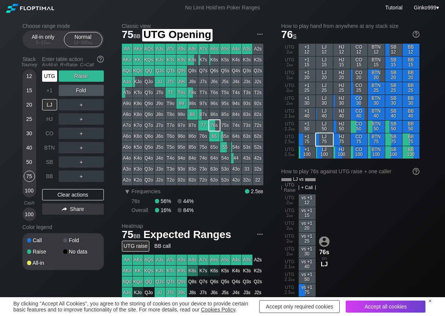
click at [55, 78] on div "UTG" at bounding box center [49, 75] width 15 height 11
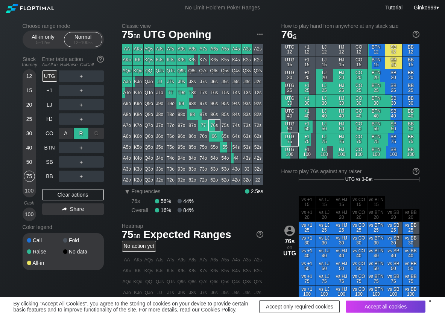
click at [82, 132] on div "R ✕" at bounding box center [81, 132] width 15 height 11
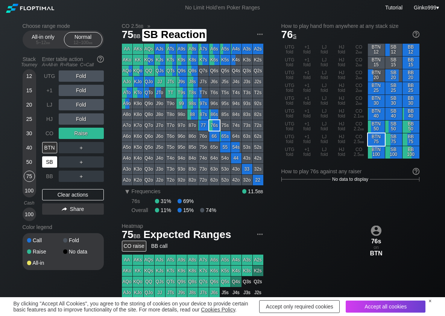
click at [55, 159] on div "SB" at bounding box center [49, 161] width 15 height 11
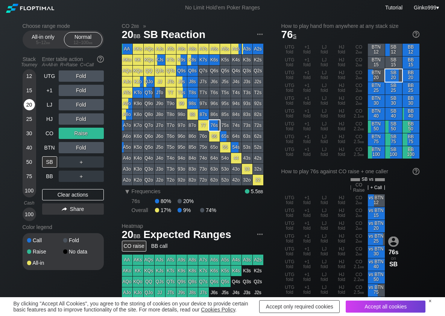
click at [27, 104] on div "20" at bounding box center [29, 104] width 11 height 11
click at [38, 132] on div "Stack Tourney Enter table action A=All-in R=Raise C=Call 12 15 20 25 30 40 50 7…" at bounding box center [63, 137] width 81 height 168
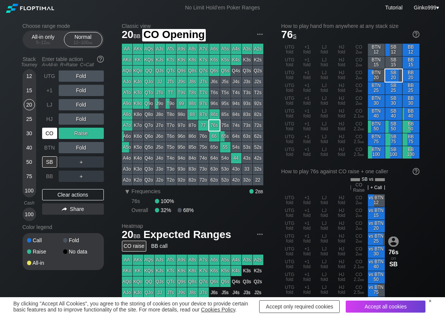
click at [44, 134] on div "CO" at bounding box center [49, 132] width 15 height 11
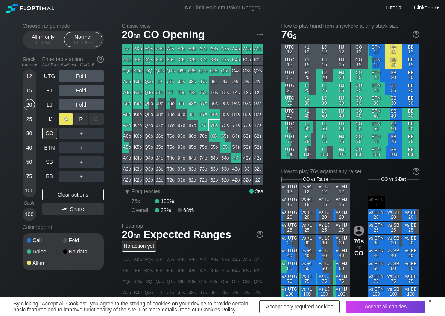
drag, startPoint x: 86, startPoint y: 115, endPoint x: 73, endPoint y: 121, distance: 14.3
click at [85, 117] on div "R ✕" at bounding box center [81, 118] width 15 height 11
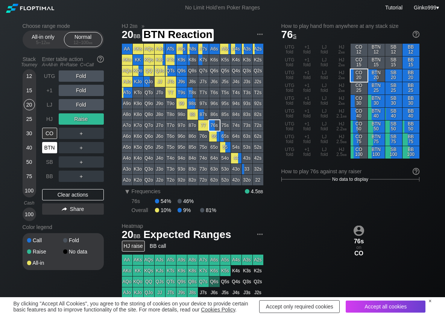
click at [55, 141] on div "BTN" at bounding box center [50, 147] width 17 height 14
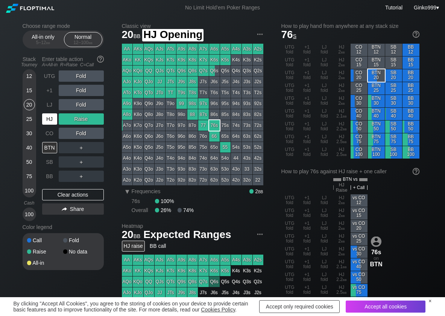
click at [50, 119] on div "HJ" at bounding box center [49, 118] width 15 height 11
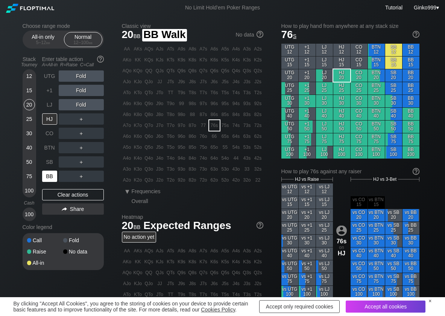
click at [44, 172] on div "BB" at bounding box center [49, 175] width 15 height 11
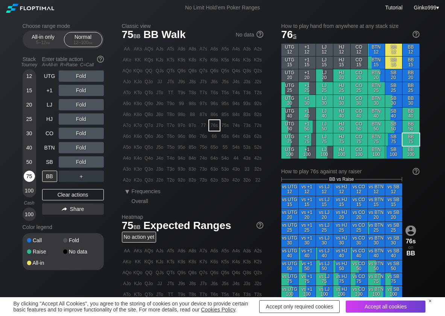
click at [32, 175] on div "75" at bounding box center [29, 175] width 11 height 11
drag, startPoint x: 84, startPoint y: 109, endPoint x: 78, endPoint y: 114, distance: 7.5
click at [83, 103] on div "R ✕" at bounding box center [81, 104] width 15 height 11
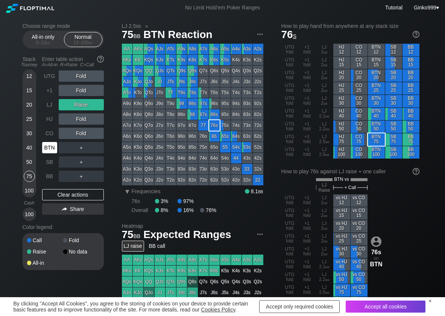
click at [52, 145] on div "BTN" at bounding box center [49, 147] width 15 height 11
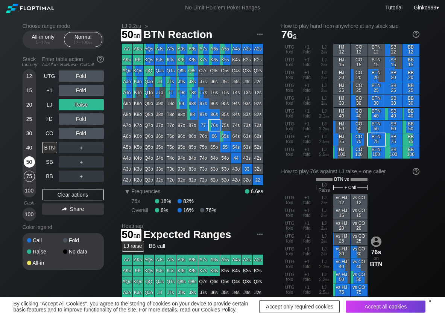
click at [30, 159] on div "50" at bounding box center [29, 161] width 11 height 11
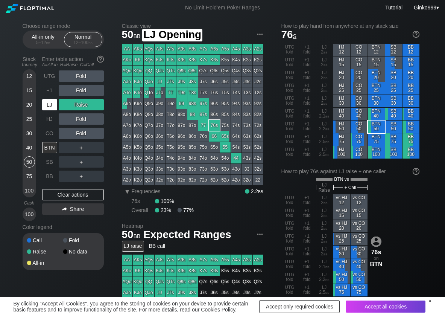
click at [54, 106] on div "LJ" at bounding box center [49, 104] width 15 height 11
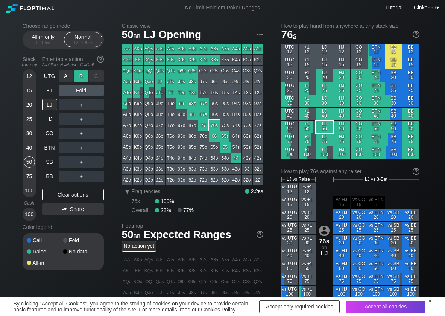
drag, startPoint x: 82, startPoint y: 77, endPoint x: 77, endPoint y: 84, distance: 8.3
click at [80, 77] on div "R ✕" at bounding box center [81, 75] width 15 height 11
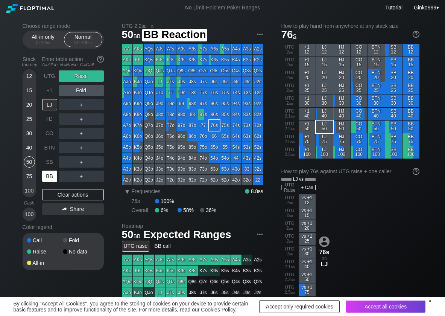
click at [50, 176] on div "BB" at bounding box center [49, 175] width 15 height 11
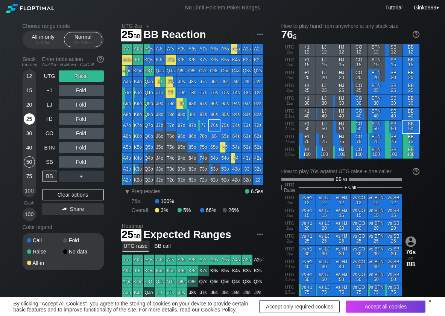
click at [30, 121] on div "25" at bounding box center [29, 118] width 11 height 11
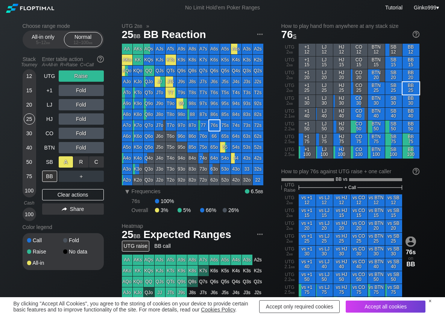
click at [68, 164] on div "A ✕" at bounding box center [66, 161] width 15 height 11
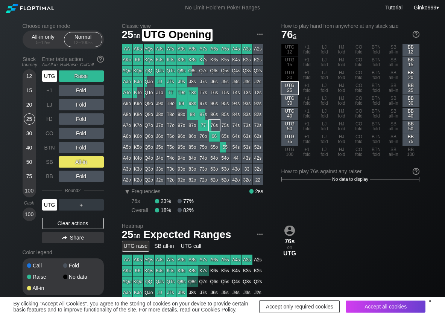
click at [50, 74] on div "UTG" at bounding box center [49, 75] width 15 height 11
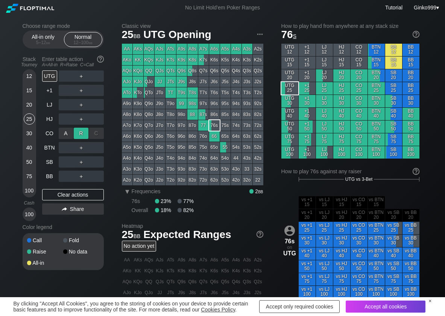
click at [77, 129] on div "R ✕" at bounding box center [81, 132] width 15 height 11
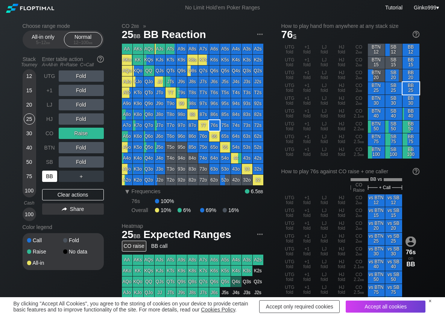
click at [56, 173] on div "BB" at bounding box center [49, 175] width 15 height 11
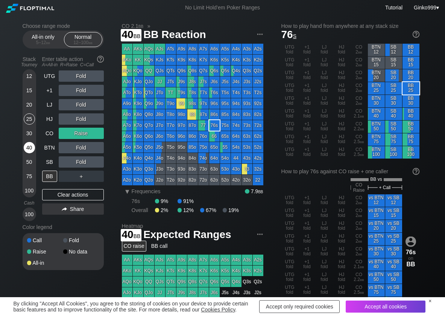
click at [29, 146] on div "40" at bounding box center [29, 147] width 11 height 11
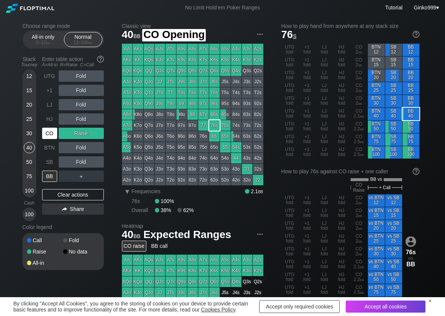
drag, startPoint x: 53, startPoint y: 132, endPoint x: 52, endPoint y: 139, distance: 6.9
click at [52, 135] on div "CO" at bounding box center [49, 132] width 15 height 11
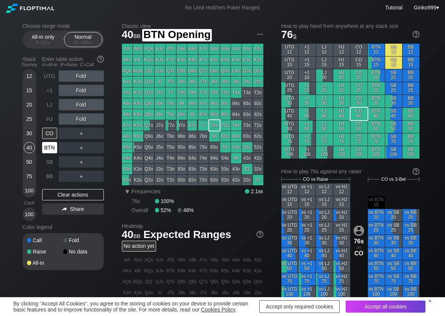
click at [51, 147] on div "BTN" at bounding box center [49, 147] width 15 height 11
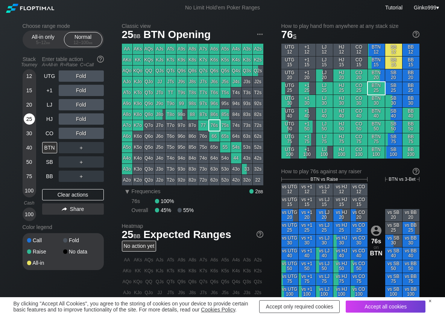
click at [32, 120] on div "25" at bounding box center [29, 118] width 11 height 11
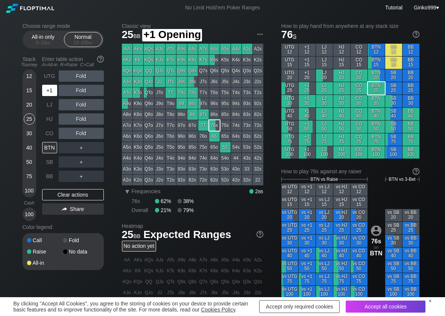
click at [53, 90] on div "+1" at bounding box center [49, 90] width 15 height 11
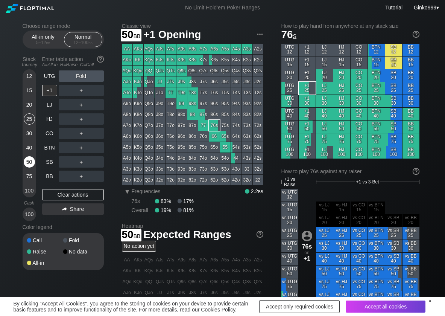
click at [26, 166] on div "50" at bounding box center [29, 161] width 11 height 11
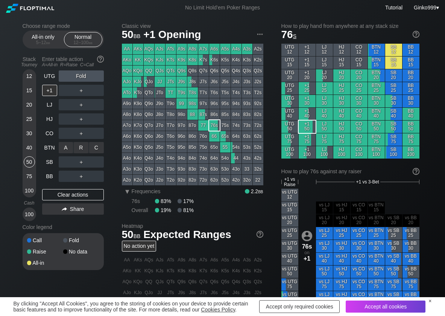
drag, startPoint x: 77, startPoint y: 147, endPoint x: 73, endPoint y: 154, distance: 7.9
click at [77, 147] on div "R ✕" at bounding box center [81, 147] width 15 height 11
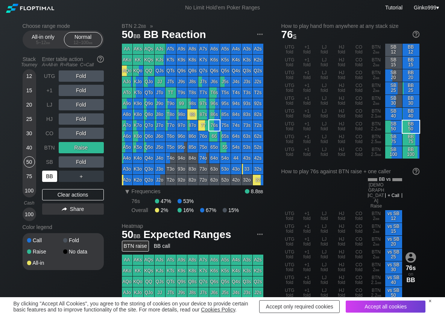
click at [47, 177] on div "BB" at bounding box center [49, 175] width 15 height 11
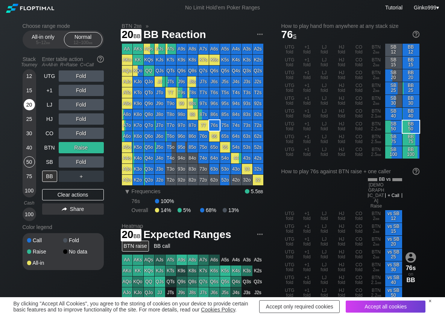
click at [25, 102] on div "20" at bounding box center [29, 104] width 11 height 11
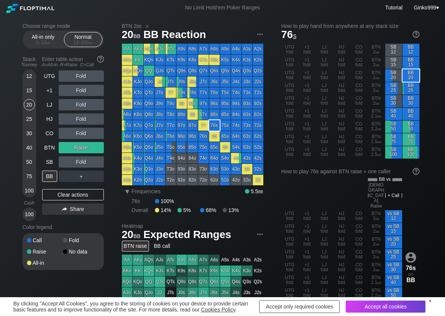
scroll to position [38, 0]
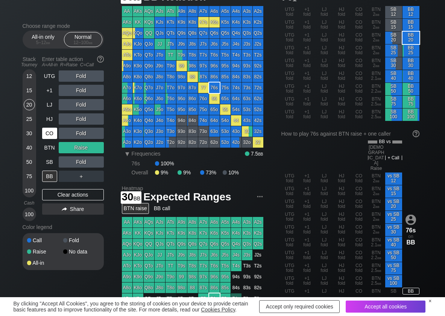
click at [47, 135] on div "CO" at bounding box center [49, 132] width 15 height 11
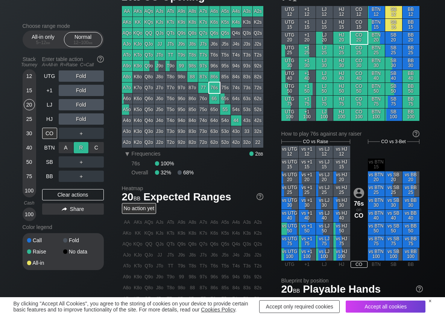
click at [76, 148] on div "R ✕" at bounding box center [81, 147] width 15 height 11
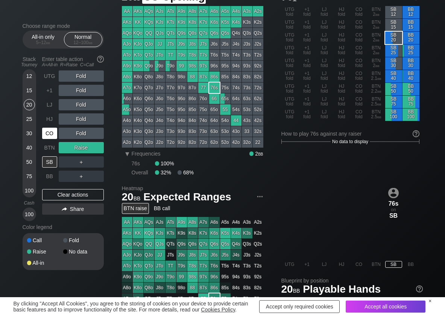
click at [50, 138] on div "CO" at bounding box center [49, 132] width 15 height 11
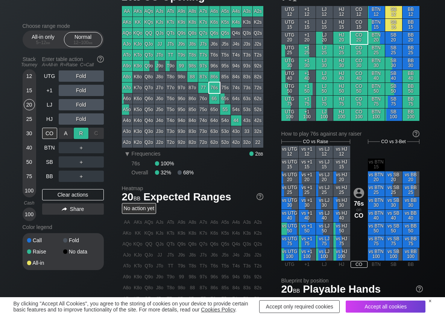
click at [79, 132] on div "R ✕" at bounding box center [81, 132] width 15 height 11
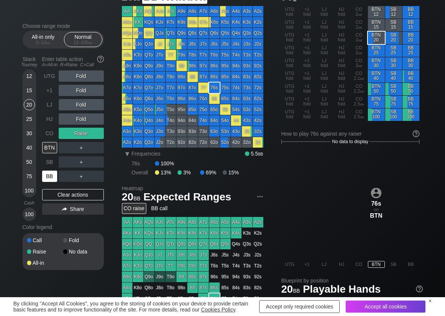
click at [49, 174] on div "BB" at bounding box center [49, 175] width 15 height 11
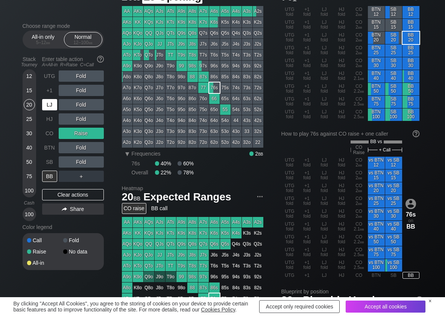
click at [50, 104] on div "LJ" at bounding box center [49, 104] width 15 height 11
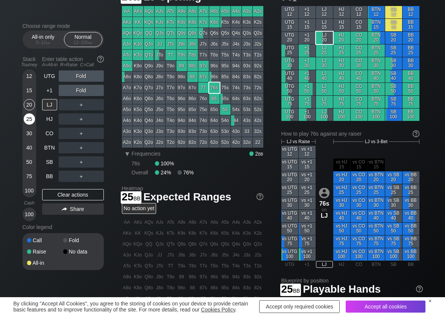
click at [31, 120] on div "25" at bounding box center [29, 118] width 11 height 11
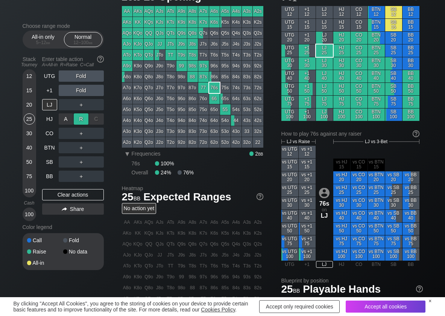
click at [86, 118] on div "R ✕" at bounding box center [81, 118] width 15 height 11
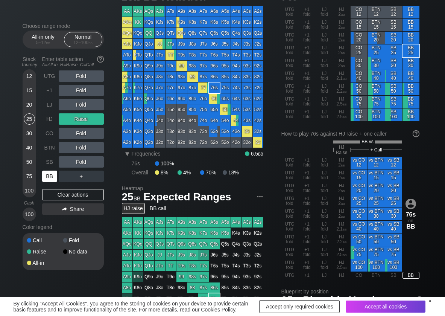
click at [50, 176] on div "BB" at bounding box center [49, 175] width 15 height 11
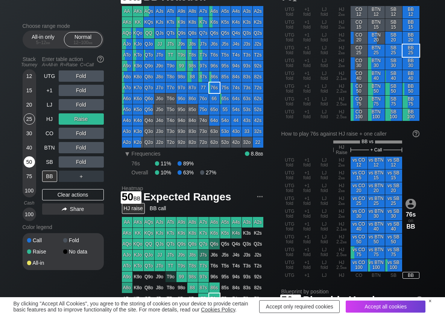
click at [32, 162] on div "50" at bounding box center [29, 161] width 11 height 11
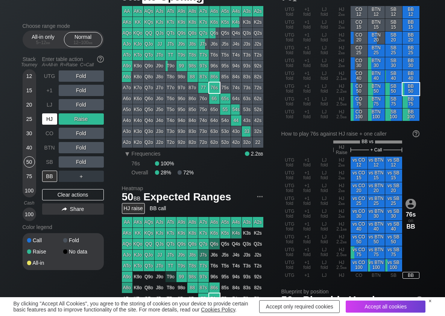
click at [52, 123] on div "HJ" at bounding box center [49, 118] width 15 height 11
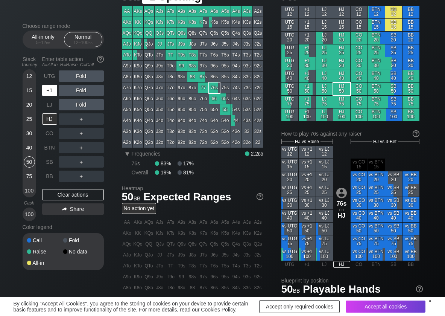
click at [46, 90] on div "+1" at bounding box center [49, 90] width 15 height 11
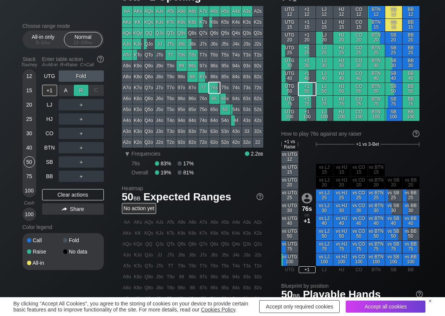
click at [80, 92] on div "R ✕" at bounding box center [81, 90] width 15 height 11
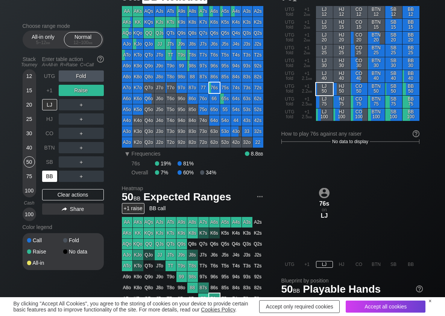
click at [49, 176] on div "BB" at bounding box center [49, 175] width 15 height 11
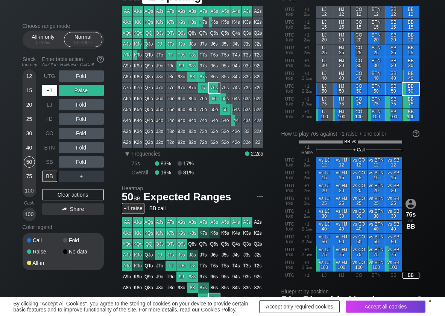
click at [49, 90] on div "+1" at bounding box center [49, 90] width 15 height 11
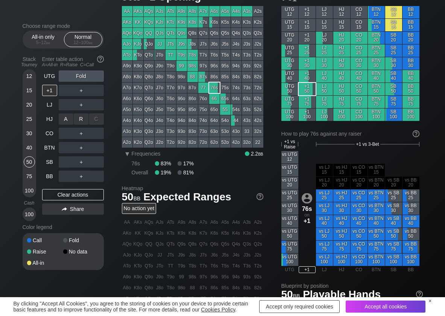
click at [85, 115] on div "R ✕" at bounding box center [81, 118] width 15 height 11
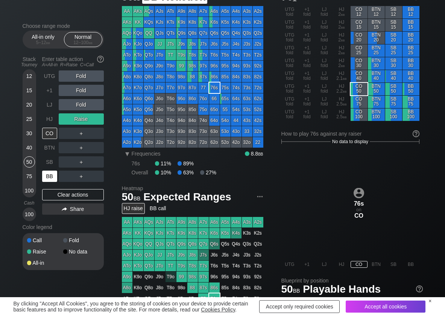
click at [52, 175] on div "BB" at bounding box center [49, 175] width 15 height 11
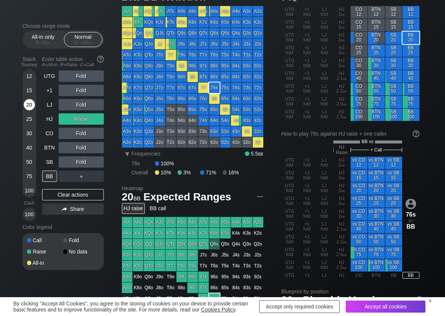
click at [25, 104] on div "20" at bounding box center [29, 104] width 11 height 11
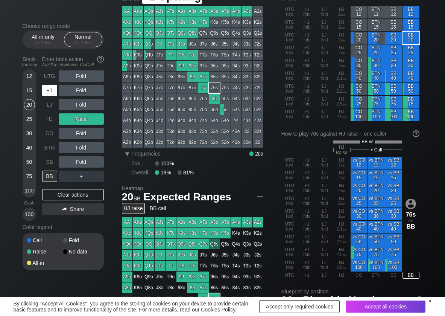
click at [52, 91] on div "+1" at bounding box center [49, 90] width 15 height 11
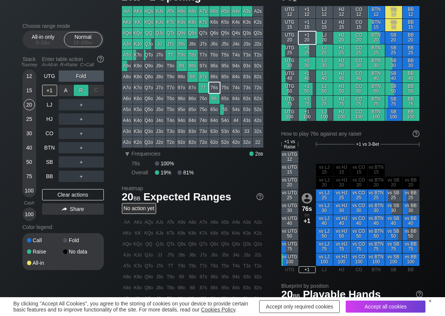
click at [80, 91] on div "R ✕" at bounding box center [81, 90] width 15 height 11
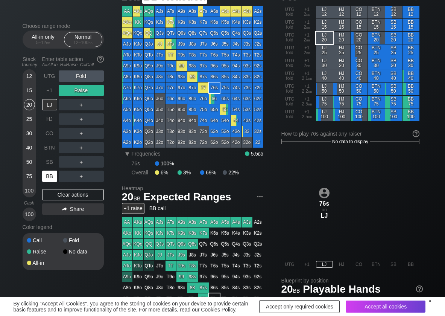
click at [49, 173] on div "BB" at bounding box center [49, 175] width 15 height 11
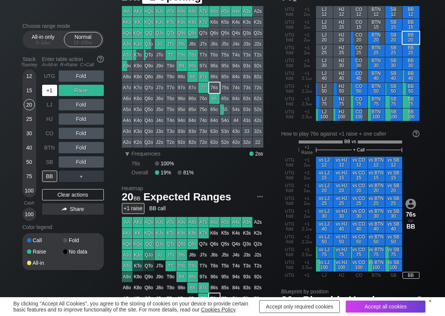
click at [49, 88] on div "+1" at bounding box center [49, 90] width 15 height 11
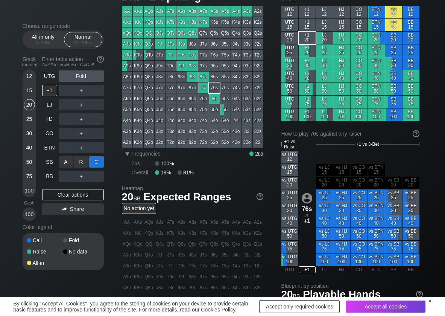
click at [99, 167] on div "C ✕" at bounding box center [96, 161] width 15 height 11
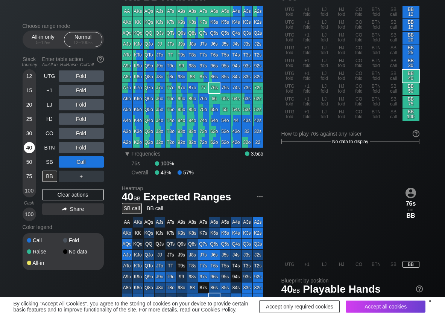
drag, startPoint x: 31, startPoint y: 144, endPoint x: 24, endPoint y: 149, distance: 8.5
click at [31, 144] on div "40" at bounding box center [29, 147] width 11 height 11
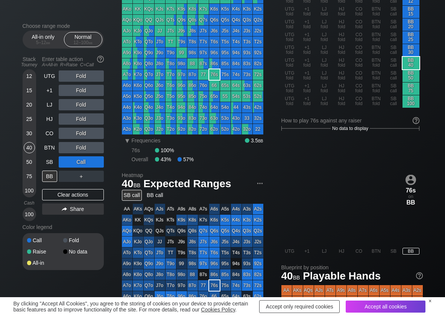
scroll to position [38, 0]
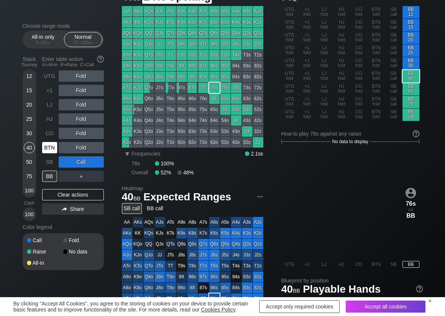
click at [55, 144] on div "BTN" at bounding box center [49, 147] width 15 height 11
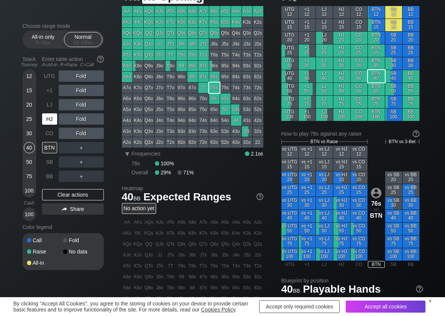
click at [50, 118] on div "HJ" at bounding box center [49, 118] width 15 height 11
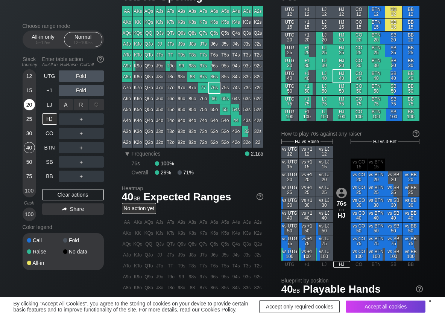
drag, startPoint x: 84, startPoint y: 105, endPoint x: 27, endPoint y: 111, distance: 57.1
click at [84, 105] on div "R ✕" at bounding box center [81, 104] width 15 height 11
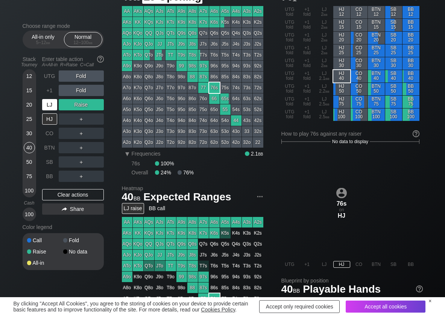
click at [52, 106] on div "LJ" at bounding box center [49, 104] width 15 height 11
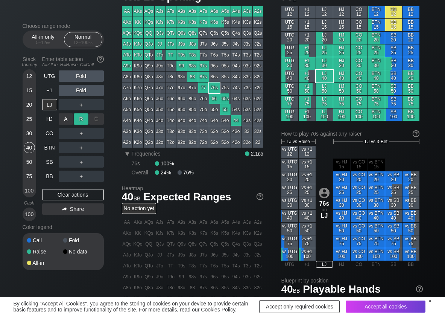
click at [79, 121] on div "R ✕" at bounding box center [81, 118] width 15 height 11
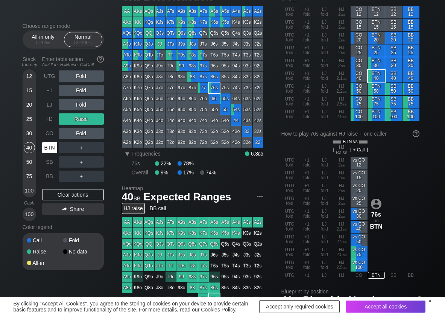
click at [47, 148] on div "BTN" at bounding box center [49, 147] width 15 height 11
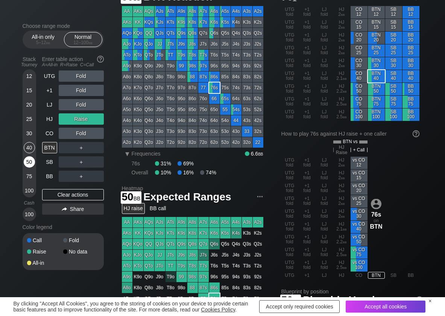
click at [29, 164] on div "50" at bounding box center [29, 161] width 11 height 11
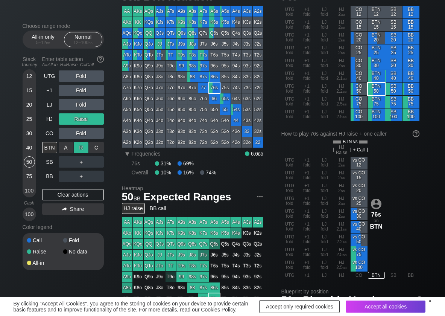
click at [78, 149] on div "R ✕" at bounding box center [81, 147] width 15 height 11
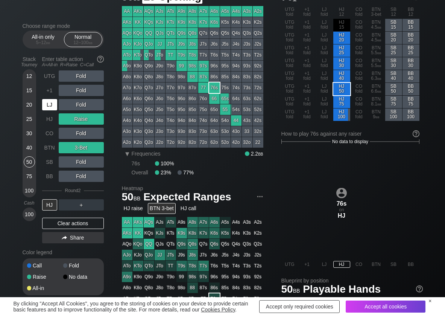
click at [49, 98] on div "LJ" at bounding box center [50, 104] width 17 height 14
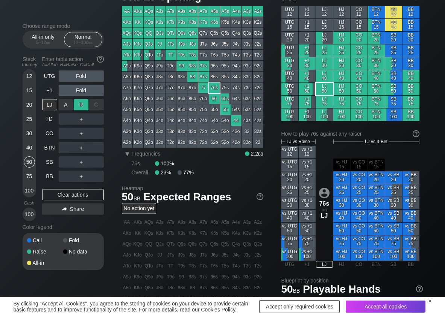
drag, startPoint x: 87, startPoint y: 106, endPoint x: 81, endPoint y: 109, distance: 6.8
click at [85, 107] on div "R ✕" at bounding box center [81, 104] width 15 height 11
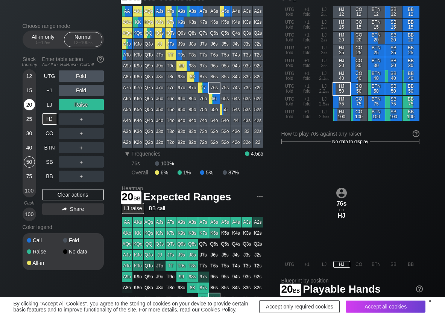
click at [27, 103] on div "20" at bounding box center [29, 104] width 11 height 11
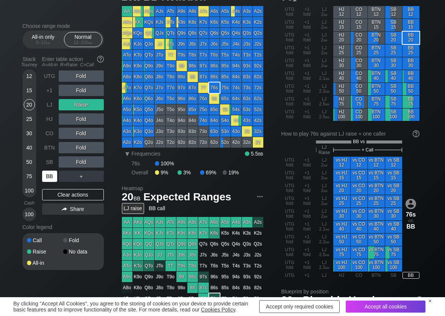
click at [56, 178] on div "BB" at bounding box center [49, 175] width 15 height 11
drag, startPoint x: 79, startPoint y: 195, endPoint x: 50, endPoint y: 162, distance: 43.9
click at [79, 194] on div "Clear actions" at bounding box center [73, 194] width 62 height 11
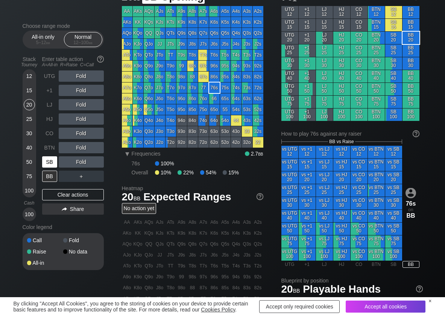
click at [50, 162] on div "SB" at bounding box center [49, 161] width 15 height 11
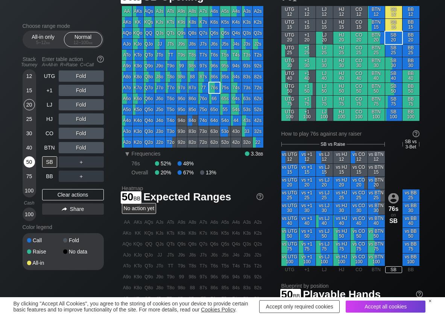
click at [33, 160] on div "50" at bounding box center [29, 161] width 11 height 11
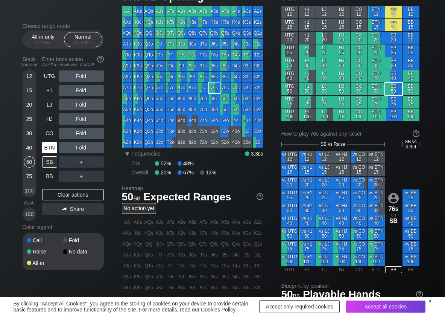
click at [51, 147] on div "BTN" at bounding box center [49, 147] width 15 height 11
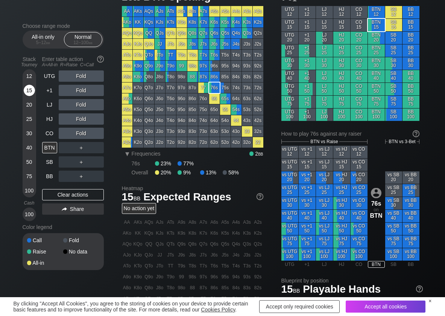
click at [33, 91] on div "15" at bounding box center [29, 90] width 11 height 11
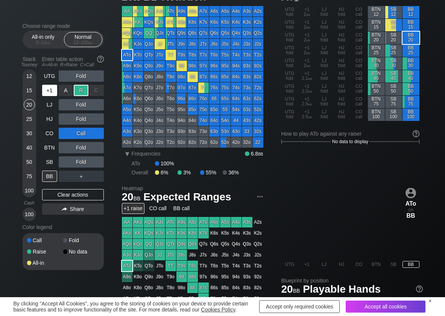
scroll to position [38, 0]
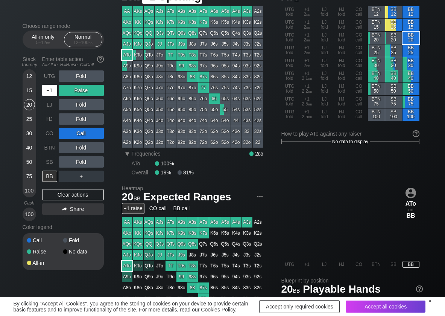
click at [53, 91] on div "+1" at bounding box center [49, 90] width 15 height 11
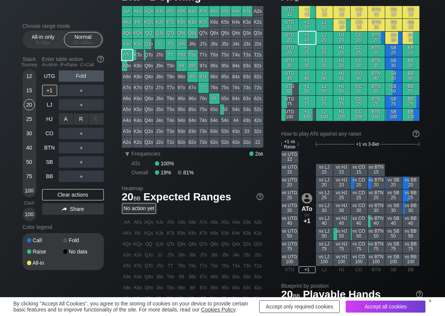
click at [78, 116] on div "R ✕" at bounding box center [81, 118] width 15 height 11
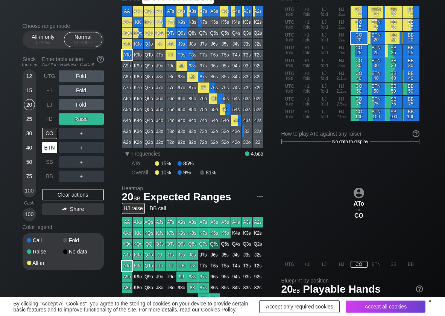
click at [52, 144] on div "BTN" at bounding box center [49, 147] width 15 height 11
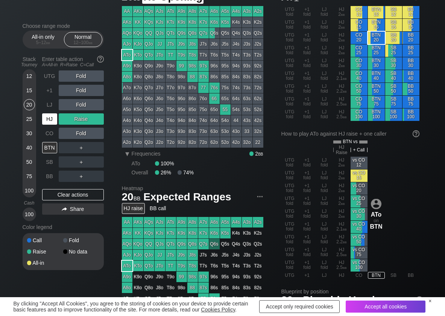
click at [47, 113] on div "HJ" at bounding box center [49, 118] width 15 height 11
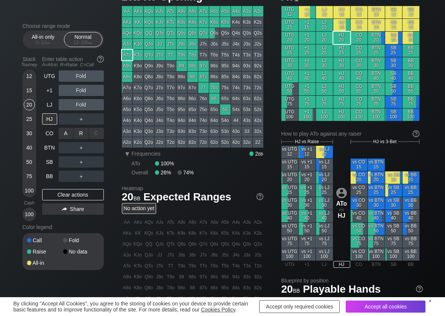
drag, startPoint x: 78, startPoint y: 133, endPoint x: 70, endPoint y: 154, distance: 22.5
click at [79, 133] on div "R ✕" at bounding box center [81, 132] width 15 height 11
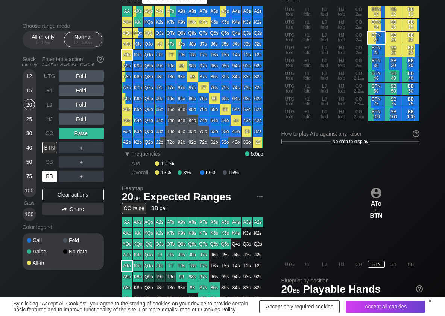
click at [51, 177] on div "BB" at bounding box center [49, 175] width 15 height 11
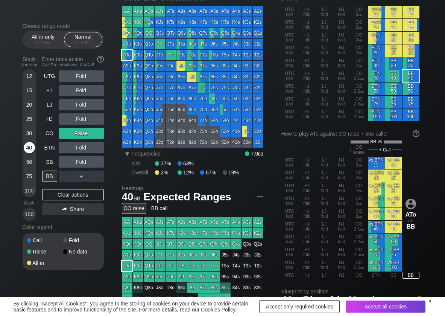
click at [31, 151] on div "40" at bounding box center [29, 147] width 11 height 11
click at [95, 146] on div "C ✕" at bounding box center [96, 147] width 15 height 11
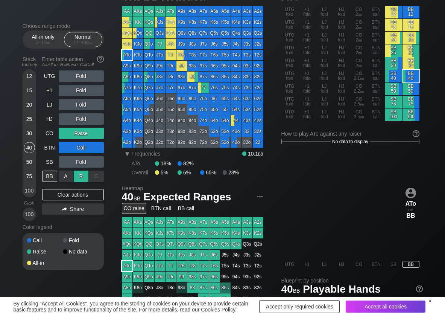
click at [80, 175] on div "R ✕" at bounding box center [81, 175] width 15 height 11
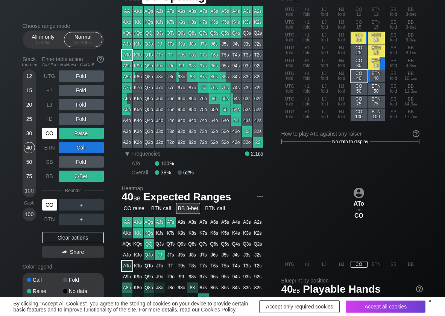
click at [49, 134] on div "CO" at bounding box center [49, 132] width 15 height 11
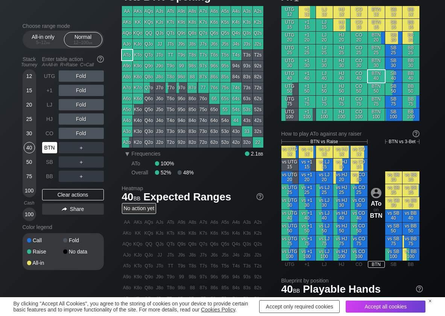
click at [49, 145] on div "BTN" at bounding box center [49, 147] width 15 height 11
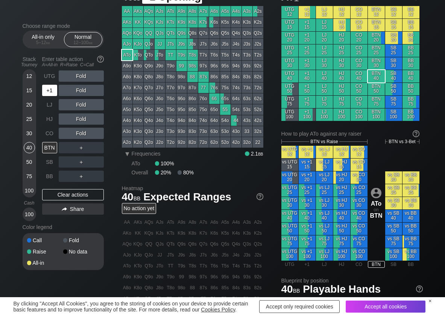
click at [51, 93] on div "+1" at bounding box center [49, 90] width 15 height 11
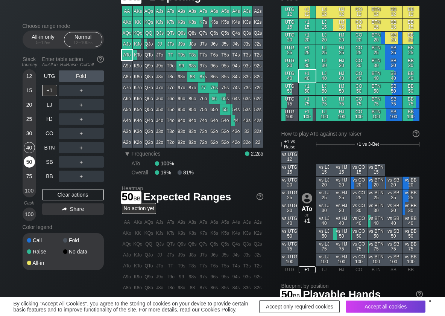
click at [30, 163] on div "50" at bounding box center [29, 161] width 11 height 11
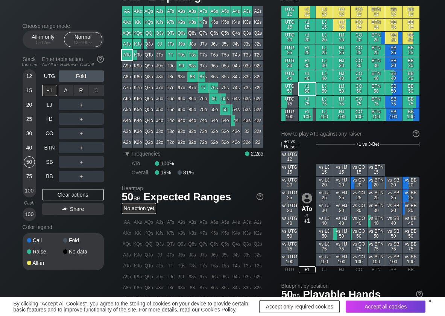
click at [79, 94] on div "R ✕" at bounding box center [81, 90] width 15 height 11
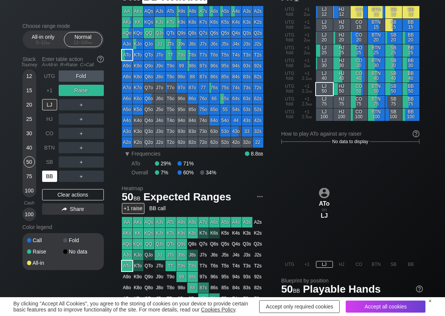
click at [47, 178] on div "BB" at bounding box center [49, 175] width 15 height 11
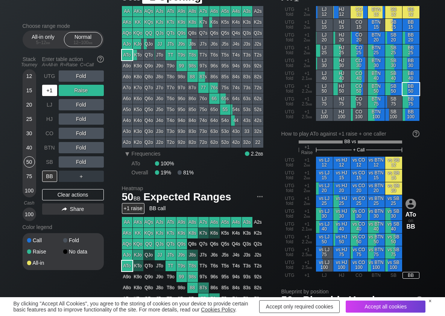
click at [52, 90] on div "+1" at bounding box center [49, 90] width 15 height 11
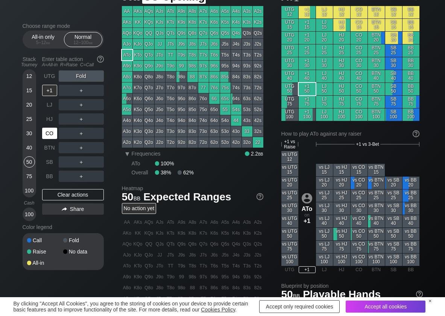
click at [47, 138] on div "CO" at bounding box center [49, 132] width 15 height 11
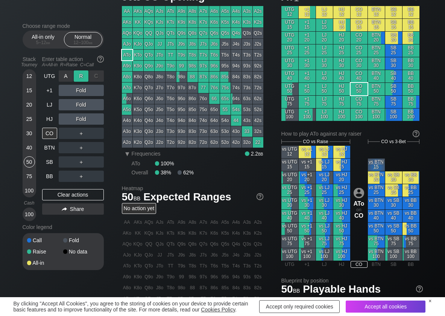
click at [83, 74] on div "R ✕" at bounding box center [81, 75] width 15 height 11
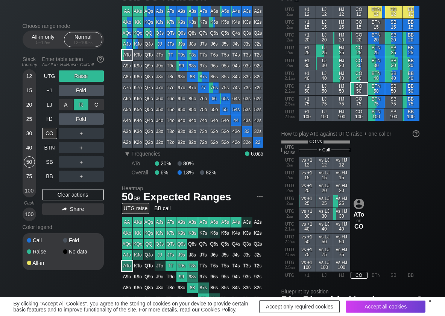
click at [83, 103] on div "R ✕" at bounding box center [81, 104] width 15 height 11
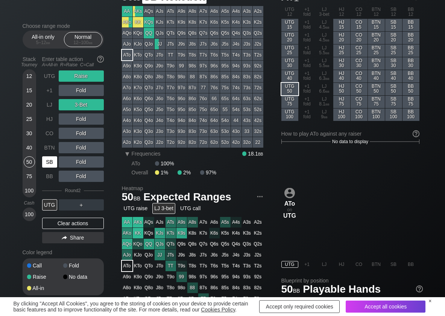
click at [52, 163] on div "SB" at bounding box center [49, 161] width 15 height 11
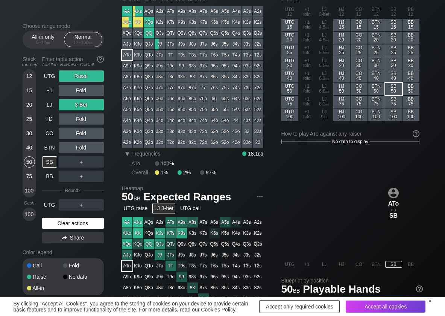
click at [65, 219] on div "Clear actions" at bounding box center [73, 222] width 62 height 11
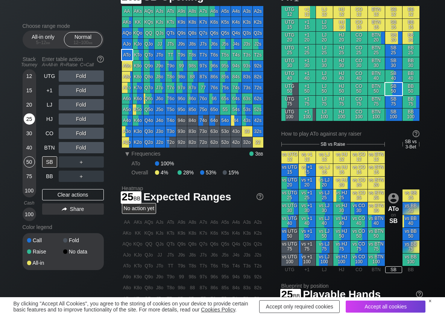
click at [31, 116] on div "25" at bounding box center [29, 118] width 11 height 11
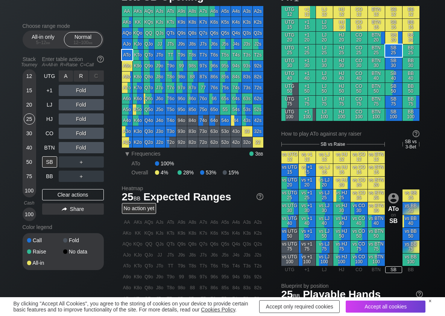
drag, startPoint x: 69, startPoint y: 70, endPoint x: 81, endPoint y: 82, distance: 16.5
click at [87, 76] on div "R ✕" at bounding box center [81, 75] width 15 height 11
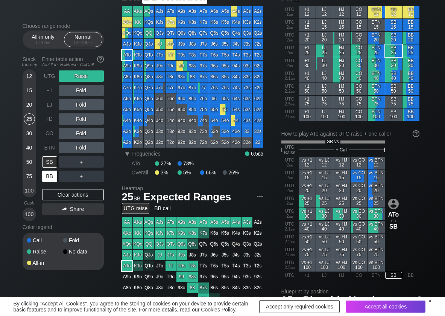
click at [47, 179] on div "BB" at bounding box center [49, 175] width 15 height 11
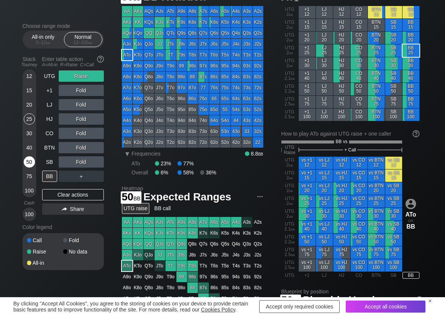
click at [30, 161] on div "50" at bounding box center [29, 161] width 11 height 11
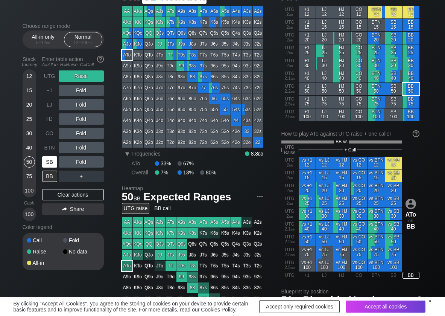
click at [46, 167] on div "SB" at bounding box center [49, 161] width 15 height 11
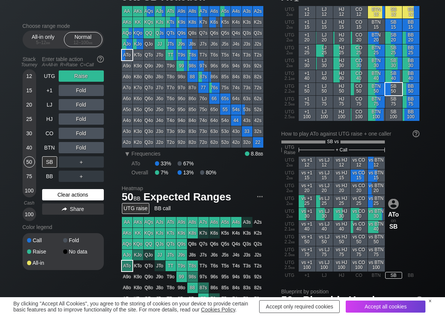
click at [56, 196] on div "Clear actions" at bounding box center [73, 194] width 62 height 11
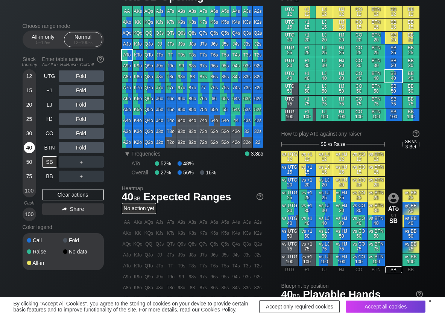
click at [32, 147] on div "40" at bounding box center [29, 147] width 11 height 11
click at [78, 160] on div "R ✕" at bounding box center [81, 161] width 15 height 11
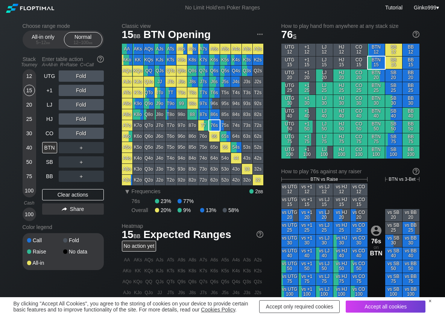
scroll to position [38, 0]
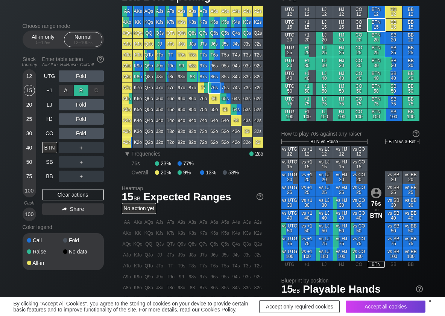
click at [80, 89] on div "R ✕" at bounding box center [81, 90] width 15 height 11
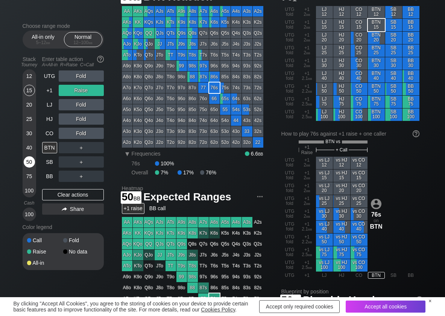
click at [27, 163] on div "50" at bounding box center [29, 161] width 11 height 11
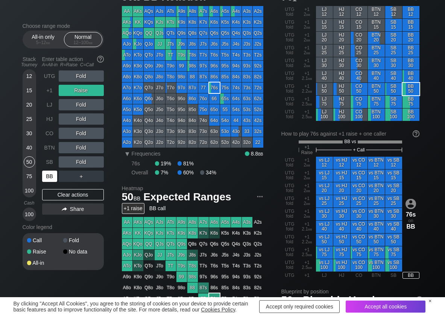
click at [50, 176] on div "BB" at bounding box center [49, 175] width 15 height 11
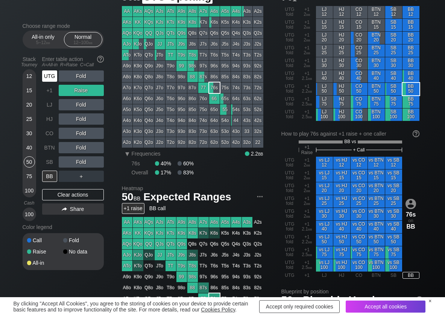
drag, startPoint x: 49, startPoint y: 79, endPoint x: 62, endPoint y: 78, distance: 13.5
click at [50, 78] on div "UTG" at bounding box center [49, 75] width 15 height 11
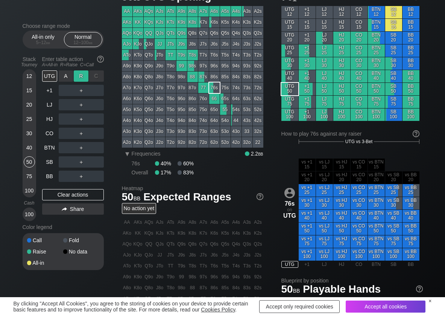
click at [84, 77] on div "R ✕" at bounding box center [81, 75] width 15 height 11
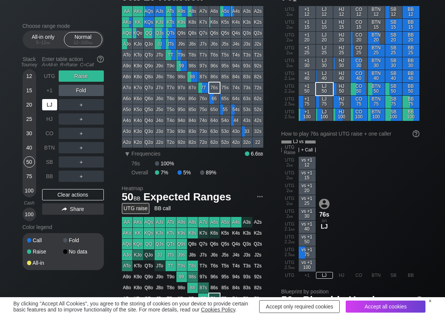
drag, startPoint x: 51, startPoint y: 103, endPoint x: 41, endPoint y: 106, distance: 10.2
click at [51, 103] on div "LJ" at bounding box center [49, 104] width 15 height 11
drag, startPoint x: 101, startPoint y: 98, endPoint x: 97, endPoint y: 106, distance: 9.1
click at [100, 104] on div "C ✕" at bounding box center [96, 104] width 15 height 11
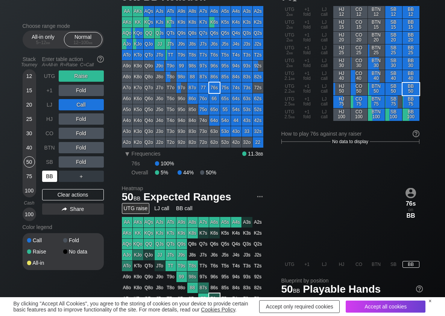
click at [53, 171] on div "BB" at bounding box center [49, 175] width 15 height 11
click at [79, 176] on div "R ✕" at bounding box center [81, 175] width 15 height 11
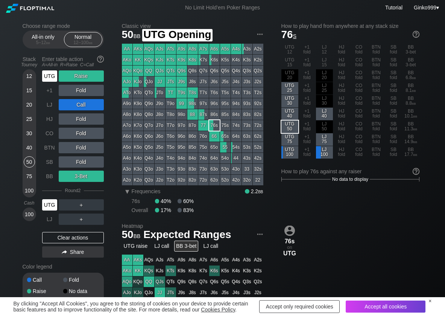
click at [58, 79] on div "UTG" at bounding box center [50, 76] width 17 height 14
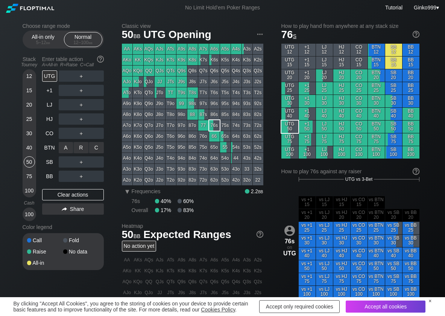
click at [82, 146] on div "R ✕" at bounding box center [81, 147] width 15 height 11
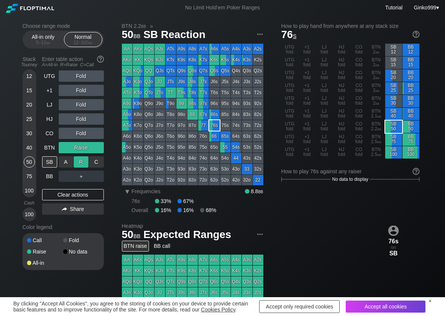
click at [82, 163] on div "R ✕" at bounding box center [81, 161] width 15 height 11
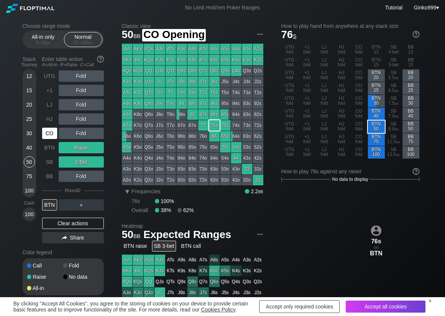
click at [57, 134] on div "CO" at bounding box center [49, 132] width 15 height 11
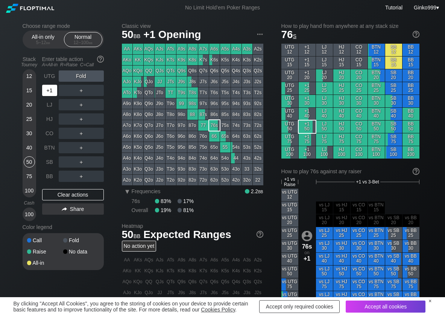
drag, startPoint x: 54, startPoint y: 93, endPoint x: 38, endPoint y: 106, distance: 20.9
click at [53, 93] on div "+1" at bounding box center [49, 90] width 15 height 11
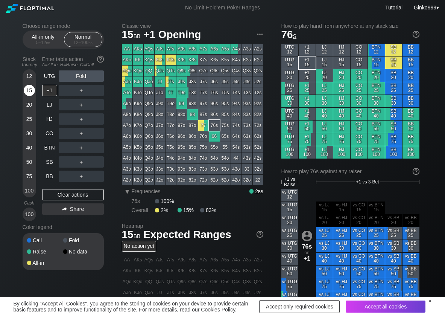
click at [33, 90] on div "15" at bounding box center [29, 90] width 11 height 11
click at [81, 118] on div "R ✕" at bounding box center [81, 118] width 15 height 11
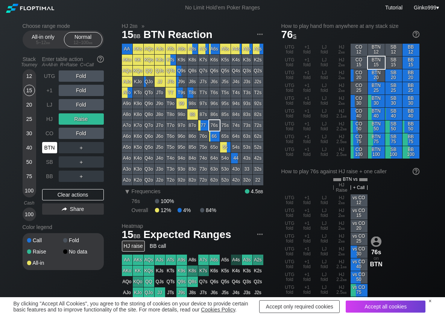
click at [52, 148] on div "BTN" at bounding box center [49, 147] width 15 height 11
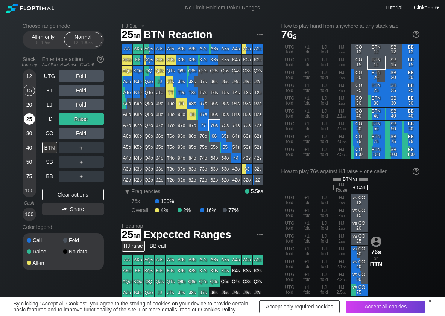
click at [30, 120] on div "25" at bounding box center [29, 118] width 11 height 11
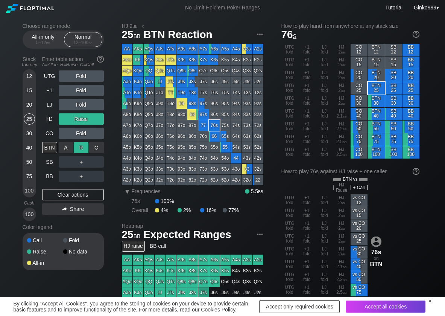
click at [79, 144] on div "R ✕" at bounding box center [81, 147] width 15 height 11
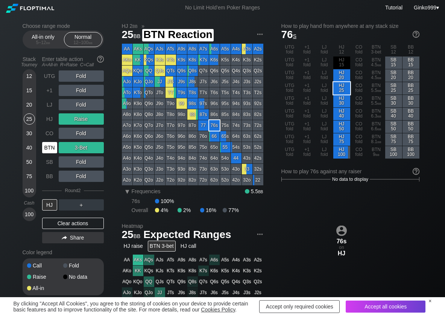
click at [48, 147] on div "BTN" at bounding box center [49, 147] width 15 height 11
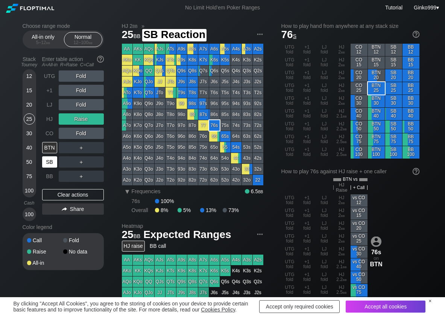
click at [51, 162] on div "SB" at bounding box center [49, 161] width 15 height 11
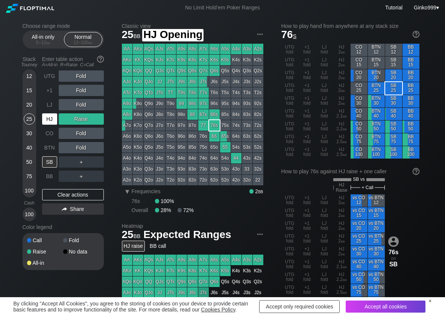
click at [52, 120] on div "HJ" at bounding box center [49, 118] width 15 height 11
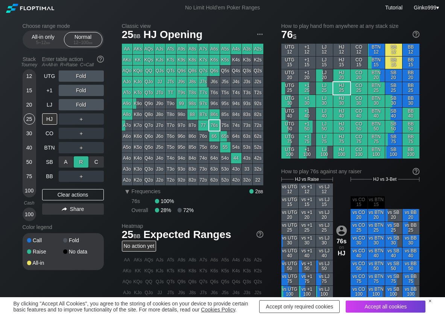
drag, startPoint x: 95, startPoint y: 155, endPoint x: 78, endPoint y: 163, distance: 18.5
click at [98, 162] on div "C ✕" at bounding box center [96, 161] width 15 height 11
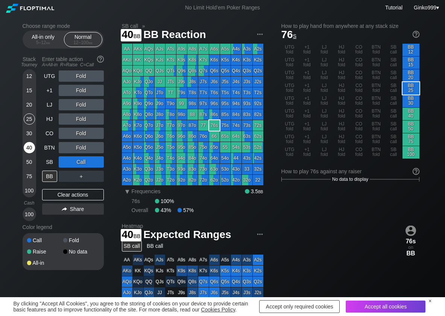
click at [32, 149] on div "40" at bounding box center [29, 147] width 11 height 11
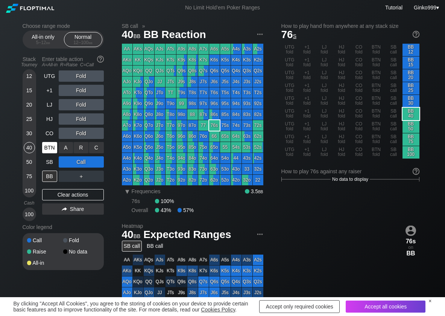
click at [47, 146] on div "BTN" at bounding box center [49, 147] width 15 height 11
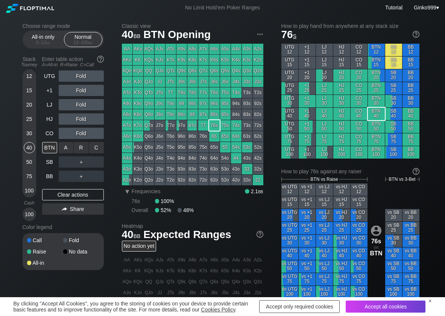
click at [82, 146] on div "R ✕" at bounding box center [81, 147] width 15 height 11
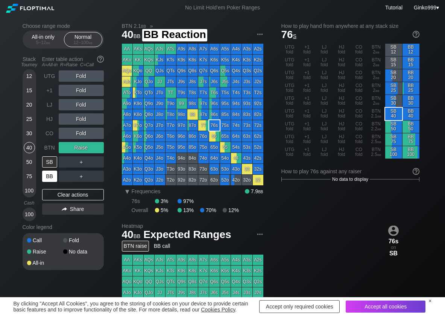
click at [52, 180] on div "BB" at bounding box center [49, 175] width 15 height 11
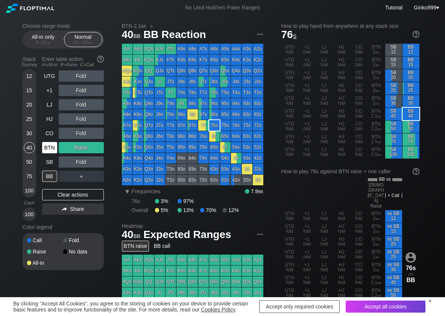
click at [42, 146] on div "Stack Tourney Enter table action A=All-in R=Raise C=Call [PHONE_NUMBER] [PHONE_…" at bounding box center [63, 137] width 81 height 168
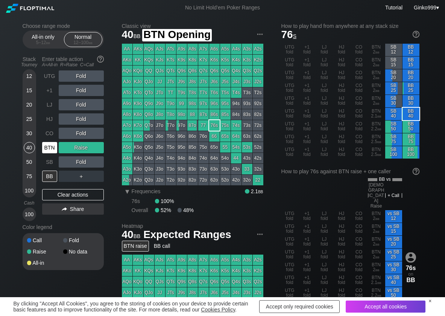
drag, startPoint x: 42, startPoint y: 146, endPoint x: 44, endPoint y: 154, distance: 8.9
click at [43, 146] on div "BTN" at bounding box center [49, 147] width 15 height 11
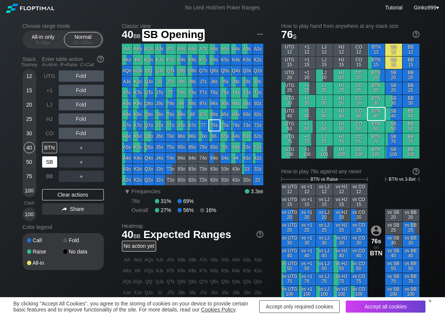
drag, startPoint x: 44, startPoint y: 156, endPoint x: 32, endPoint y: 117, distance: 40.7
click at [44, 157] on div "SB" at bounding box center [49, 161] width 15 height 11
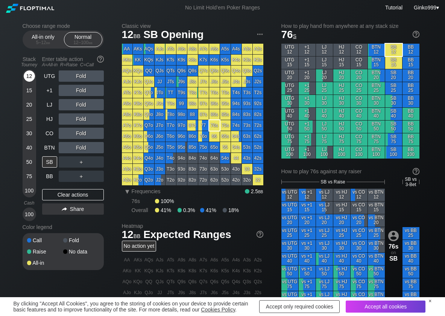
click at [30, 77] on div "12" at bounding box center [29, 75] width 11 height 11
click at [97, 162] on div "C ✕" at bounding box center [96, 161] width 15 height 11
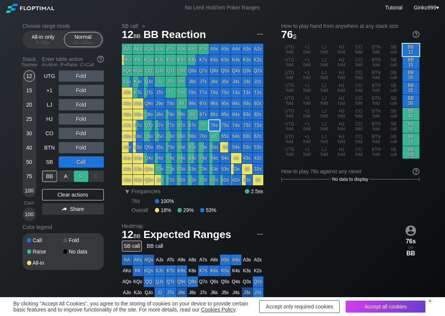
click at [82, 172] on div "R ✕" at bounding box center [81, 175] width 15 height 11
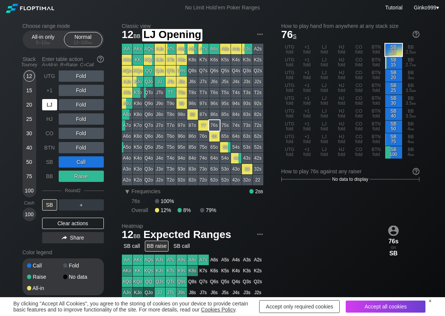
click at [47, 105] on div "LJ" at bounding box center [49, 104] width 15 height 11
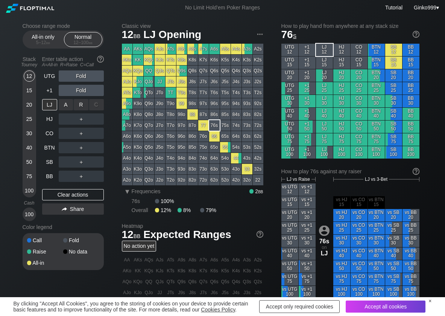
drag, startPoint x: 81, startPoint y: 104, endPoint x: 78, endPoint y: 113, distance: 9.4
click at [80, 105] on div "R ✕" at bounding box center [81, 104] width 15 height 11
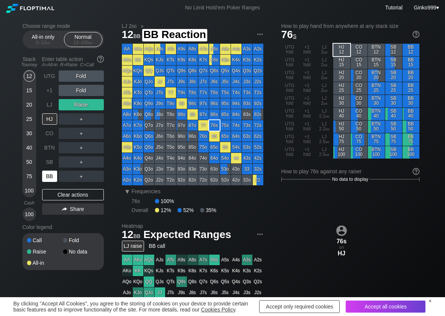
click at [52, 176] on div "BB" at bounding box center [49, 175] width 15 height 11
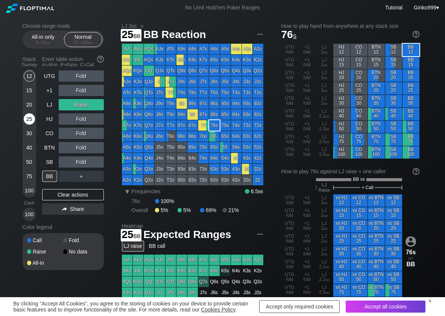
click at [29, 115] on div "25" at bounding box center [29, 118] width 11 height 11
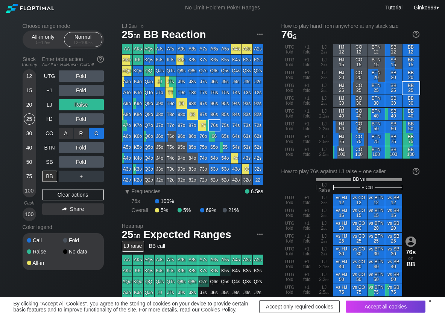
click at [101, 129] on div "A ✕ R ✕ C ✕ Fold" at bounding box center [81, 132] width 45 height 17
click at [101, 129] on div "C ✕" at bounding box center [96, 132] width 15 height 11
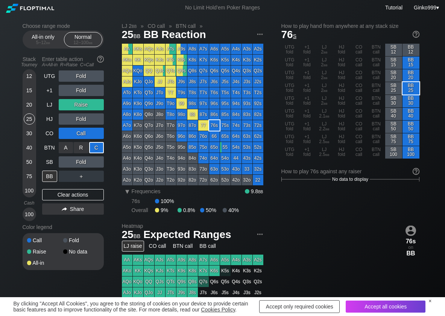
click at [99, 146] on div "C ✕" at bounding box center [96, 147] width 15 height 11
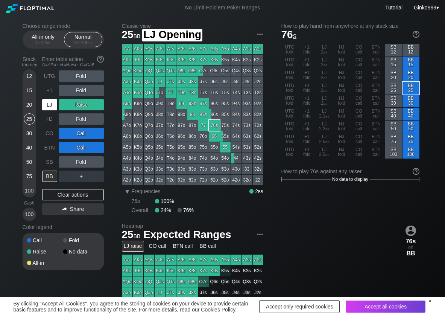
drag, startPoint x: 48, startPoint y: 103, endPoint x: 73, endPoint y: 127, distance: 34.6
click at [49, 103] on div "LJ" at bounding box center [49, 104] width 15 height 11
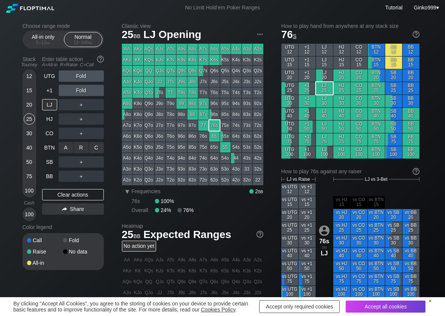
drag, startPoint x: 81, startPoint y: 144, endPoint x: 81, endPoint y: 155, distance: 10.5
click at [80, 149] on div "R ✕" at bounding box center [81, 147] width 15 height 11
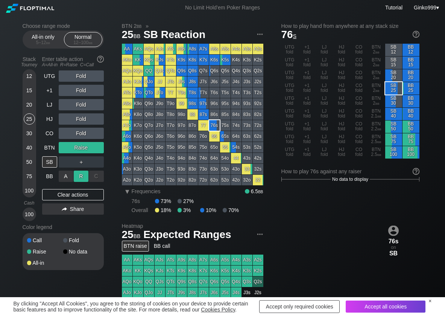
click at [77, 174] on div "R ✕" at bounding box center [81, 175] width 15 height 11
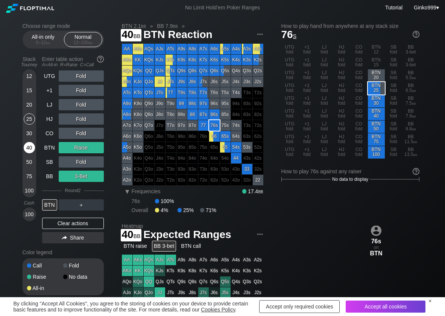
click at [26, 146] on div "40" at bounding box center [29, 147] width 11 height 11
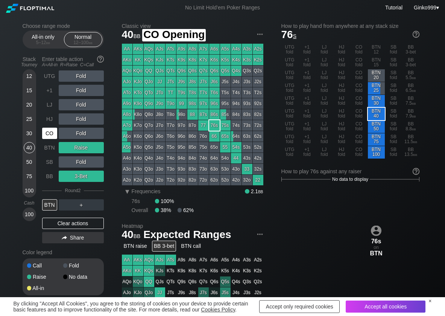
click at [51, 135] on div "CO" at bounding box center [49, 132] width 15 height 11
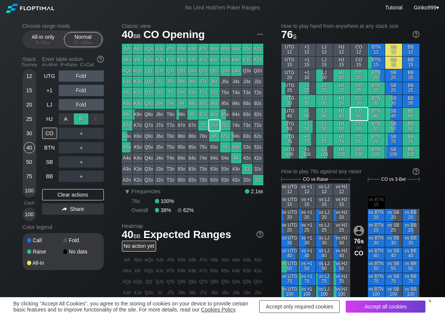
click at [79, 120] on div "R ✕" at bounding box center [81, 118] width 15 height 11
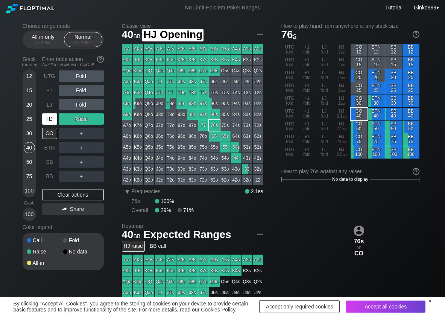
click at [55, 113] on div "HJ" at bounding box center [49, 118] width 15 height 11
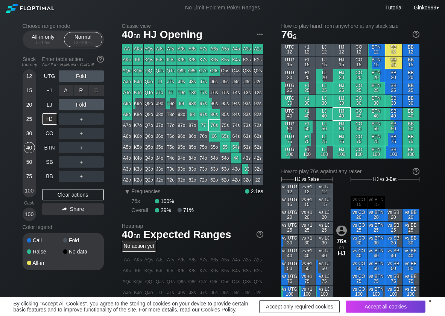
click at [80, 90] on div "R ✕" at bounding box center [81, 90] width 15 height 11
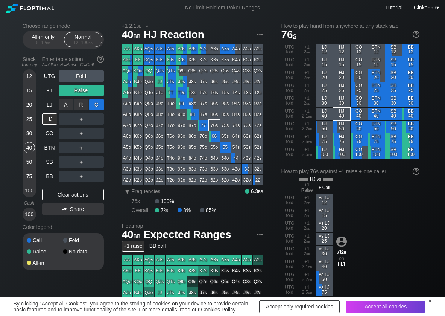
click at [96, 104] on div "C ✕" at bounding box center [96, 104] width 15 height 11
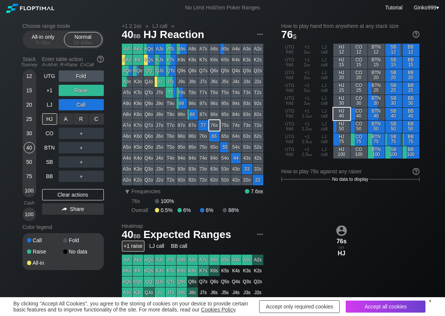
click at [97, 118] on div "C ✕" at bounding box center [96, 118] width 15 height 11
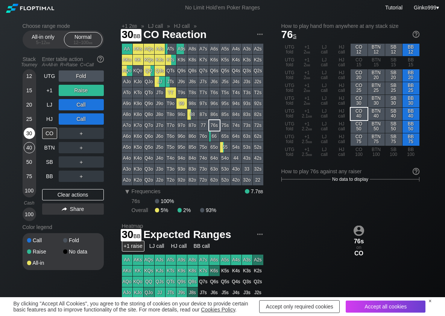
click at [24, 135] on div "30" at bounding box center [29, 132] width 11 height 11
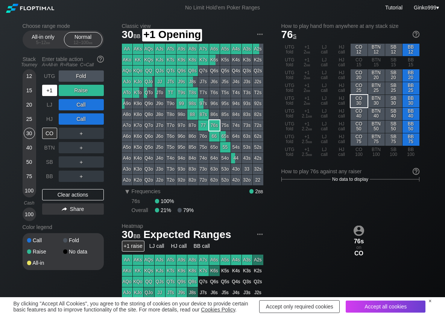
click at [53, 95] on div "+1" at bounding box center [49, 90] width 15 height 11
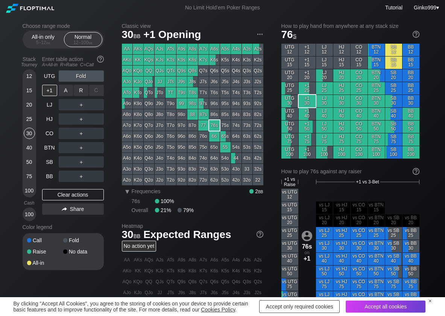
click at [80, 93] on div "R ✕" at bounding box center [81, 90] width 15 height 11
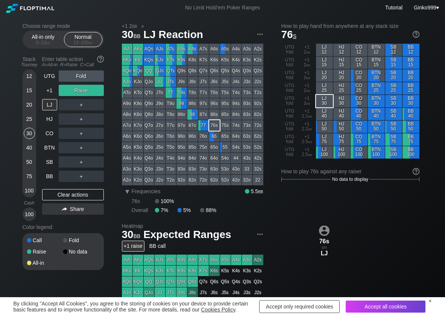
click at [47, 182] on div "UTG Fold +1 Raise LJ ＋ HJ ＋ CO ＋ BTN ＋ SB ＋ BB ＋ Clear actions Share" at bounding box center [73, 145] width 62 height 150
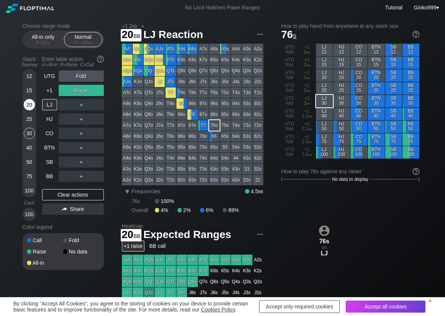
click at [29, 100] on div "20" at bounding box center [29, 104] width 11 height 11
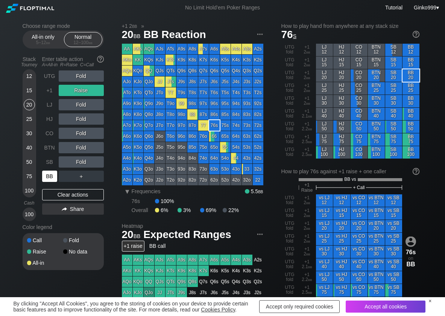
click at [46, 179] on div "BB" at bounding box center [49, 175] width 15 height 11
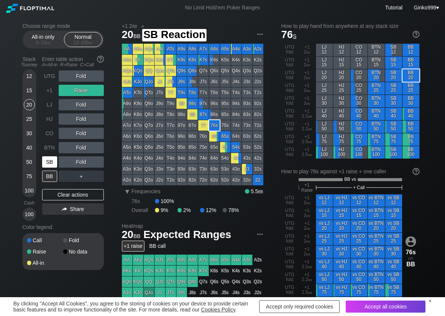
drag, startPoint x: 54, startPoint y: 160, endPoint x: 55, endPoint y: 178, distance: 18.5
click at [53, 161] on div "SB" at bounding box center [49, 161] width 15 height 11
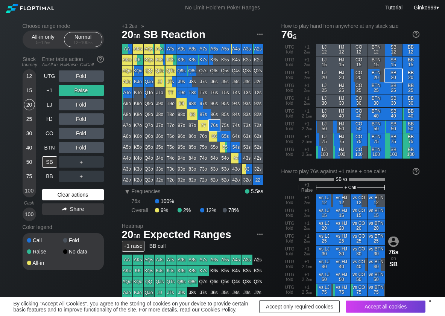
click at [61, 194] on div "Clear actions" at bounding box center [73, 194] width 62 height 11
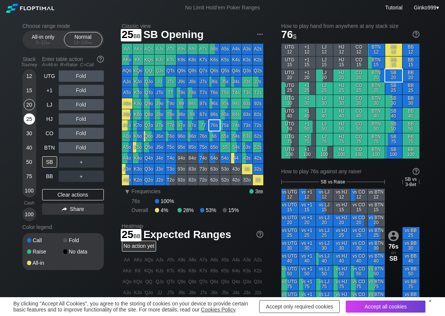
click at [28, 120] on div "25" at bounding box center [29, 118] width 11 height 11
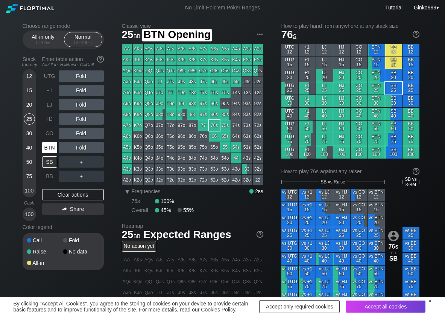
click at [51, 144] on div "BTN" at bounding box center [49, 147] width 15 height 11
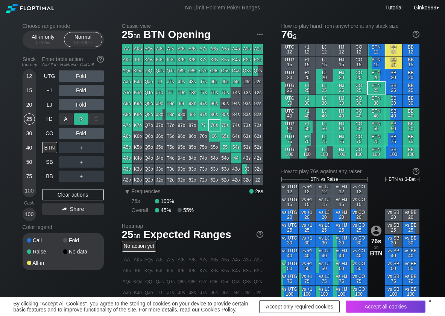
click at [76, 118] on div "R ✕" at bounding box center [81, 118] width 15 height 11
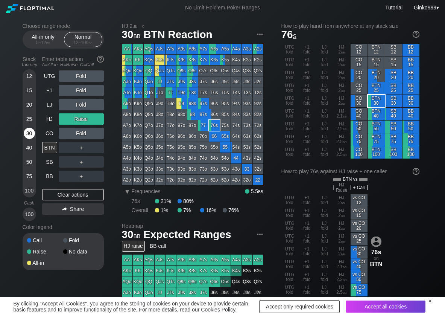
click at [30, 135] on div "30" at bounding box center [29, 132] width 11 height 11
click at [100, 149] on div "C ✕" at bounding box center [96, 147] width 15 height 11
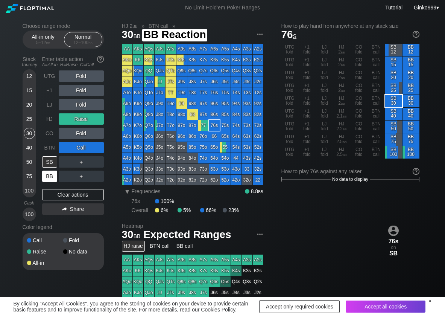
click at [51, 178] on div "BB" at bounding box center [49, 175] width 15 height 11
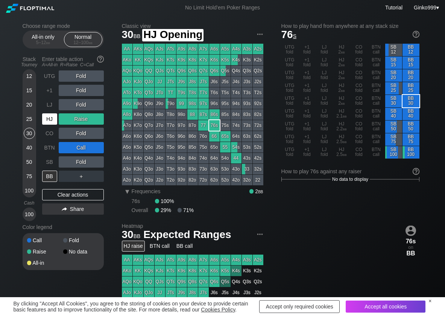
click at [46, 119] on div "HJ" at bounding box center [49, 118] width 15 height 11
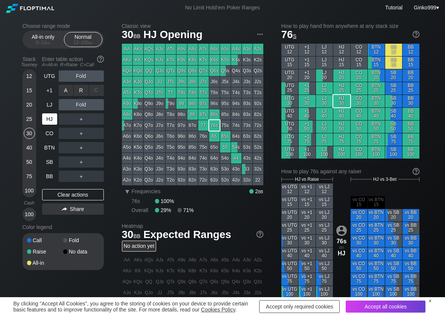
drag, startPoint x: 80, startPoint y: 90, endPoint x: 58, endPoint y: 118, distance: 35.3
click at [76, 94] on div "R ✕" at bounding box center [81, 90] width 15 height 11
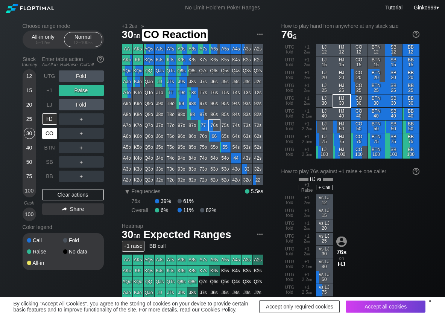
drag, startPoint x: 51, startPoint y: 132, endPoint x: 47, endPoint y: 134, distance: 4.1
click at [51, 132] on div "CO" at bounding box center [49, 132] width 15 height 11
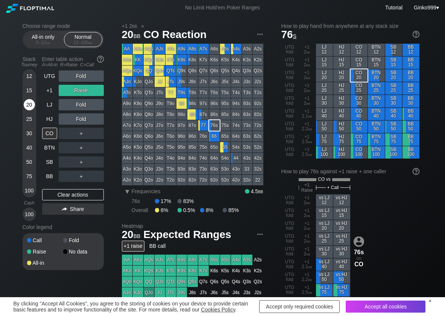
click at [26, 102] on div "20" at bounding box center [29, 104] width 11 height 11
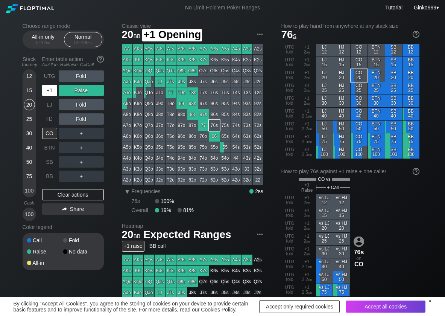
drag, startPoint x: 45, startPoint y: 88, endPoint x: 85, endPoint y: 106, distance: 43.8
click at [46, 89] on div "+1" at bounding box center [49, 90] width 15 height 11
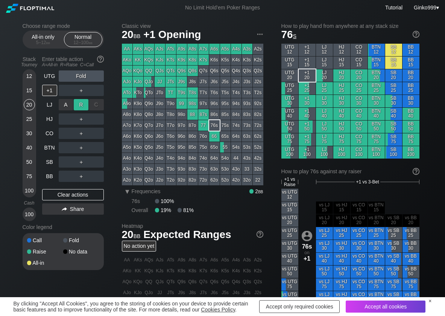
click at [82, 102] on div "R ✕" at bounding box center [81, 104] width 15 height 11
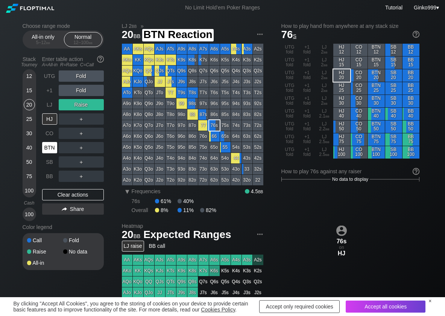
drag, startPoint x: 52, startPoint y: 142, endPoint x: 46, endPoint y: 145, distance: 6.4
click at [50, 144] on div "BTN" at bounding box center [49, 147] width 15 height 11
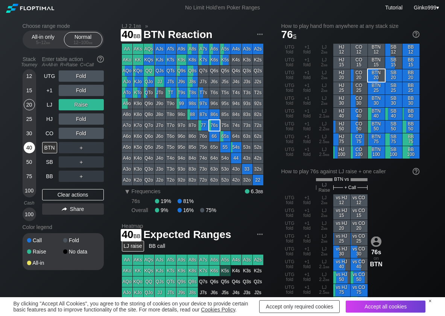
click at [30, 147] on div "40" at bounding box center [29, 147] width 11 height 11
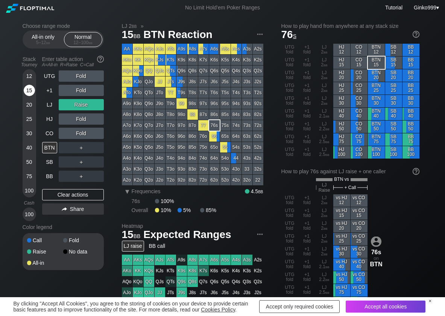
click at [34, 88] on div "15" at bounding box center [29, 90] width 11 height 11
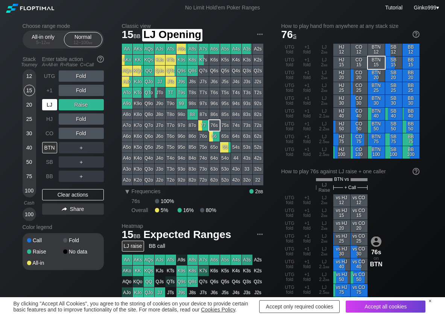
click at [44, 109] on div "LJ" at bounding box center [49, 104] width 15 height 11
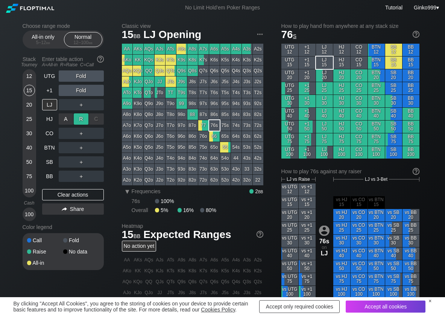
drag, startPoint x: 82, startPoint y: 121, endPoint x: 84, endPoint y: 155, distance: 34.7
click at [81, 121] on div "R ✕" at bounding box center [81, 118] width 15 height 11
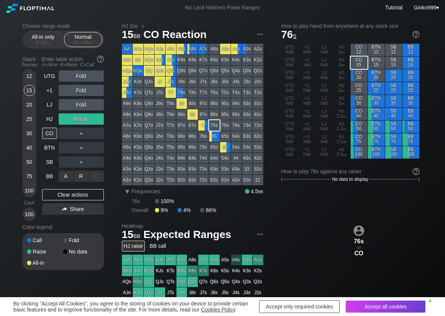
click at [80, 178] on div "R ✕" at bounding box center [81, 175] width 15 height 11
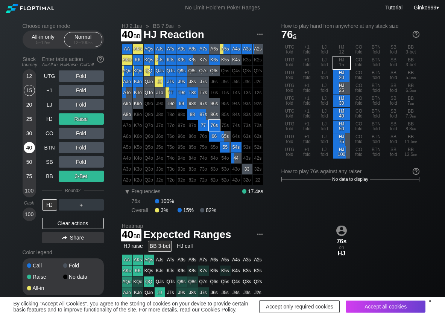
click at [30, 152] on div "40" at bounding box center [29, 147] width 11 height 11
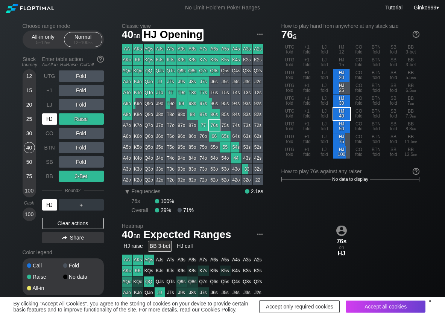
drag, startPoint x: 52, startPoint y: 117, endPoint x: 52, endPoint y: 105, distance: 12.4
click at [52, 114] on div "HJ" at bounding box center [49, 118] width 15 height 11
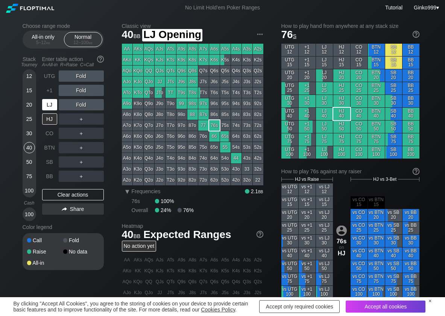
click at [52, 105] on div "LJ" at bounding box center [49, 104] width 15 height 11
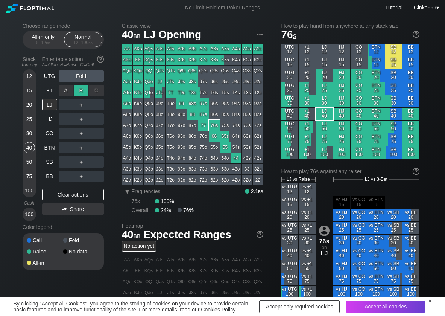
click at [76, 90] on div "R ✕" at bounding box center [81, 90] width 15 height 11
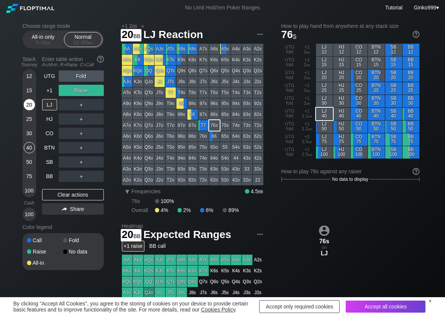
drag, startPoint x: 33, startPoint y: 106, endPoint x: 26, endPoint y: 107, distance: 6.5
click at [31, 106] on div "20" at bounding box center [29, 104] width 11 height 11
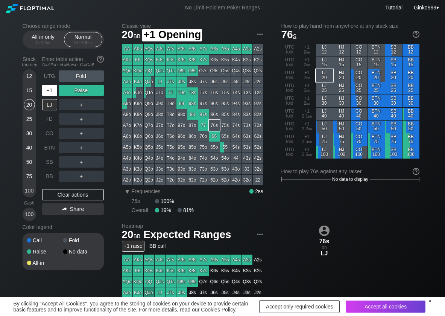
click at [50, 95] on div "+1" at bounding box center [49, 90] width 15 height 11
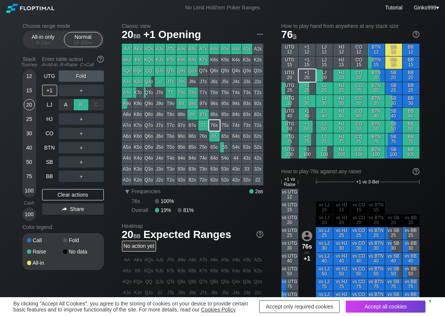
click at [82, 103] on div "R ✕" at bounding box center [81, 104] width 15 height 11
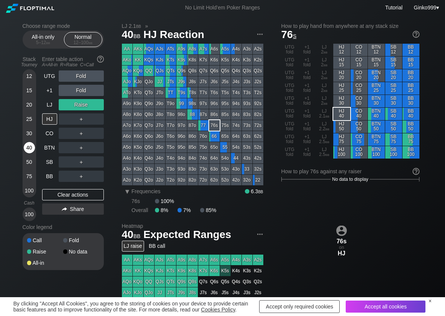
click at [32, 149] on div "40" at bounding box center [29, 147] width 11 height 11
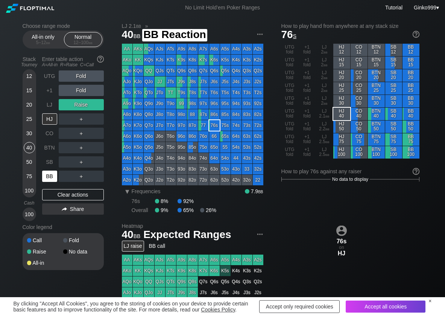
click at [47, 174] on div "BB" at bounding box center [49, 175] width 15 height 11
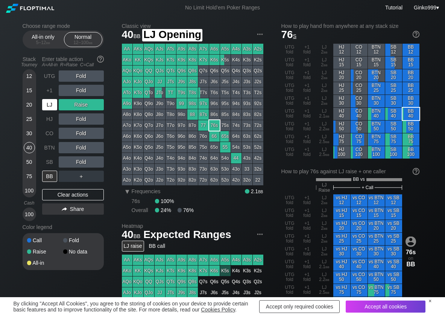
click at [51, 107] on div "LJ" at bounding box center [49, 104] width 15 height 11
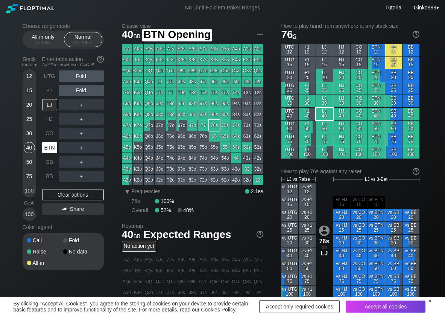
click at [53, 146] on div "BTN" at bounding box center [49, 147] width 15 height 11
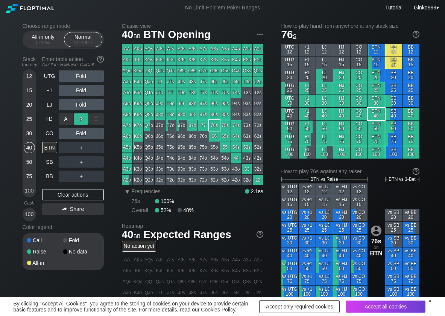
click at [88, 114] on div "A ✕ R ✕ C ✕ Fold" at bounding box center [81, 118] width 45 height 17
click at [85, 117] on div "R ✕" at bounding box center [81, 118] width 15 height 11
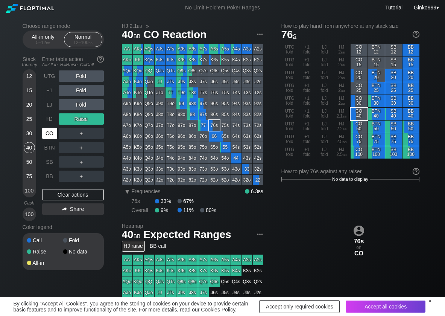
drag, startPoint x: 51, startPoint y: 132, endPoint x: 36, endPoint y: 127, distance: 16.1
click at [47, 134] on div "CO" at bounding box center [49, 132] width 15 height 11
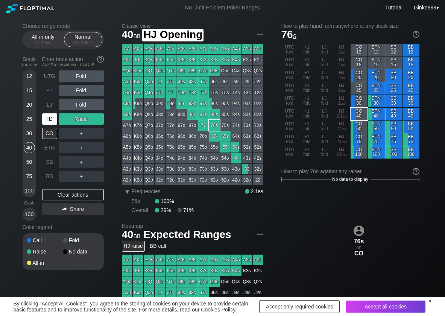
click at [55, 116] on div "HJ" at bounding box center [49, 118] width 15 height 11
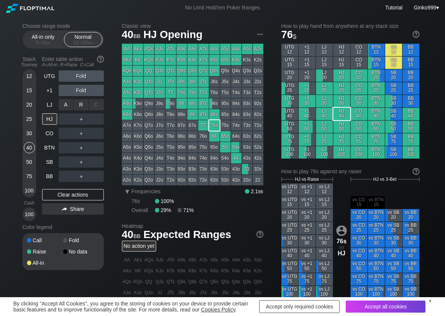
click at [75, 108] on div "R ✕" at bounding box center [81, 104] width 15 height 11
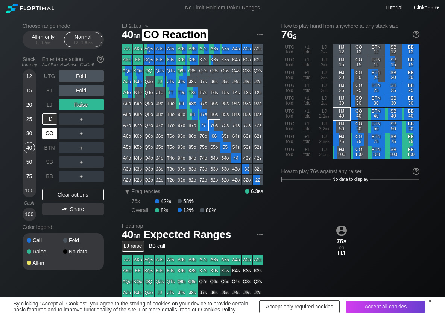
click at [53, 130] on div "CO" at bounding box center [49, 132] width 15 height 11
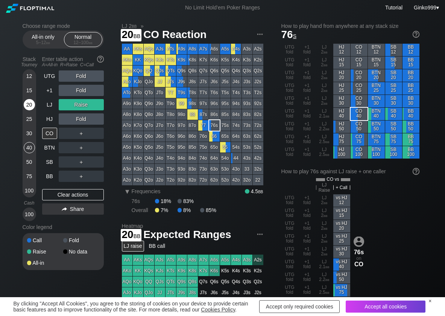
click at [27, 106] on div "20" at bounding box center [29, 104] width 11 height 11
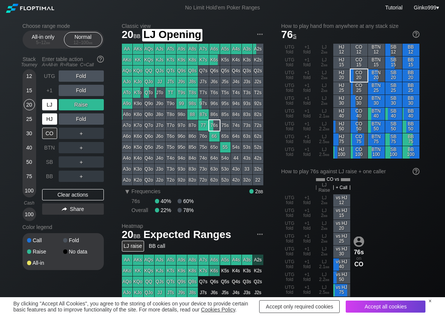
drag, startPoint x: 55, startPoint y: 102, endPoint x: 49, endPoint y: 112, distance: 11.4
click at [53, 103] on div "LJ" at bounding box center [49, 104] width 15 height 11
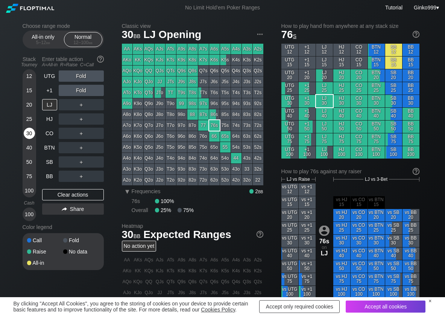
click at [34, 132] on div "30" at bounding box center [29, 132] width 11 height 11
click at [97, 159] on div "C ✕" at bounding box center [96, 161] width 15 height 11
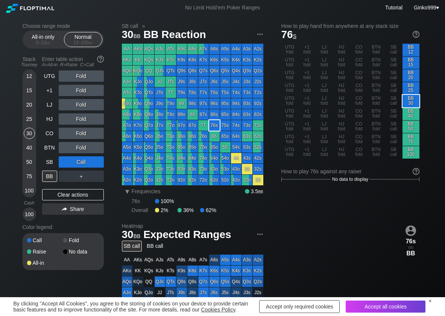
scroll to position [38, 0]
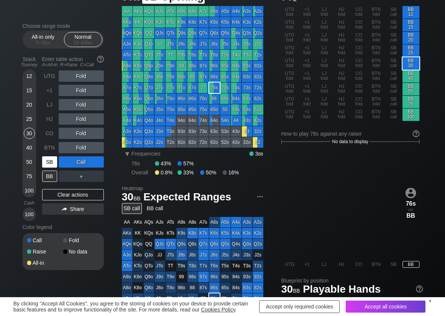
click at [53, 160] on div "SB" at bounding box center [49, 161] width 15 height 11
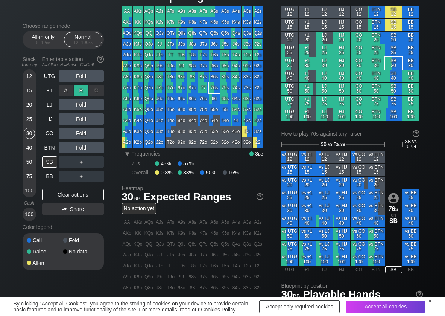
click at [75, 87] on div "R ✕" at bounding box center [81, 90] width 15 height 11
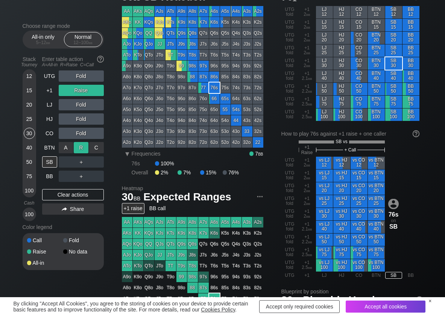
click at [85, 146] on div "R ✕" at bounding box center [81, 147] width 15 height 11
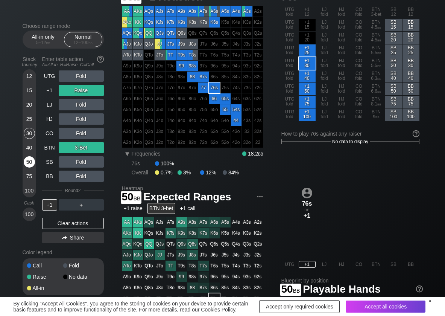
click at [28, 159] on div "50" at bounding box center [29, 161] width 11 height 11
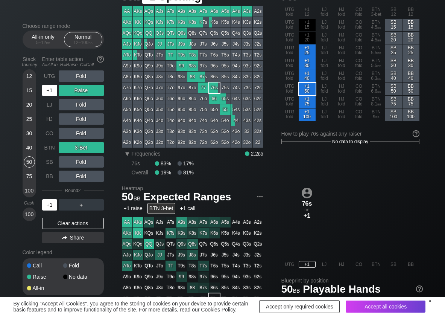
click at [48, 91] on div "+1" at bounding box center [49, 90] width 15 height 11
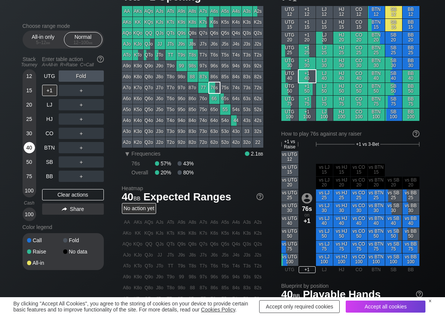
click at [29, 146] on div "40" at bounding box center [29, 147] width 11 height 11
click at [96, 160] on div "C ✕" at bounding box center [96, 161] width 15 height 11
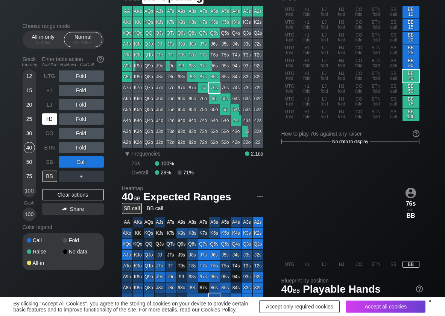
click at [52, 119] on div "HJ" at bounding box center [49, 118] width 15 height 11
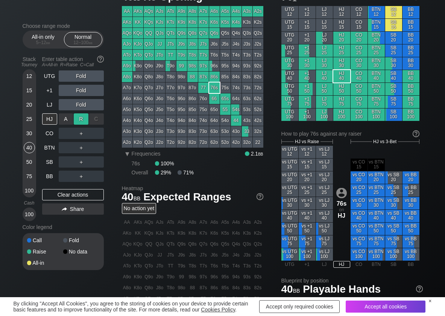
click at [79, 119] on div "R ✕" at bounding box center [81, 118] width 15 height 11
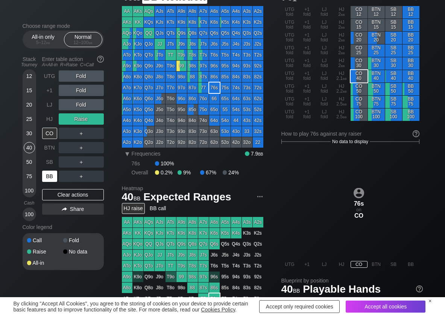
click at [43, 175] on div "BB" at bounding box center [49, 175] width 15 height 11
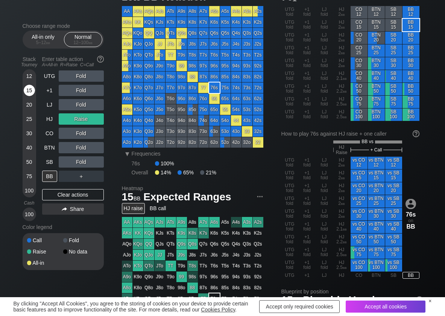
click at [25, 90] on div "15" at bounding box center [29, 90] width 11 height 11
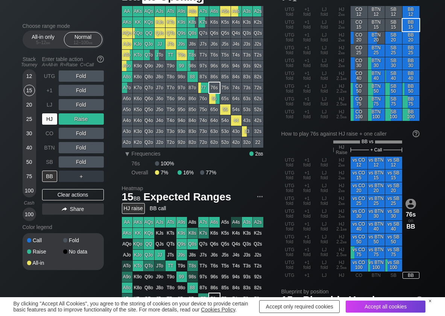
click at [54, 124] on div "HJ" at bounding box center [49, 118] width 15 height 11
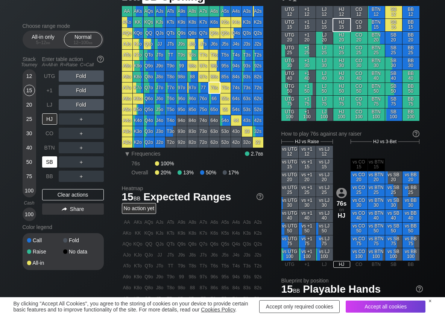
click at [50, 161] on div "SB" at bounding box center [49, 161] width 15 height 11
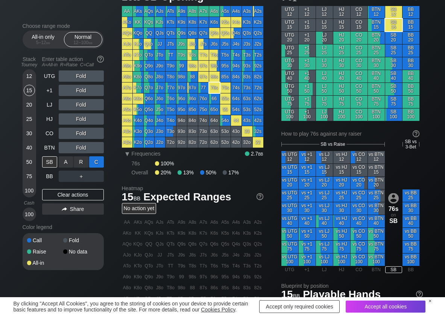
click at [100, 163] on div "C ✕" at bounding box center [96, 161] width 15 height 11
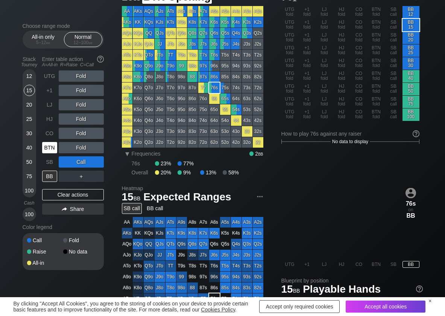
click at [47, 146] on div "BTN" at bounding box center [49, 147] width 15 height 11
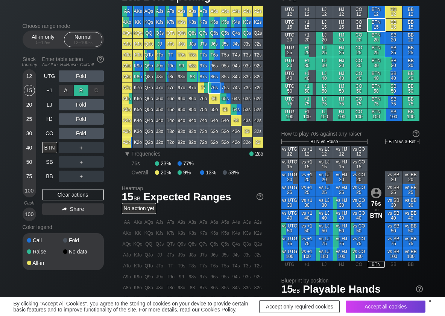
click at [82, 88] on div "R ✕" at bounding box center [81, 90] width 15 height 11
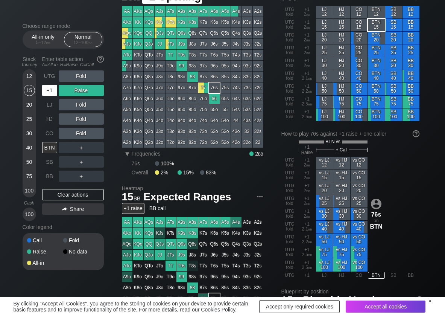
click at [46, 93] on div "+1" at bounding box center [49, 90] width 15 height 11
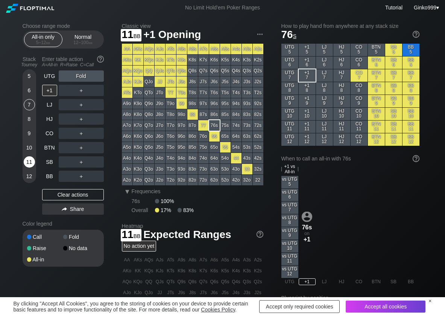
click at [27, 159] on div "11" at bounding box center [29, 161] width 11 height 11
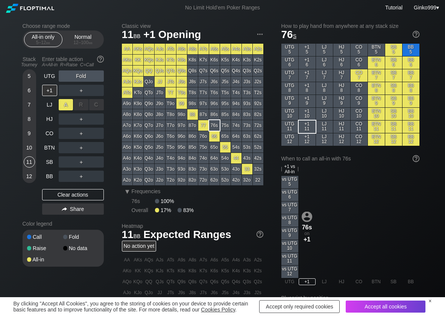
click at [61, 108] on div "A ✕" at bounding box center [66, 104] width 15 height 11
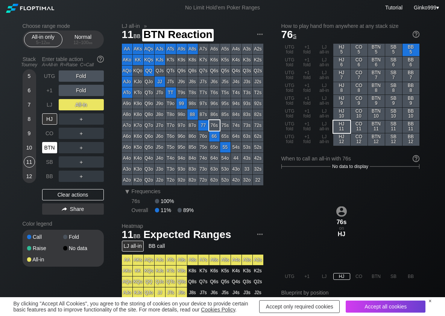
click at [52, 148] on div "BTN" at bounding box center [49, 147] width 15 height 11
